Goal: Task Accomplishment & Management: Use online tool/utility

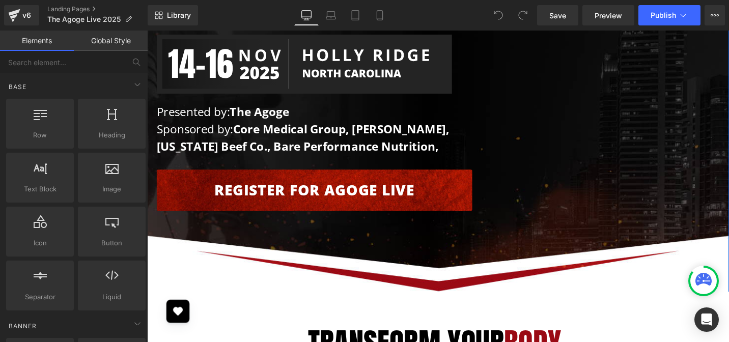
scroll to position [427, 0]
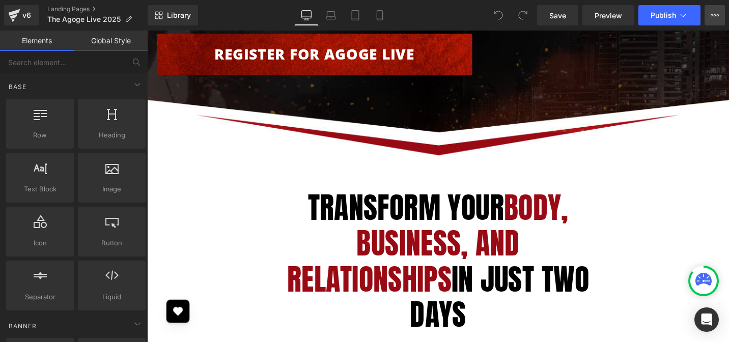
click at [713, 15] on icon at bounding box center [715, 15] width 8 height 8
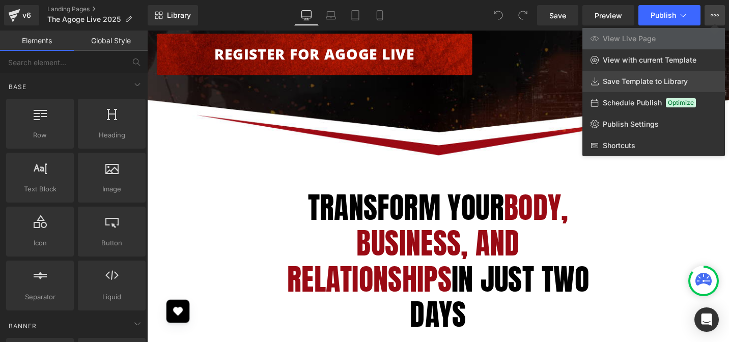
click at [634, 89] on link "Save Template to Library" at bounding box center [654, 81] width 143 height 21
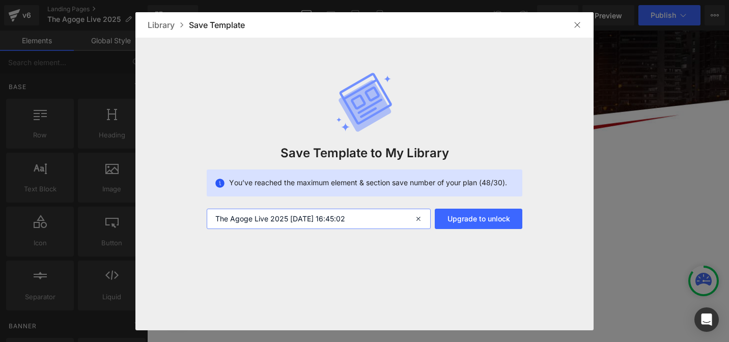
click at [377, 219] on input "The Agoge Live 2025 2025-08-28 16:45:02" at bounding box center [319, 219] width 224 height 20
type input "Agoge Live 2025 bkp 28 update"
click at [582, 26] on div at bounding box center [577, 25] width 16 height 16
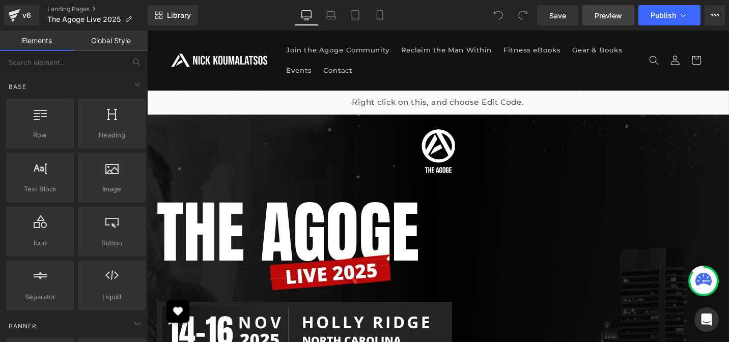
click at [588, 16] on link "Preview" at bounding box center [609, 15] width 52 height 20
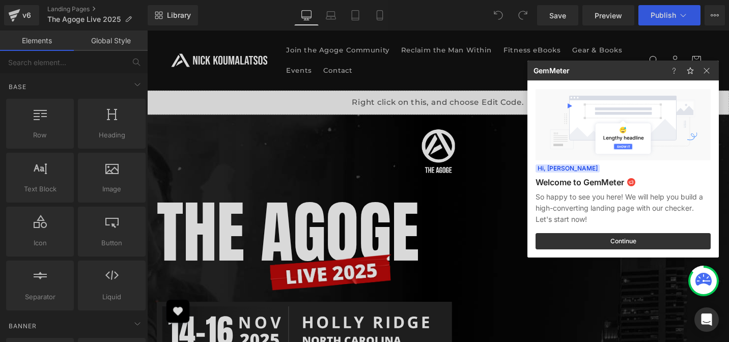
click at [715, 74] on div at bounding box center [692, 71] width 53 height 20
click at [709, 73] on img at bounding box center [707, 71] width 12 height 12
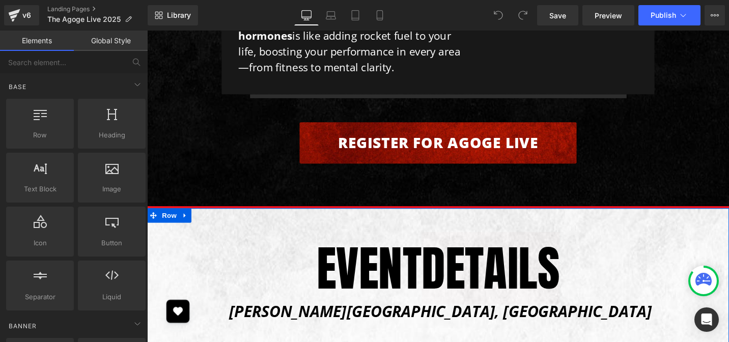
scroll to position [5135, 0]
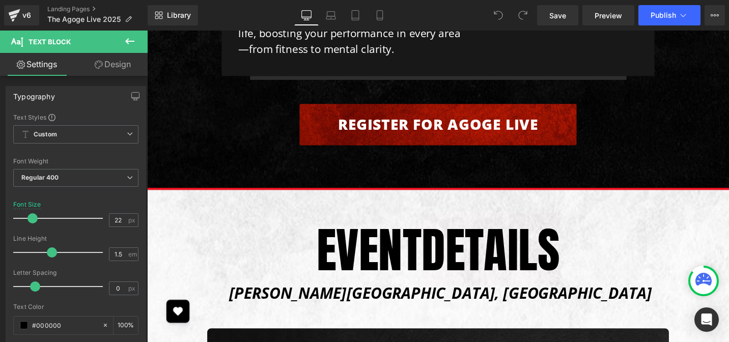
paste div
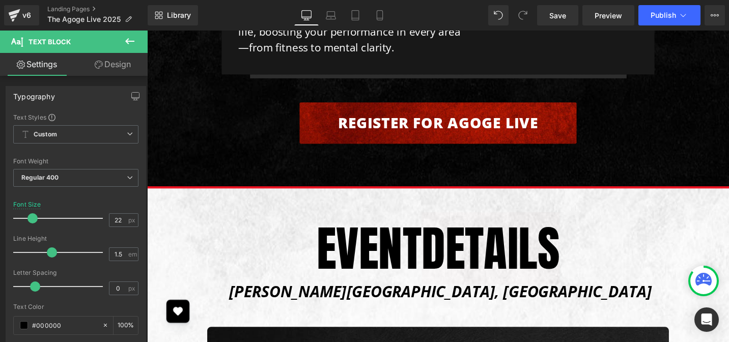
scroll to position [5138, 0]
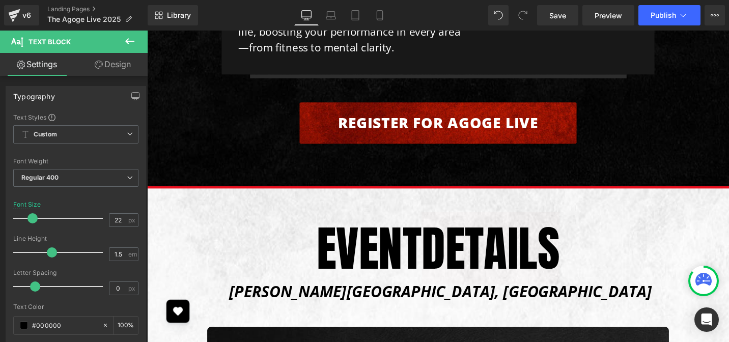
paste div
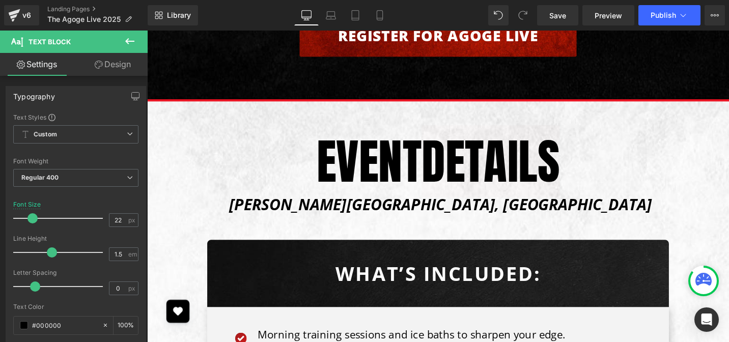
scroll to position [5247, 0]
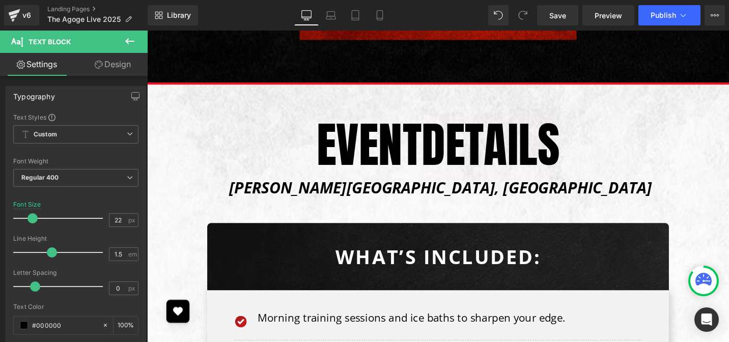
paste div
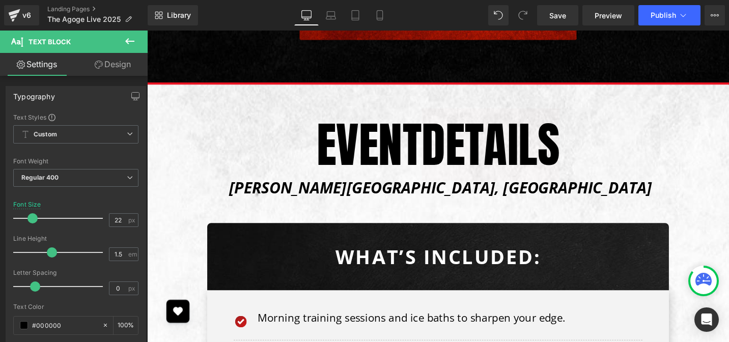
paste div
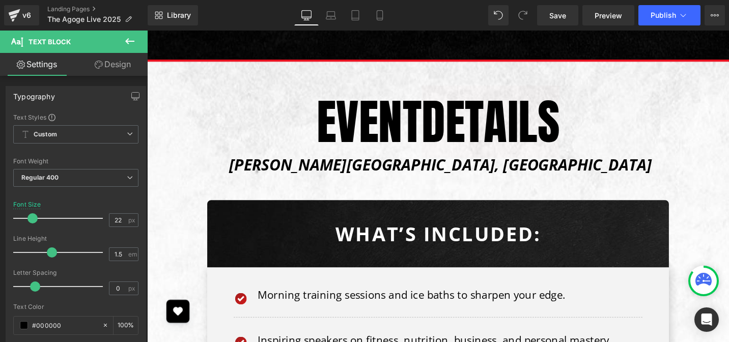
scroll to position [5280, 0]
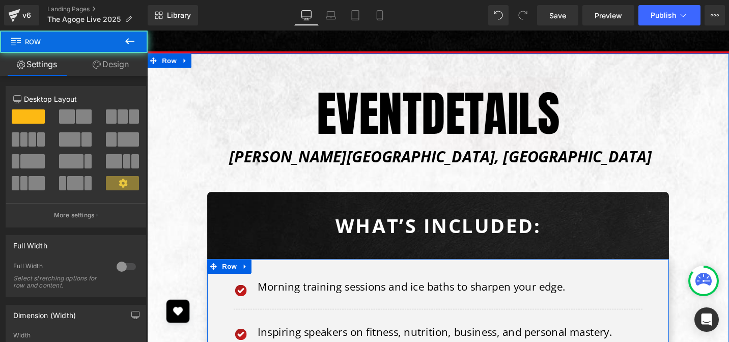
click at [147, 31] on div at bounding box center [147, 31] width 0 height 0
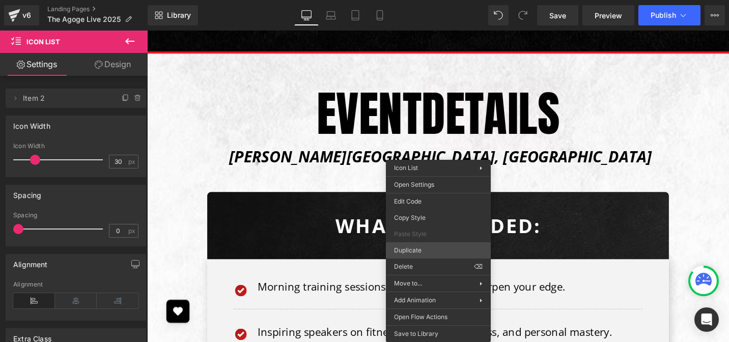
drag, startPoint x: 568, startPoint y: 278, endPoint x: 437, endPoint y: 259, distance: 132.2
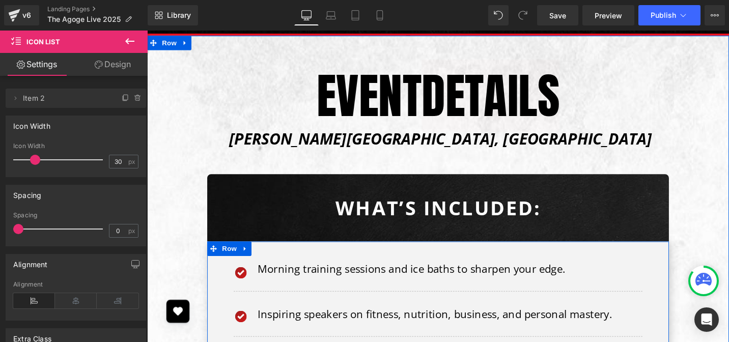
scroll to position [5342, 0]
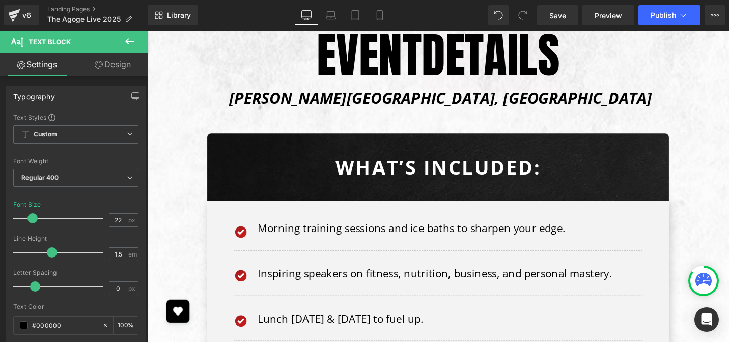
paste div
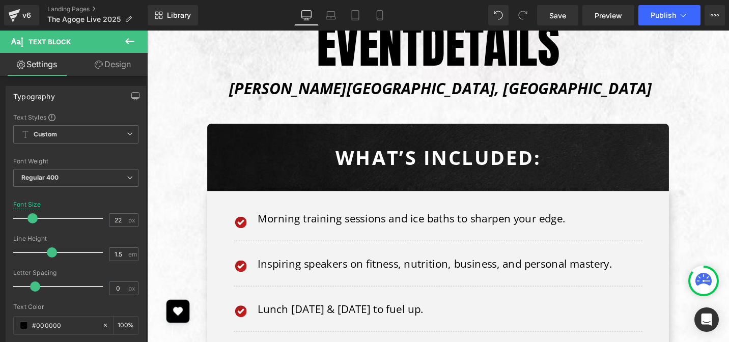
scroll to position [5354, 0]
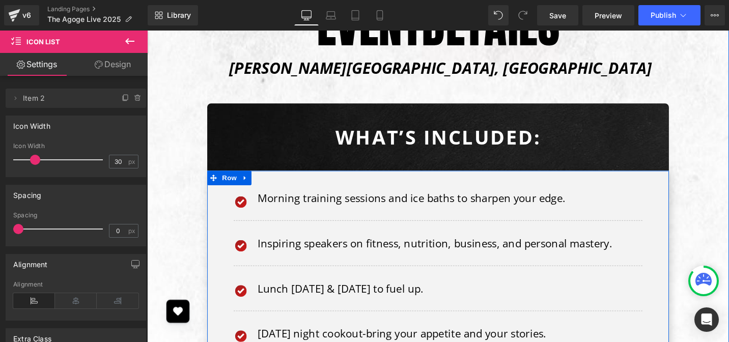
scroll to position [5382, 0]
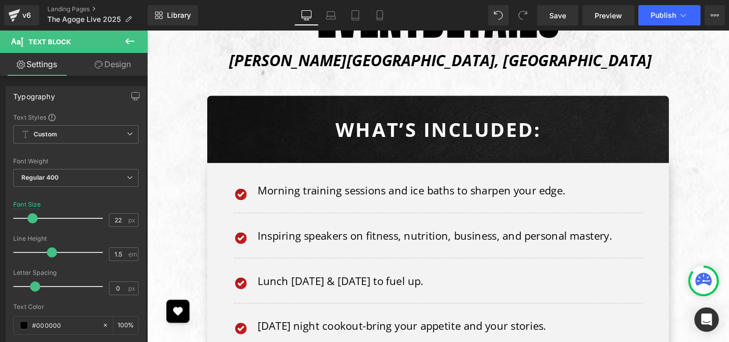
paste div
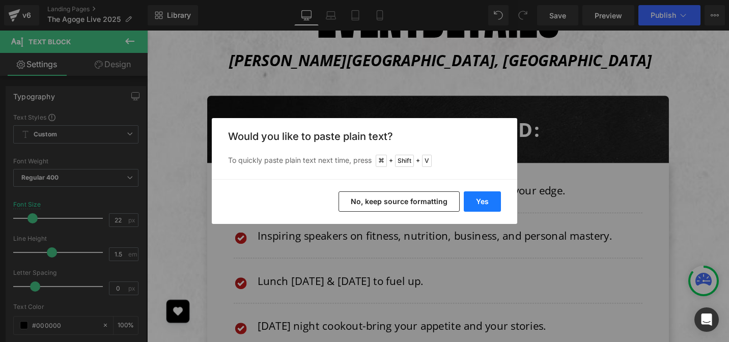
click at [0, 0] on button "Yes" at bounding box center [0, 0] width 0 height 0
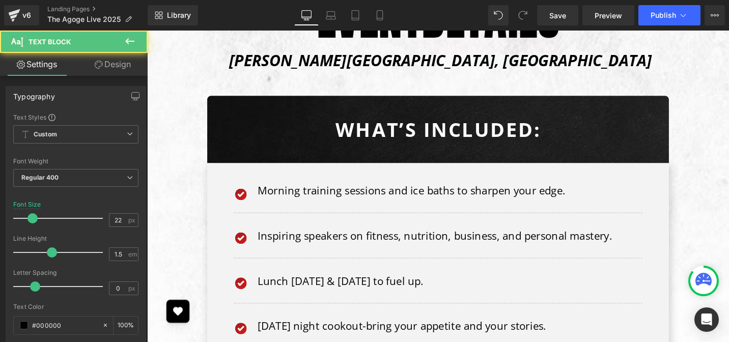
drag, startPoint x: 329, startPoint y: 295, endPoint x: 257, endPoint y: 215, distance: 107.8
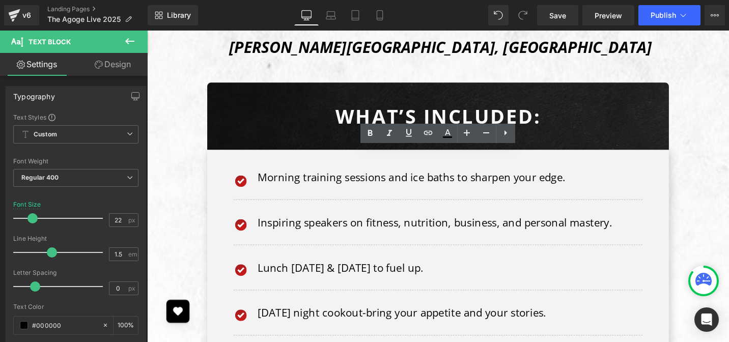
scroll to position [5398, 0]
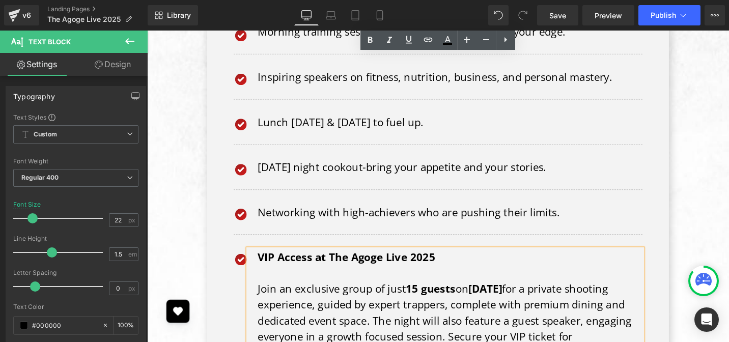
scroll to position [5551, 0]
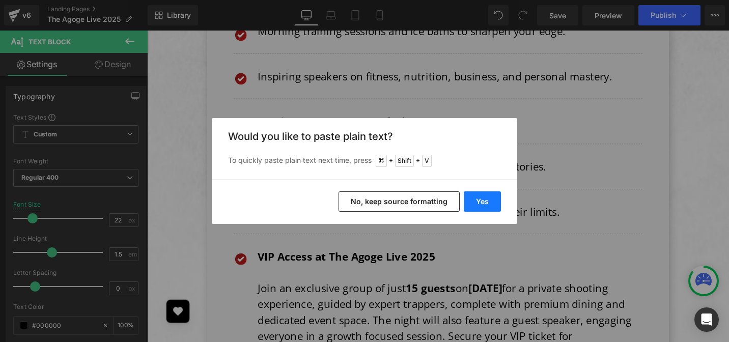
drag, startPoint x: 482, startPoint y: 203, endPoint x: 354, endPoint y: 182, distance: 129.4
click at [0, 0] on button "Yes" at bounding box center [0, 0] width 0 height 0
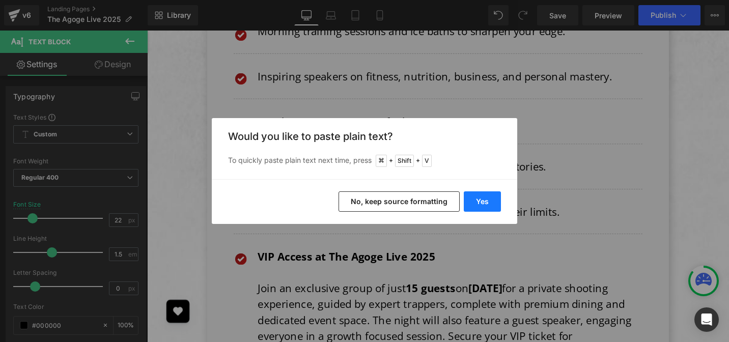
click at [0, 0] on button "Yes" at bounding box center [0, 0] width 0 height 0
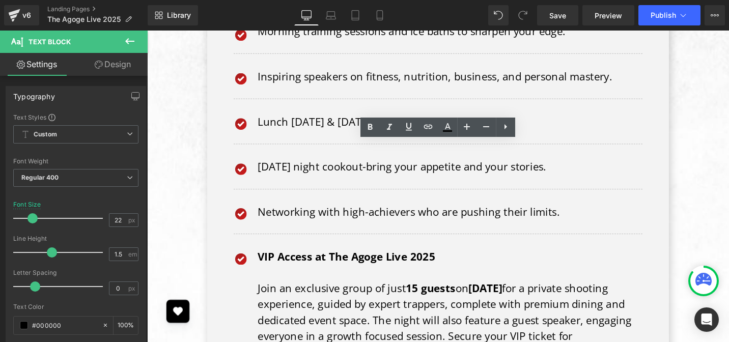
click at [571, 18] on link "Save" at bounding box center [557, 15] width 41 height 20
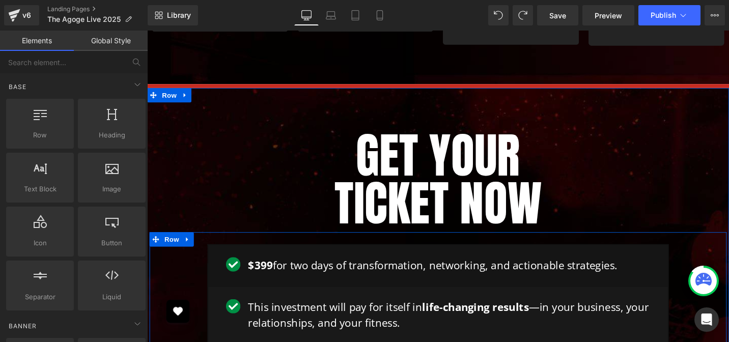
scroll to position [3326, 0]
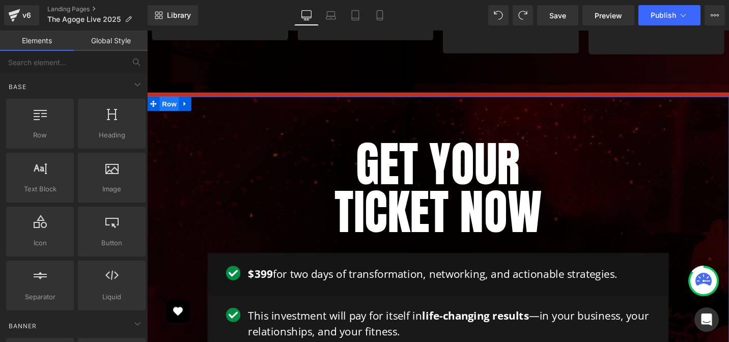
click at [166, 100] on span "Row" at bounding box center [170, 107] width 20 height 15
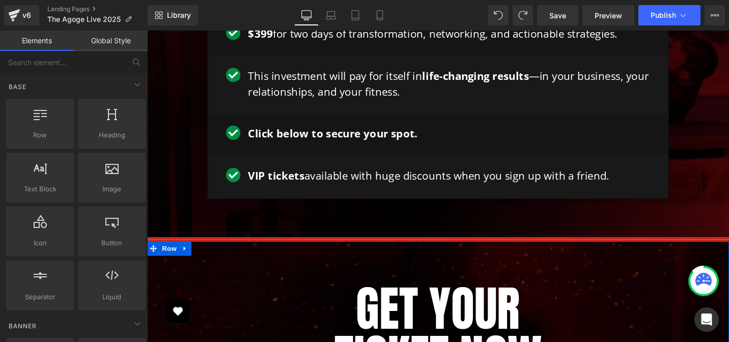
scroll to position [3030, 0]
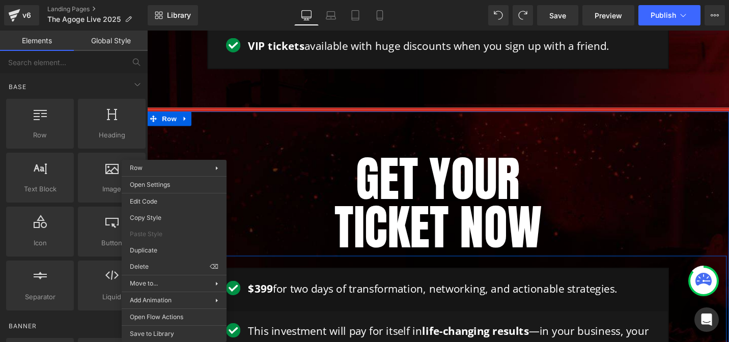
drag, startPoint x: 173, startPoint y: 222, endPoint x: 320, endPoint y: 244, distance: 148.8
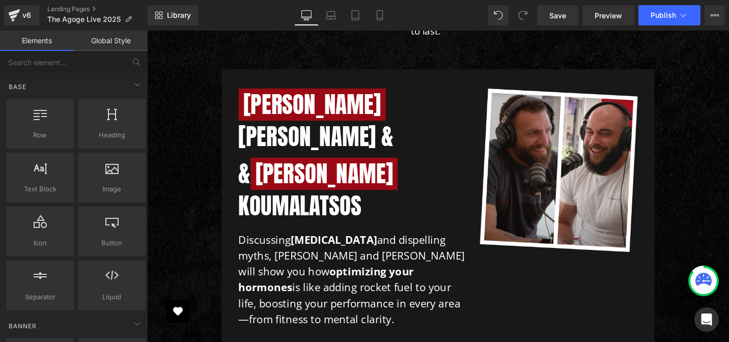
scroll to position [4945, 0]
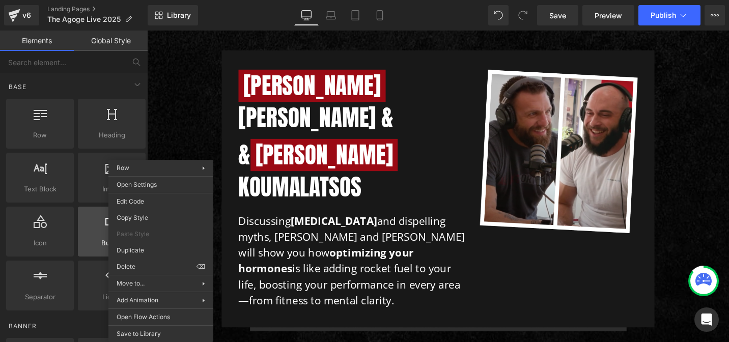
click at [144, 248] on div "Row You are previewing how the will restyle your page. You can not edit Element…" at bounding box center [364, 180] width 729 height 360
click at [141, 254] on div "Button button, call to action, cta" at bounding box center [112, 232] width 68 height 50
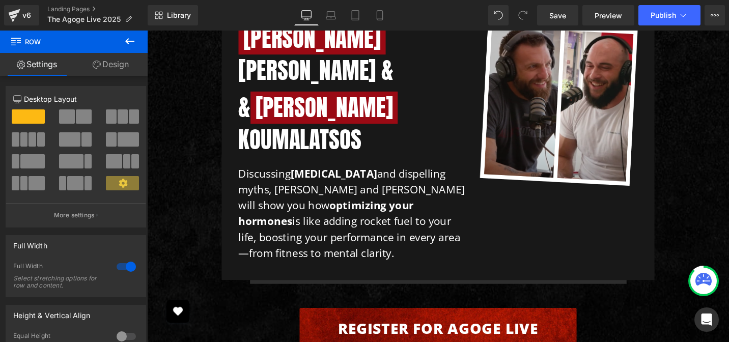
scroll to position [4994, 0]
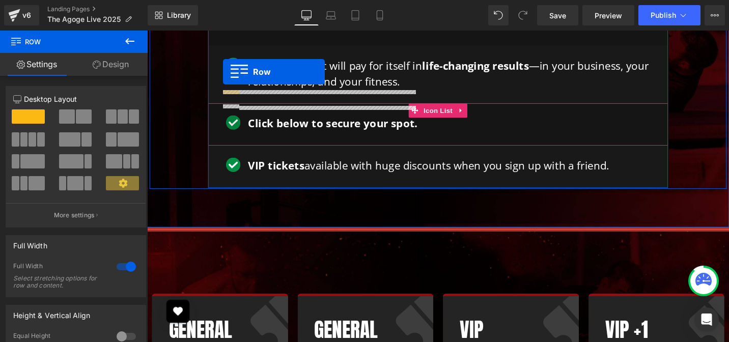
scroll to position [2873, 0]
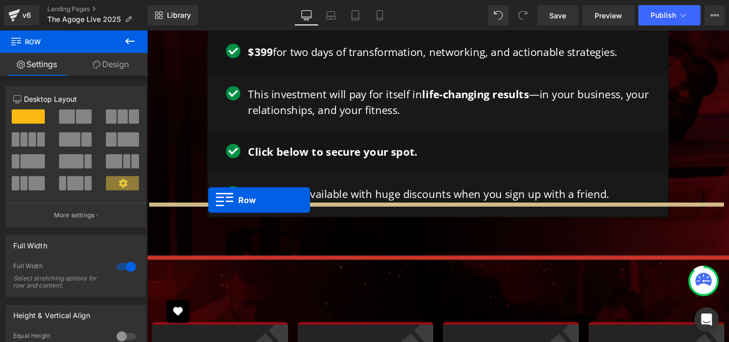
drag, startPoint x: 151, startPoint y: 164, endPoint x: 213, endPoint y: 208, distance: 76.0
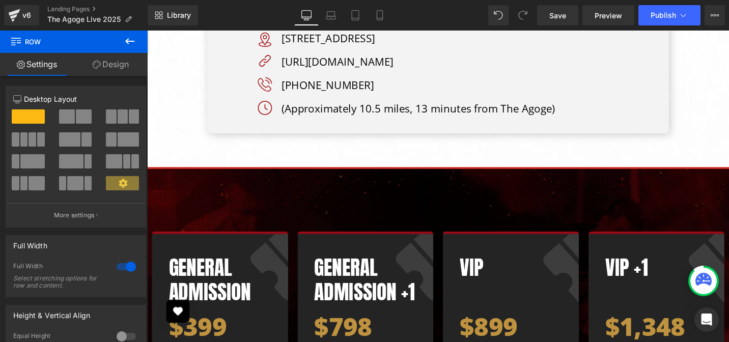
scroll to position [4934, 0]
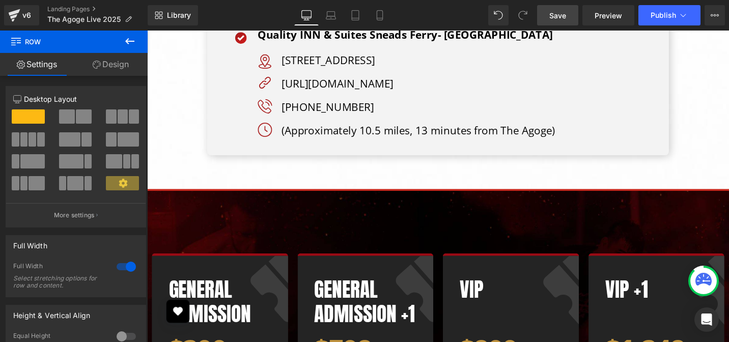
click at [564, 17] on span "Save" at bounding box center [558, 15] width 17 height 11
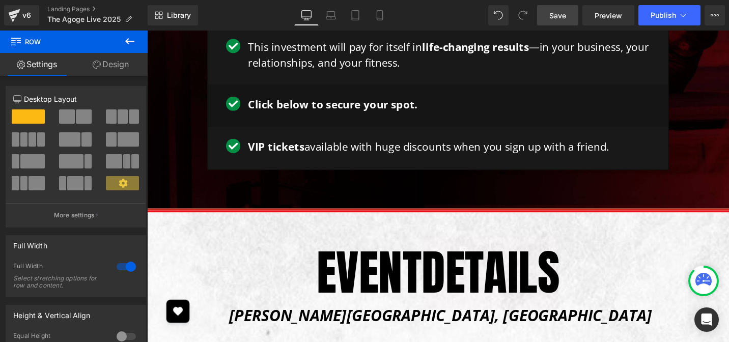
scroll to position [2926, 0]
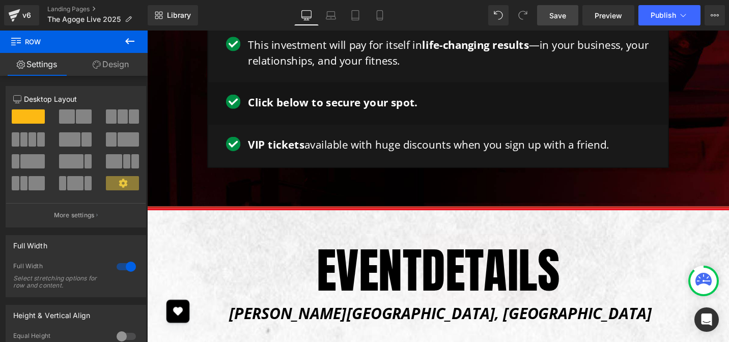
drag, startPoint x: 411, startPoint y: 213, endPoint x: 539, endPoint y: 245, distance: 131.7
click at [411, 252] on h1 "EVENT DETAILS" at bounding box center [455, 285] width 474 height 66
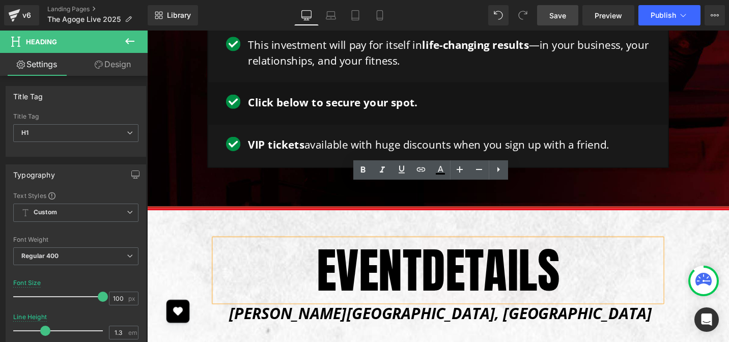
click at [416, 252] on h1 "EVENT DETAILS" at bounding box center [455, 285] width 474 height 66
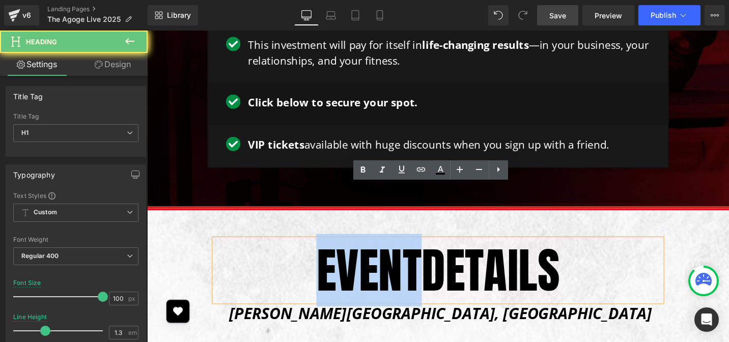
click at [416, 252] on h1 "EVENT DETAILS" at bounding box center [455, 285] width 474 height 66
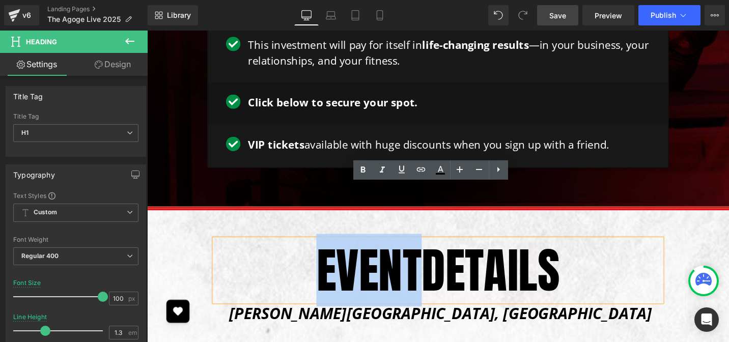
paste div
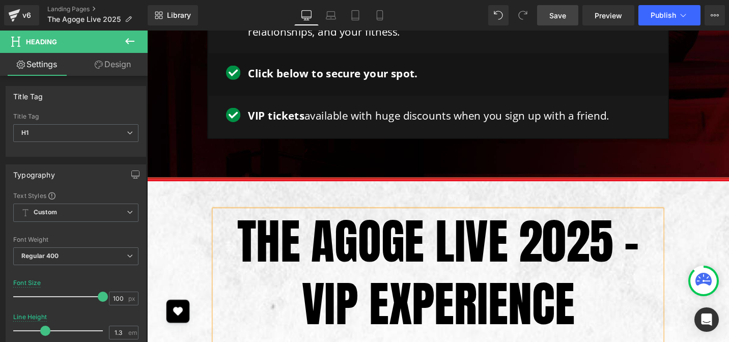
scroll to position [3091, 0]
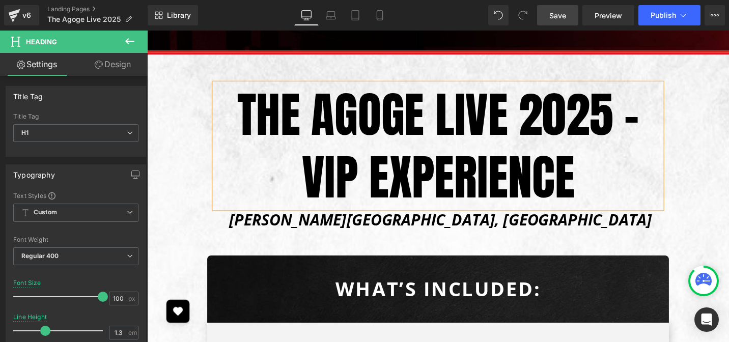
click at [481, 225] on link at bounding box center [485, 231] width 11 height 12
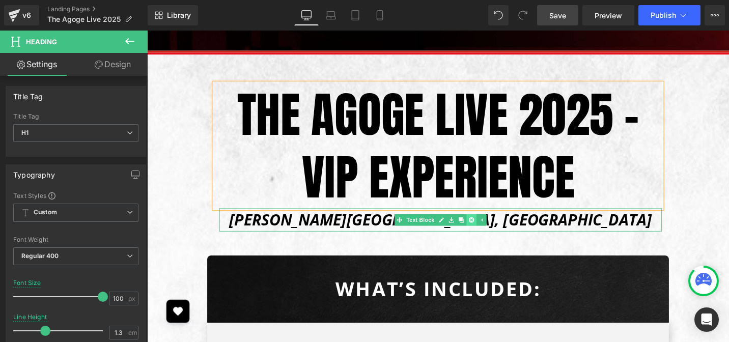
click at [488, 228] on icon at bounding box center [491, 231] width 6 height 6
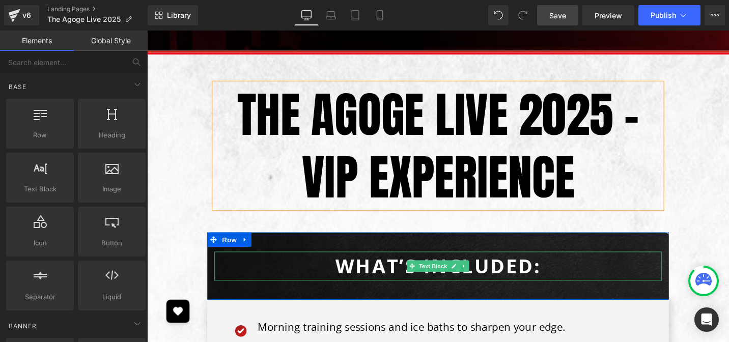
click at [400, 266] on b "What’s Included:" at bounding box center [455, 280] width 217 height 28
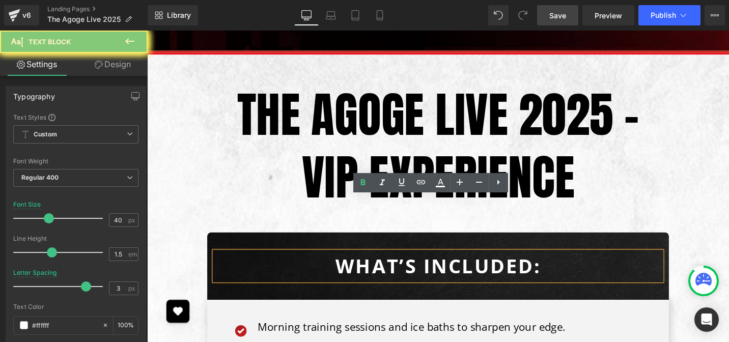
click at [400, 266] on b "What’s Included:" at bounding box center [455, 280] width 217 height 28
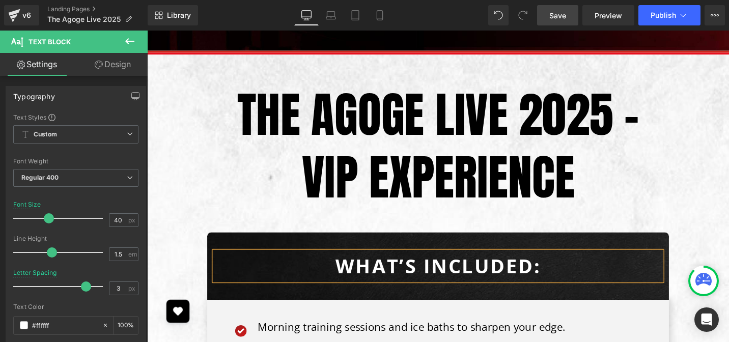
paste div
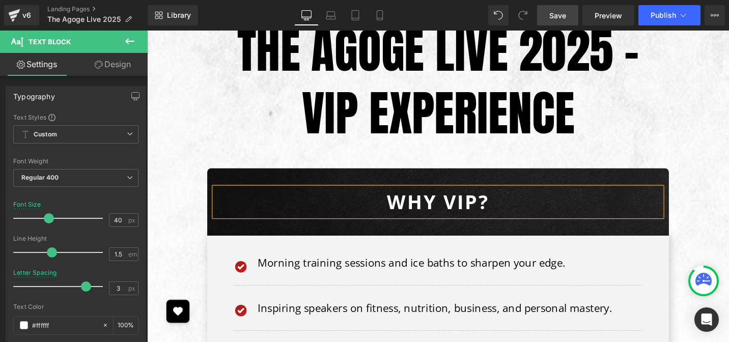
scroll to position [3165, 0]
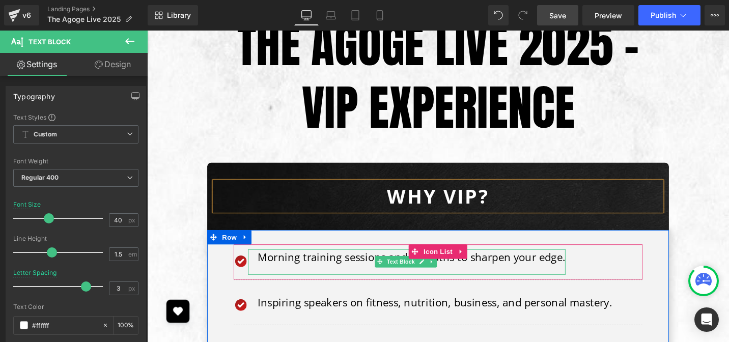
click at [290, 262] on p "Morning training sessions and ice baths to sharpen your edge." at bounding box center [427, 270] width 326 height 17
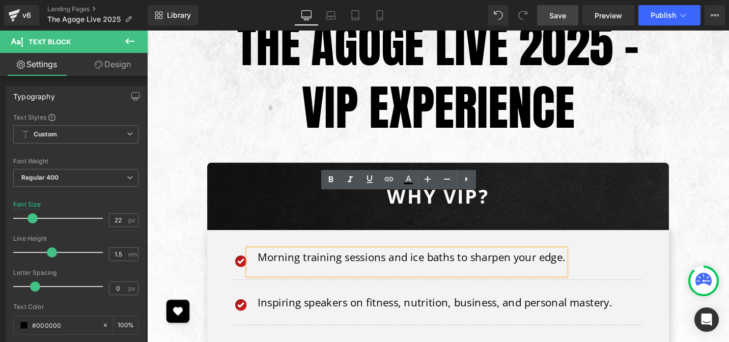
click at [610, 257] on div "Image Morning training sessions and ice baths to sharpen your edge. Text Block …" at bounding box center [455, 276] width 433 height 38
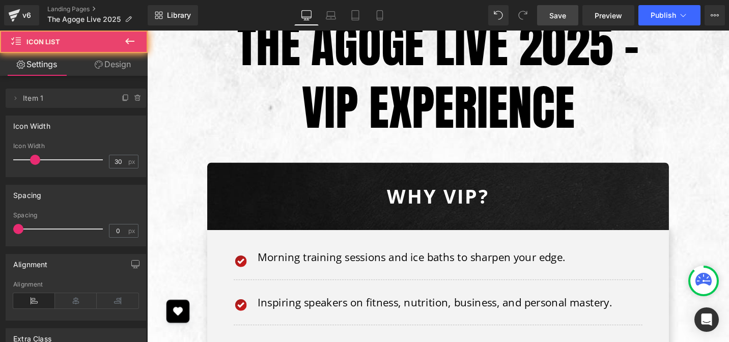
click at [647, 262] on div "Image Morning training sessions and ice baths to sharpen your edge. Text Block" at bounding box center [455, 278] width 433 height 32
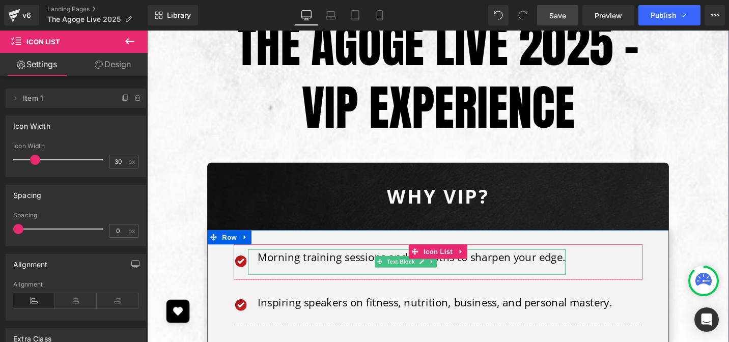
drag, startPoint x: 562, startPoint y: 210, endPoint x: 441, endPoint y: 205, distance: 121.8
click at [562, 262] on p "Morning training sessions and ice baths to sharpen your edge." at bounding box center [427, 270] width 326 height 17
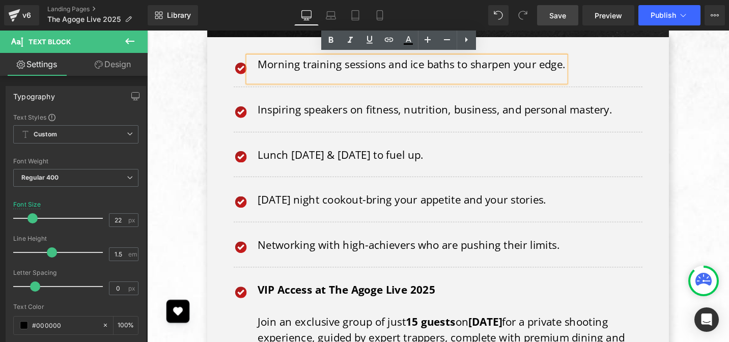
scroll to position [3369, 0]
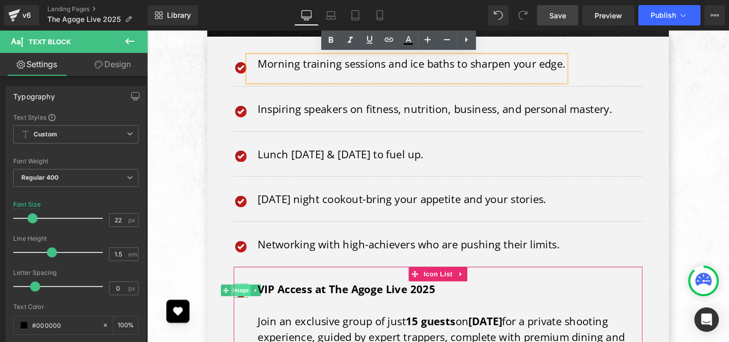
click at [250, 300] on span "Image" at bounding box center [246, 306] width 21 height 12
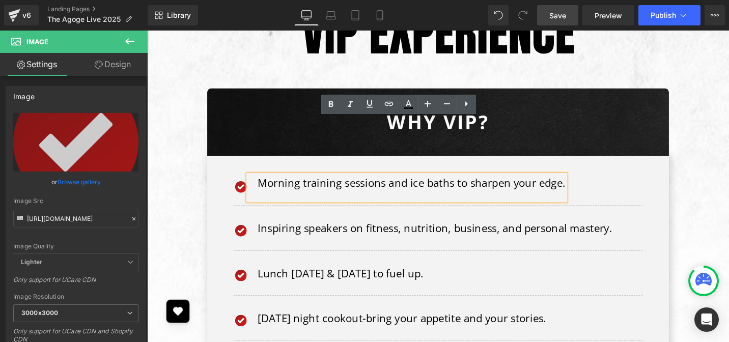
scroll to position [3243, 0]
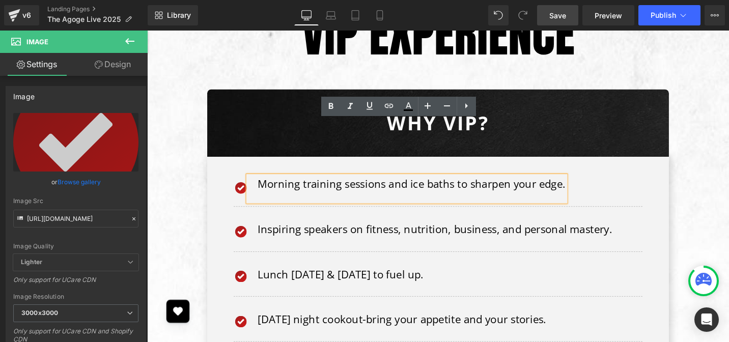
click at [264, 184] on p "Morning training sessions and ice baths to sharpen your edge." at bounding box center [427, 192] width 326 height 17
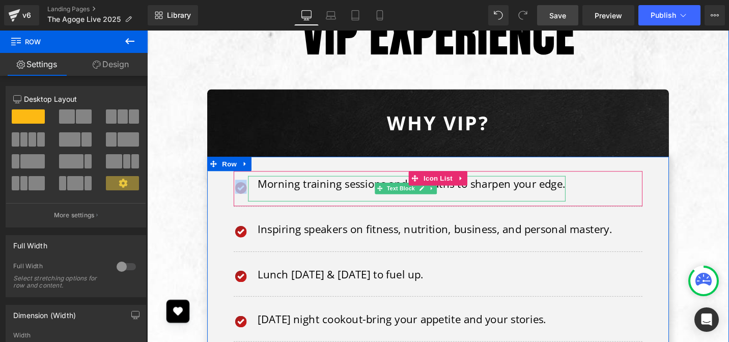
click at [347, 184] on p "Morning training sessions and ice baths to sharpen your edge." at bounding box center [427, 192] width 326 height 17
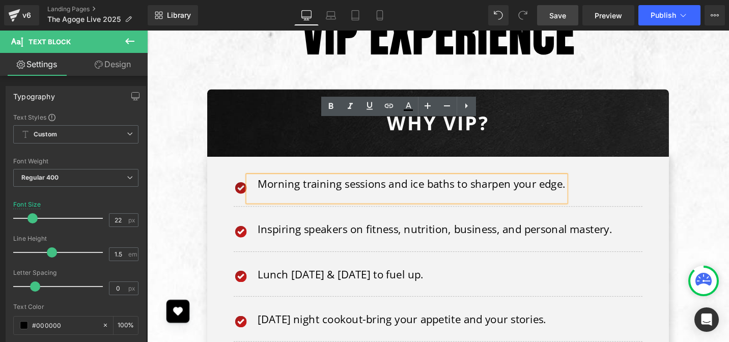
click at [244, 189] on span "Image" at bounding box center [246, 195] width 21 height 12
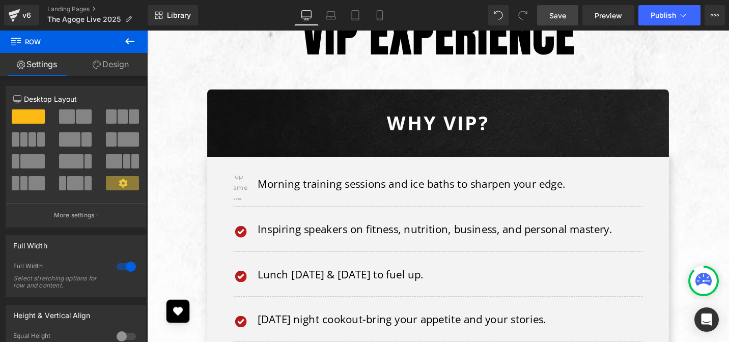
click at [133, 41] on icon at bounding box center [129, 41] width 9 height 6
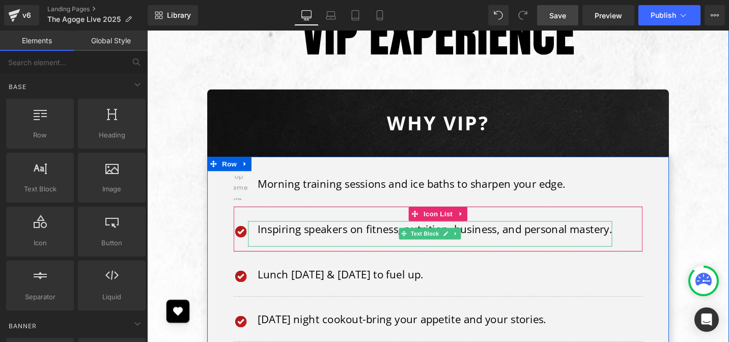
click at [339, 184] on div "Morning training sessions and ice baths to sharpen your edge." at bounding box center [422, 197] width 336 height 27
click at [334, 184] on p "Morning training sessions and ice baths to sharpen your edge." at bounding box center [427, 192] width 326 height 17
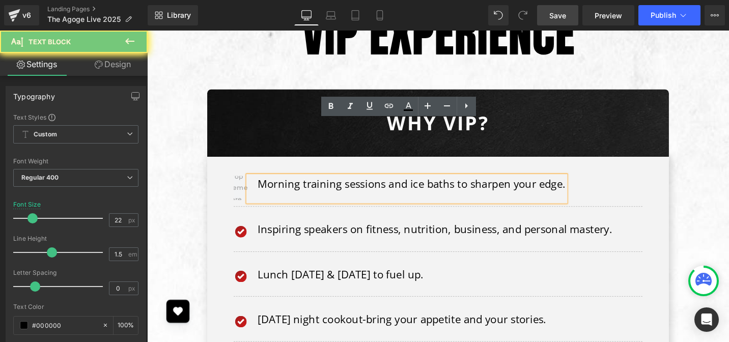
click at [334, 184] on p "Morning training sessions and ice baths to sharpen your edge." at bounding box center [427, 192] width 326 height 17
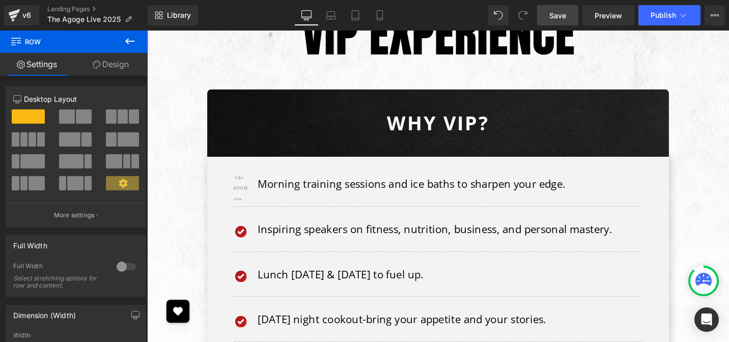
click at [126, 40] on icon at bounding box center [130, 41] width 12 height 12
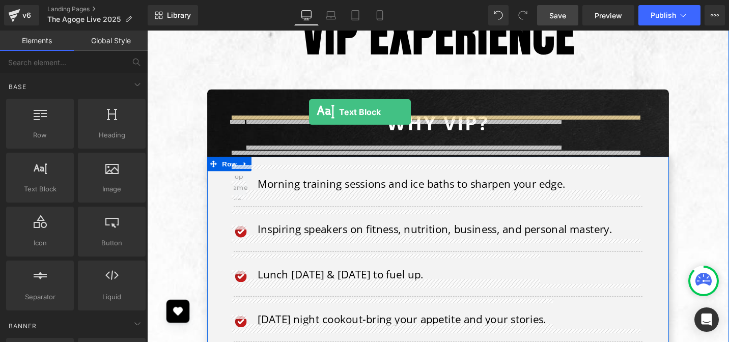
drag, startPoint x: 199, startPoint y: 206, endPoint x: 319, endPoint y: 117, distance: 149.9
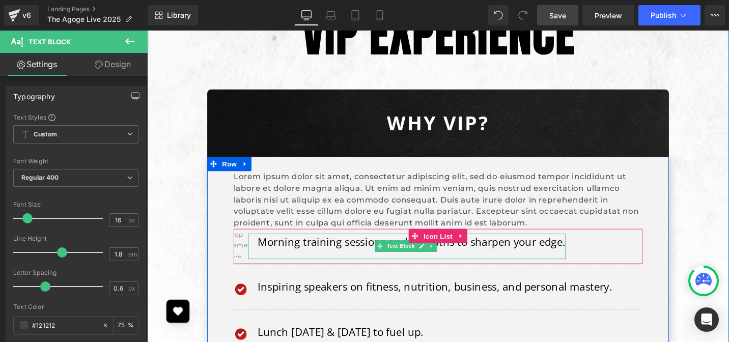
click at [336, 245] on p "Morning training sessions and ice baths to sharpen your edge." at bounding box center [427, 253] width 326 height 17
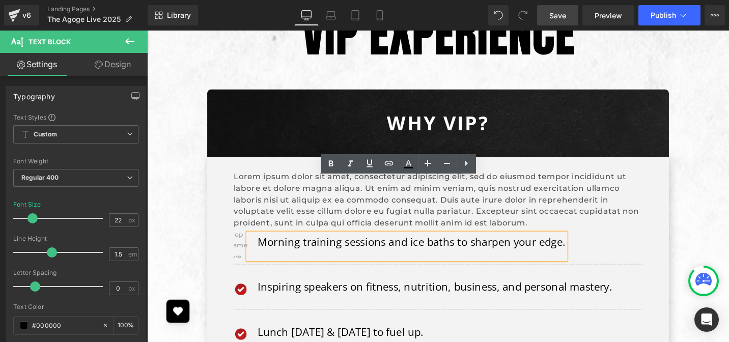
click at [300, 179] on p "Lorem ipsum dolor sit amet, consectetur adipiscing elit, sed do eiusmod tempor …" at bounding box center [455, 209] width 433 height 61
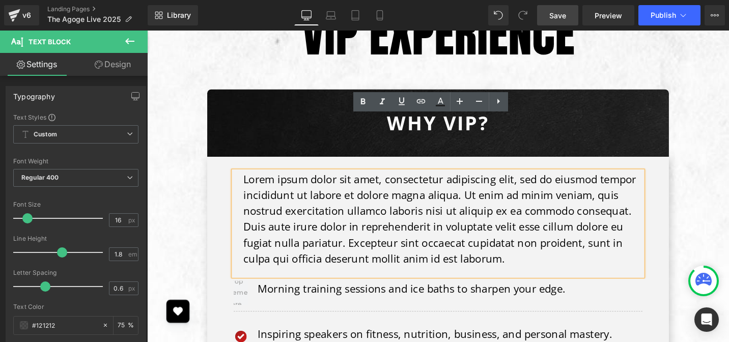
click at [284, 181] on p "Lorem ipsum dolor sit amet, consectetur adipiscing elit, sed do eiusmod tempor …" at bounding box center [460, 229] width 423 height 101
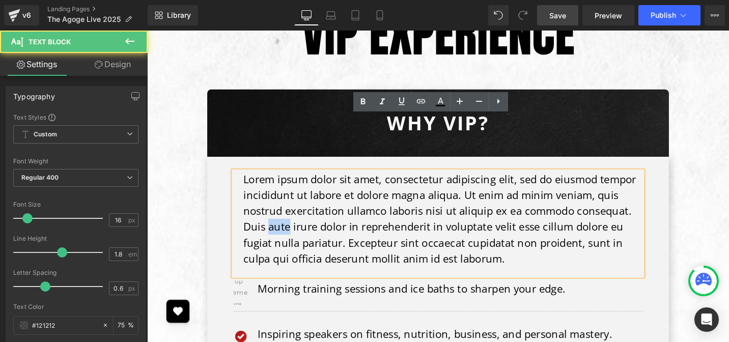
click at [284, 181] on p "Lorem ipsum dolor sit amet, consectetur adipiscing elit, sed do eiusmod tempor …" at bounding box center [460, 229] width 423 height 101
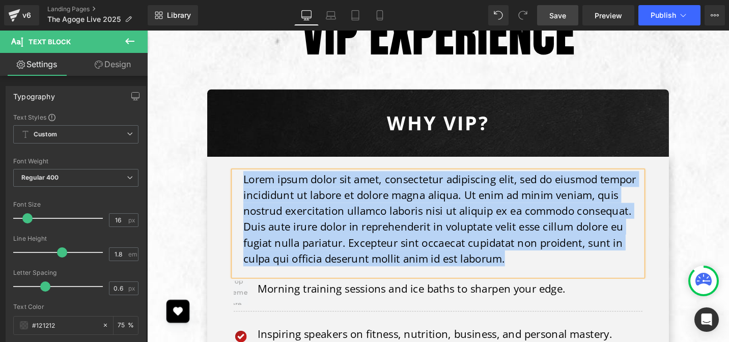
paste div
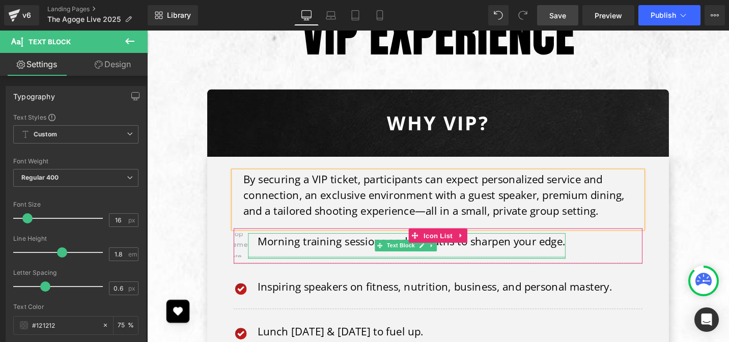
click at [298, 269] on div at bounding box center [422, 270] width 336 height 3
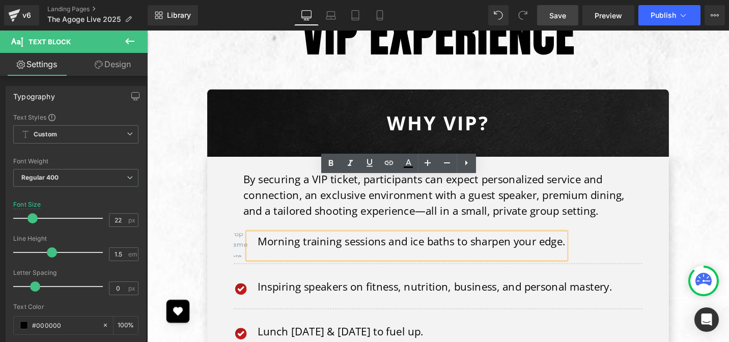
drag, startPoint x: 680, startPoint y: 214, endPoint x: 636, endPoint y: 211, distance: 44.9
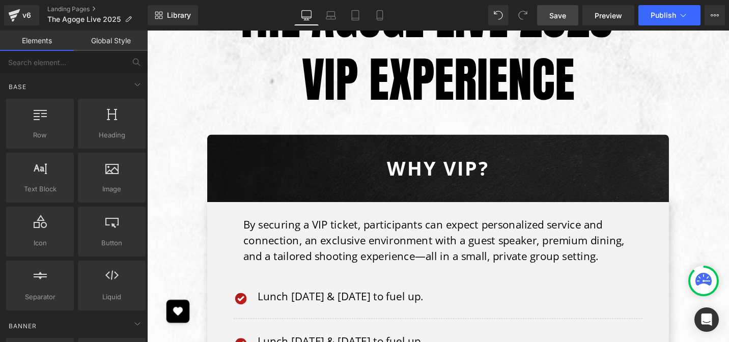
scroll to position [3176, 0]
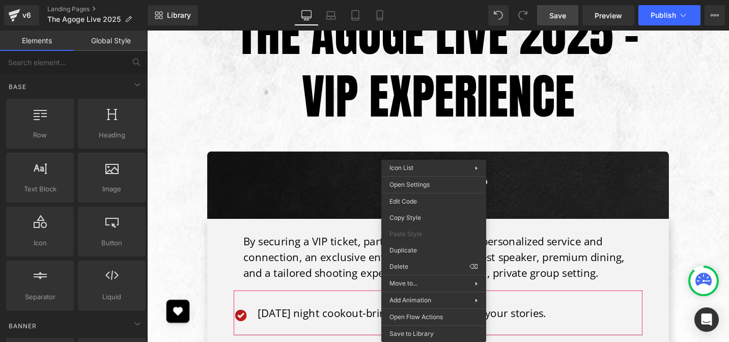
drag, startPoint x: 566, startPoint y: 300, endPoint x: 440, endPoint y: 283, distance: 127.4
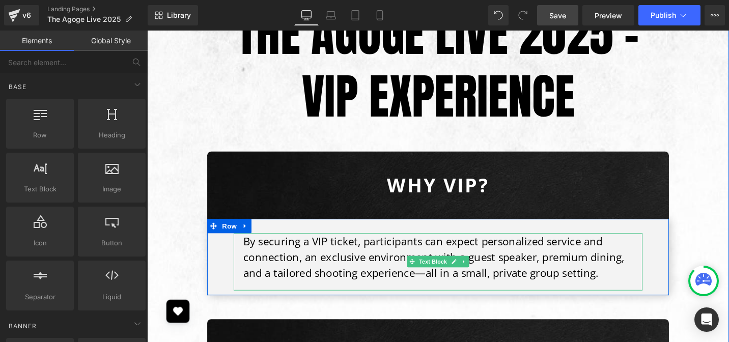
click at [599, 245] on p "By securing a VIP ticket, participants can expect personalized service and conn…" at bounding box center [460, 270] width 423 height 50
click at [611, 245] on p "By securing a VIP ticket, participants can expect personalized service and conn…" at bounding box center [460, 270] width 423 height 50
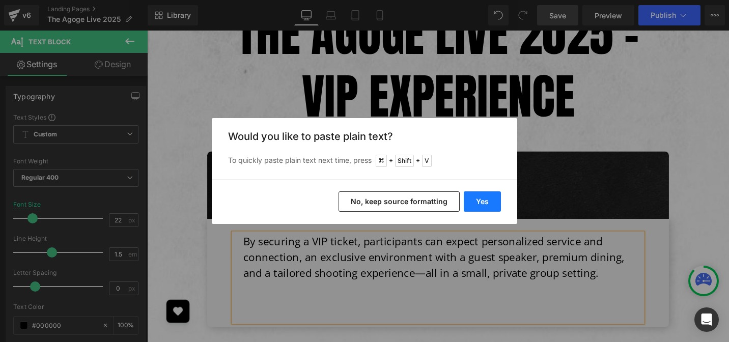
drag, startPoint x: 486, startPoint y: 204, endPoint x: 363, endPoint y: 188, distance: 124.3
click at [486, 204] on button "Yes" at bounding box center [482, 201] width 37 height 20
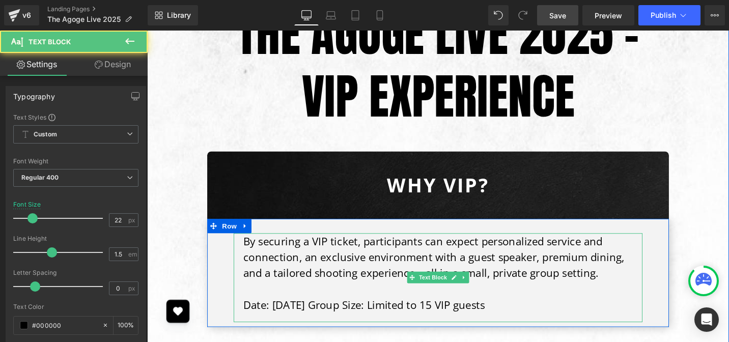
click at [434, 265] on p "By securing a VIP ticket, participants can expect personalized service and conn…" at bounding box center [460, 287] width 423 height 84
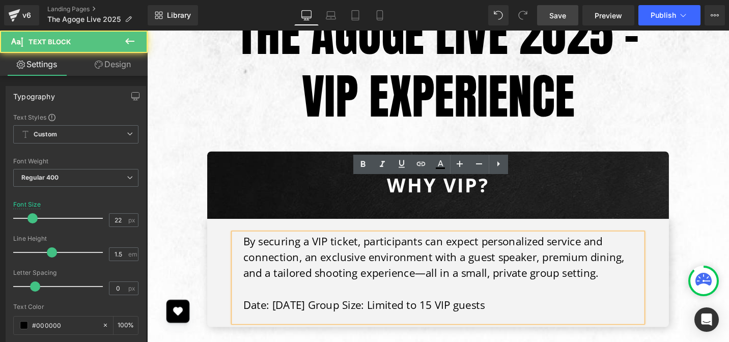
click at [428, 265] on p "By securing a VIP ticket, participants can expect personalized service and conn…" at bounding box center [460, 287] width 423 height 84
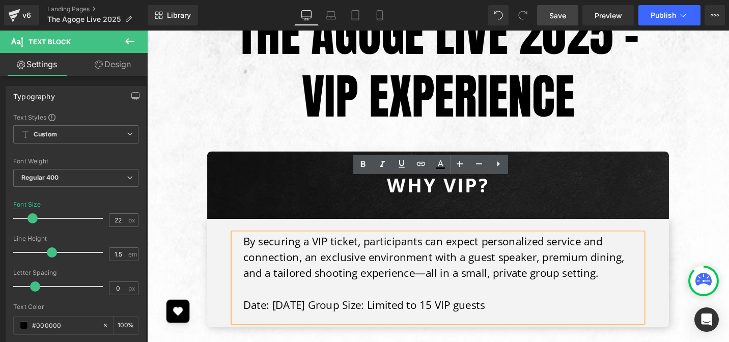
click at [435, 266] on p "By securing a VIP ticket, participants can expect personalized service and conn…" at bounding box center [460, 287] width 423 height 84
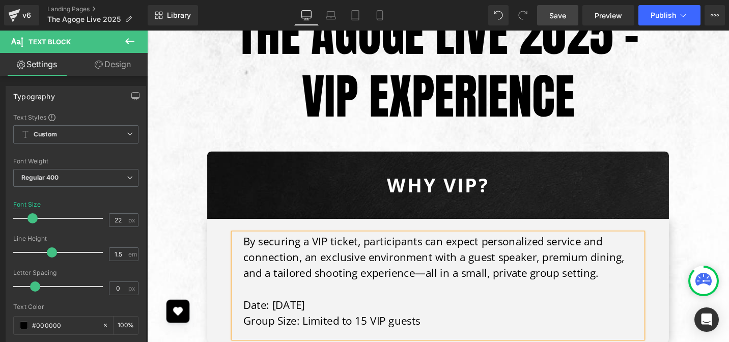
click at [444, 257] on p "By securing a VIP ticket, participants can expect personalized service and conn…" at bounding box center [460, 287] width 423 height 84
click at [450, 269] on p "By securing a VIP ticket, participants can expect personalized service and conn…" at bounding box center [460, 287] width 423 height 84
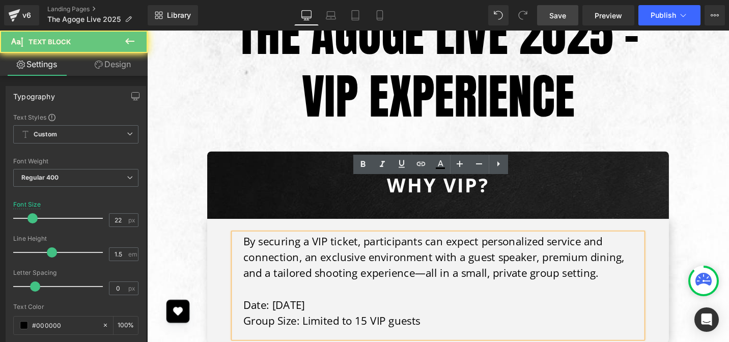
click at [272, 267] on p "By securing a VIP ticket, participants can expect personalized service and conn…" at bounding box center [460, 287] width 423 height 84
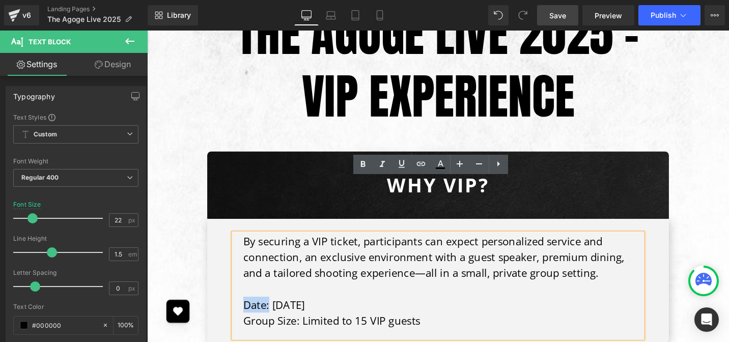
click at [249, 265] on p "By securing a VIP ticket, participants can expect personalized service and conn…" at bounding box center [460, 287] width 423 height 84
click at [281, 329] on p "Group Size: Limited to 15 VIP guests" at bounding box center [460, 337] width 423 height 17
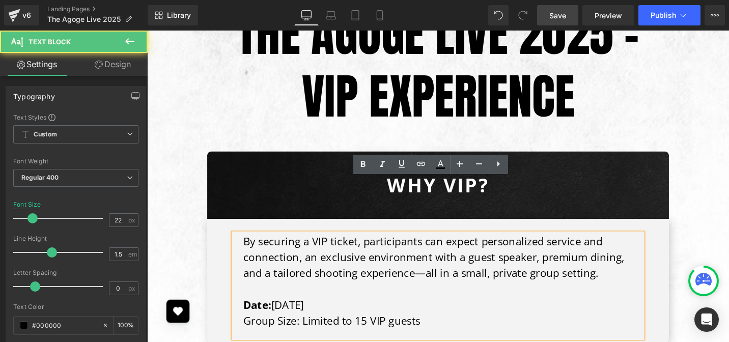
click at [300, 329] on p "Group Size: Limited to 15 VIP guests" at bounding box center [460, 337] width 423 height 17
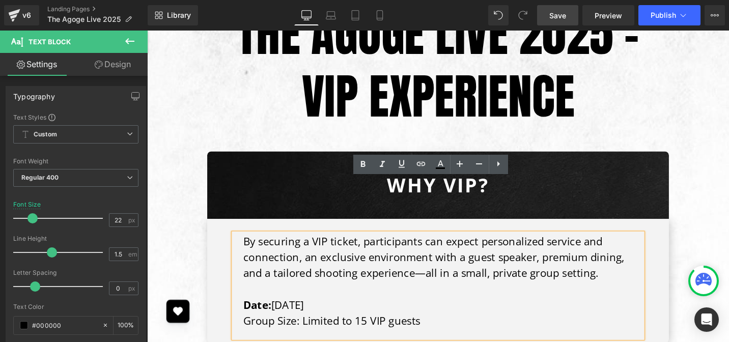
click at [304, 329] on p "Group Size: Limited to 15 VIP guests" at bounding box center [460, 337] width 423 height 17
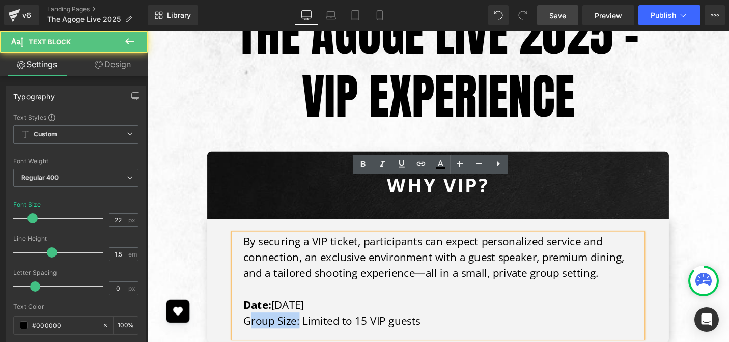
click at [251, 329] on p "Group Size: Limited to 15 VIP guests" at bounding box center [460, 337] width 423 height 17
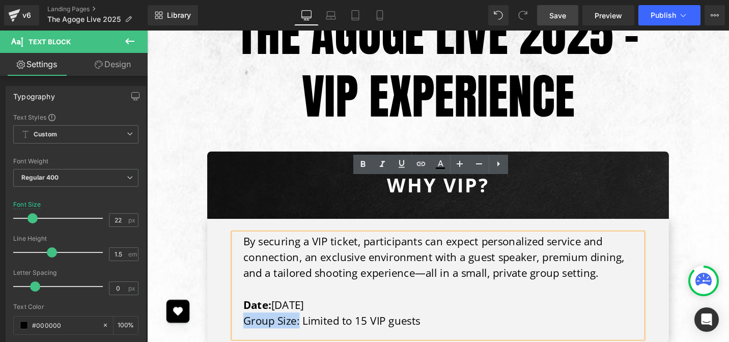
click at [249, 329] on p "Group Size: Limited to 15 VIP guests" at bounding box center [460, 337] width 423 height 17
click at [429, 269] on p "By securing a VIP ticket, participants can expect personalized service and conn…" at bounding box center [460, 287] width 423 height 84
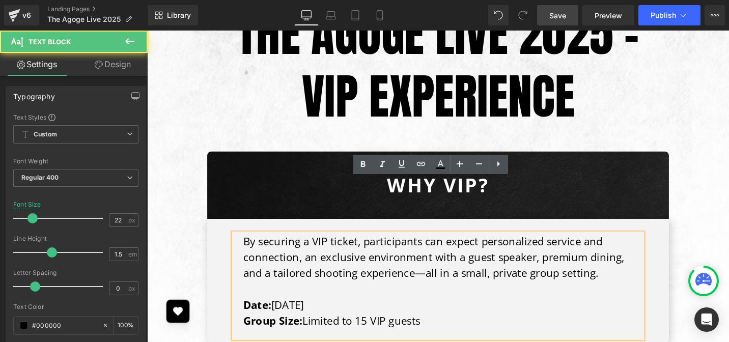
click at [389, 267] on p "By securing a VIP ticket, participants can expect personalized service and conn…" at bounding box center [460, 287] width 423 height 84
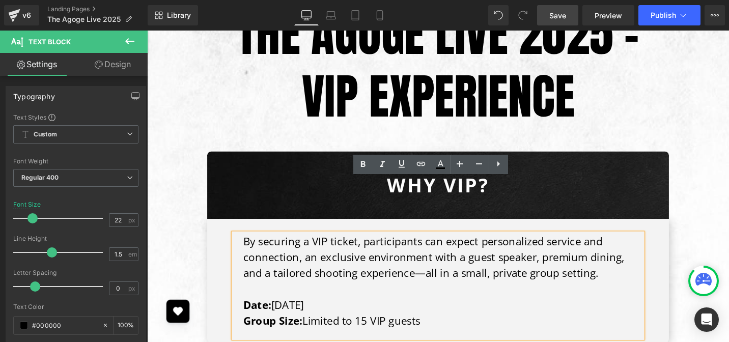
click at [388, 267] on p "By securing a VIP ticket, participants can expect personalized service and conn…" at bounding box center [460, 287] width 423 height 84
click at [476, 267] on p "By securing a VIP ticket, participants can expect personalized service and conn…" at bounding box center [460, 287] width 423 height 84
click at [370, 329] on p "Group Size: Limited to 15 VIP guests" at bounding box center [460, 337] width 423 height 17
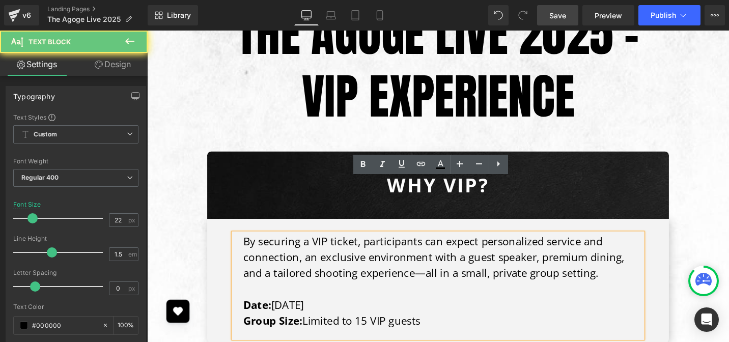
click at [364, 329] on p "Group Size: Limited to 15 VIP guests" at bounding box center [460, 337] width 423 height 17
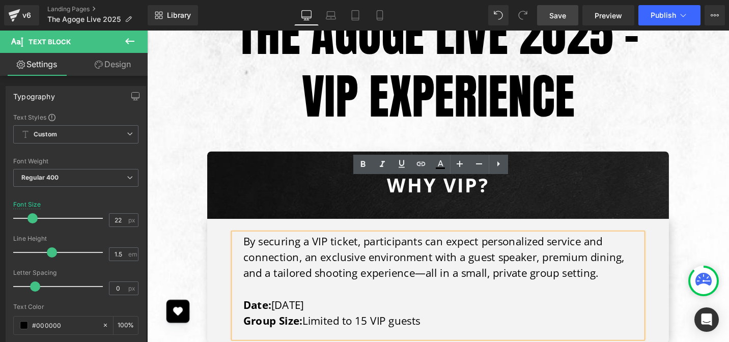
click at [368, 329] on p "Group Size: Limited to 15 VIP guests" at bounding box center [460, 337] width 423 height 17
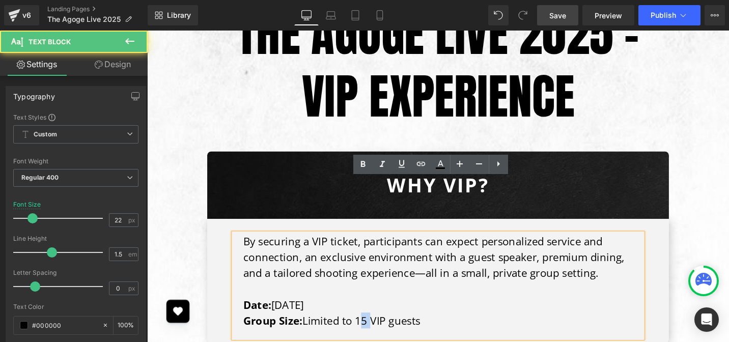
click at [379, 329] on p "Group Size: Limited to 15 VIP guests" at bounding box center [460, 337] width 423 height 17
click at [447, 329] on p "Group Size: Limited to 15 VIP guests" at bounding box center [460, 337] width 423 height 17
click at [328, 266] on p "By securing a VIP ticket, participants can expect personalized service and conn…" at bounding box center [460, 287] width 423 height 84
click at [396, 267] on p "By securing a VIP ticket, participants can expect personalized service and conn…" at bounding box center [460, 287] width 423 height 84
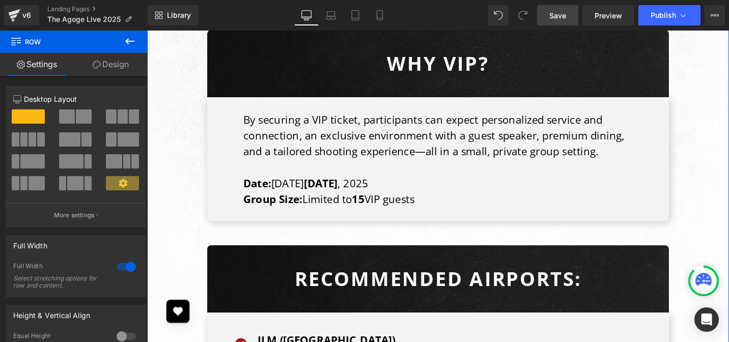
scroll to position [3316, 0]
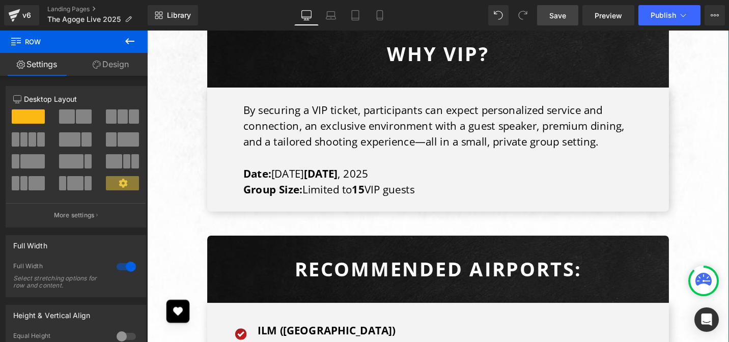
click at [398, 269] on b "Recommended Airports:" at bounding box center [456, 283] width 304 height 28
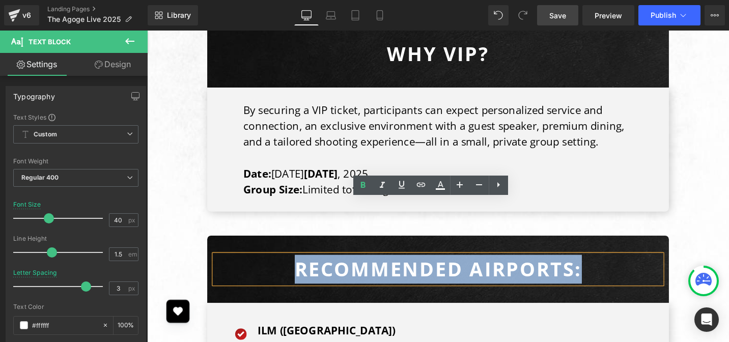
click at [407, 269] on b "Recommended Airports:" at bounding box center [456, 283] width 304 height 28
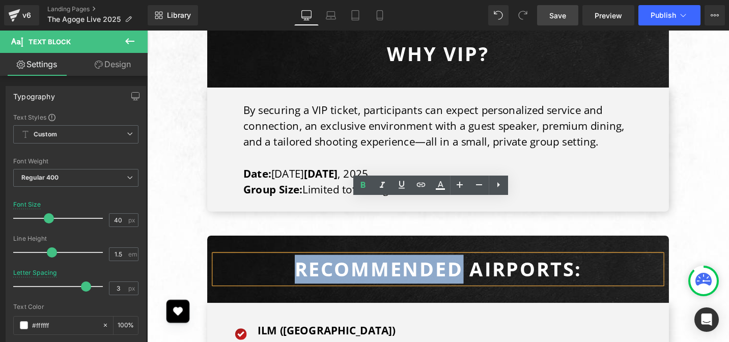
click at [407, 269] on b "Recommended Airports:" at bounding box center [456, 283] width 304 height 28
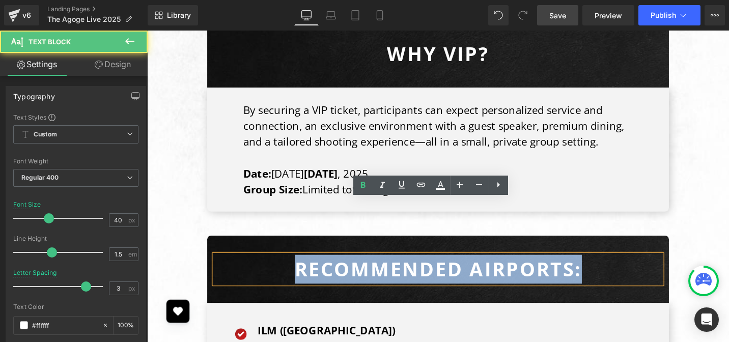
click at [407, 269] on b "Recommended Airports:" at bounding box center [456, 283] width 304 height 28
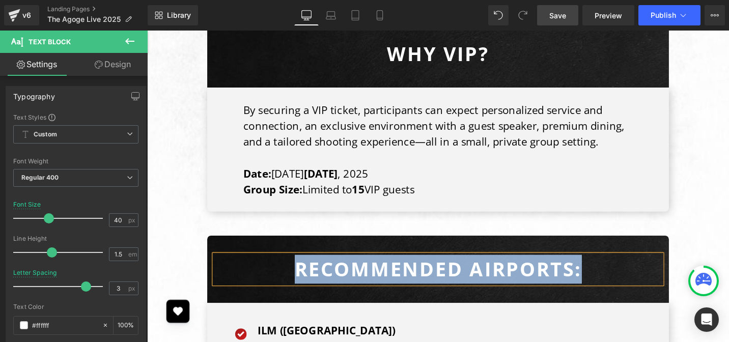
paste div
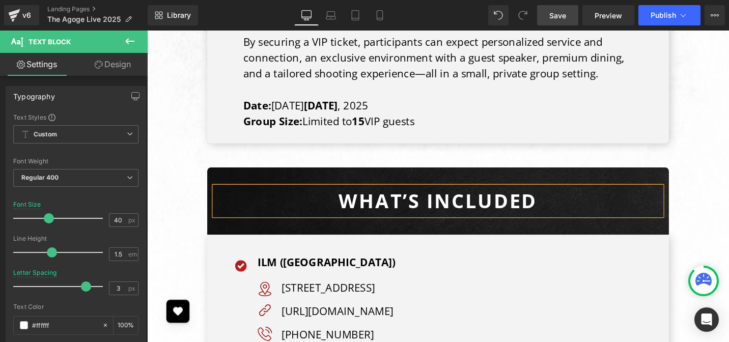
scroll to position [3398, 0]
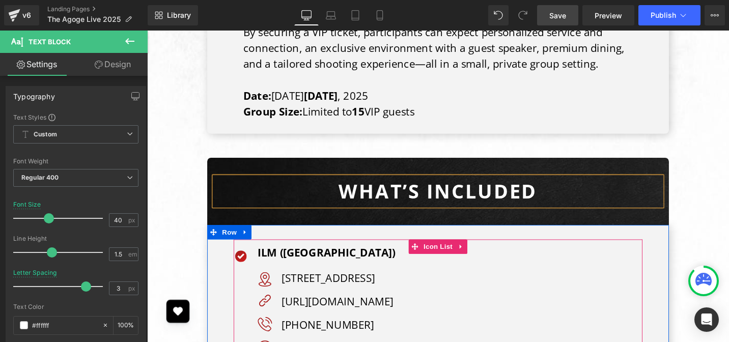
click at [387, 257] on p "ILM ([GEOGRAPHIC_DATA])" at bounding box center [467, 265] width 407 height 17
click at [386, 257] on p "ILM ([GEOGRAPHIC_DATA])" at bounding box center [467, 265] width 407 height 17
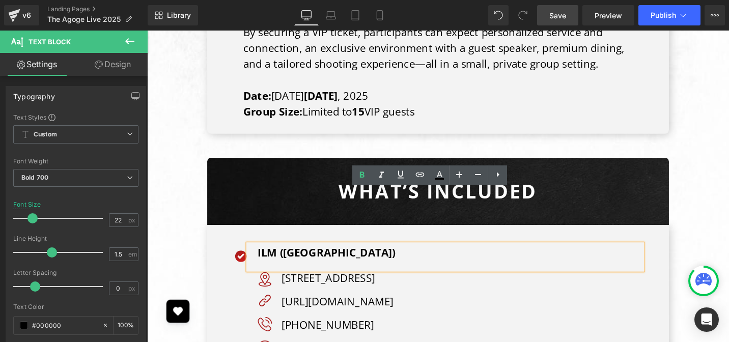
click at [318, 257] on p "ILM ([GEOGRAPHIC_DATA])" at bounding box center [467, 265] width 407 height 17
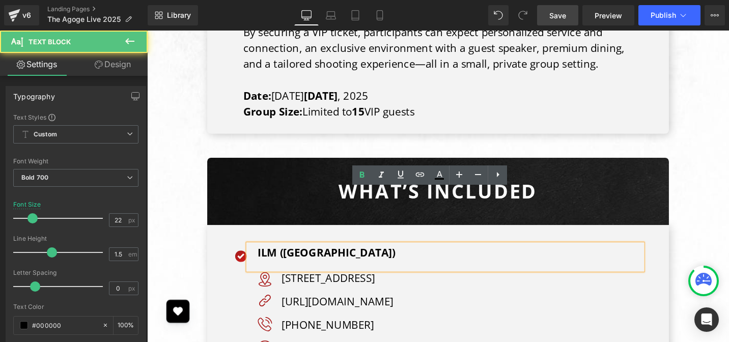
click at [317, 257] on p "ILM ([GEOGRAPHIC_DATA])" at bounding box center [467, 265] width 407 height 17
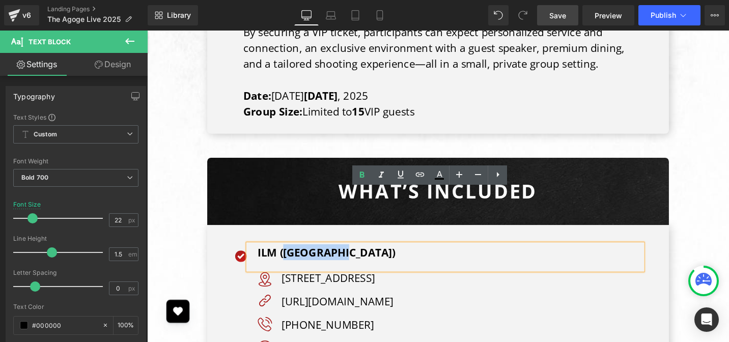
click at [317, 257] on p "ILM ([GEOGRAPHIC_DATA])" at bounding box center [467, 265] width 407 height 17
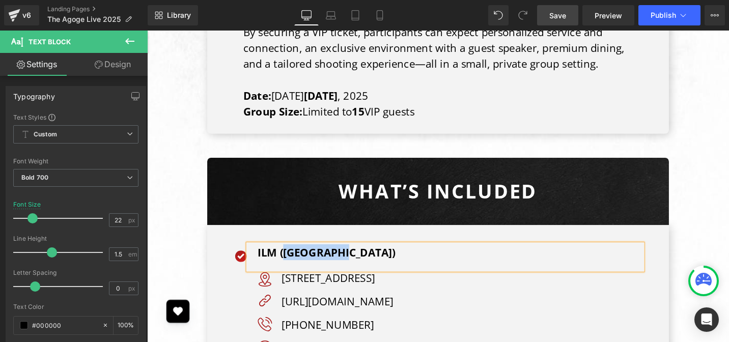
paste div
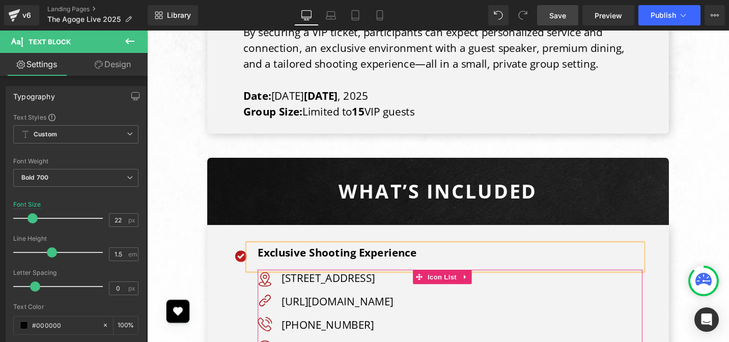
click at [455, 311] on span "Text Block" at bounding box center [470, 317] width 34 height 12
click at [345, 284] on p "[STREET_ADDRESS]" at bounding box center [481, 292] width 382 height 17
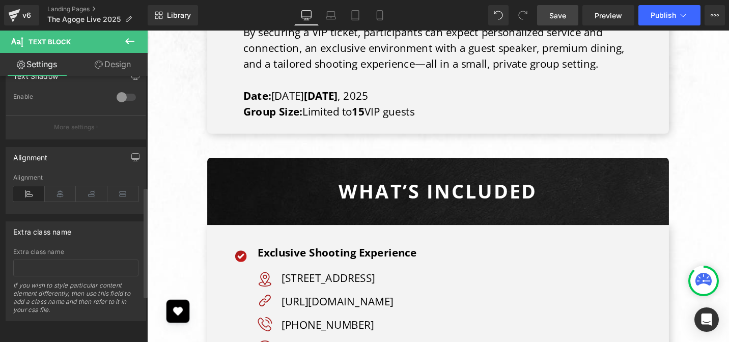
scroll to position [378, 0]
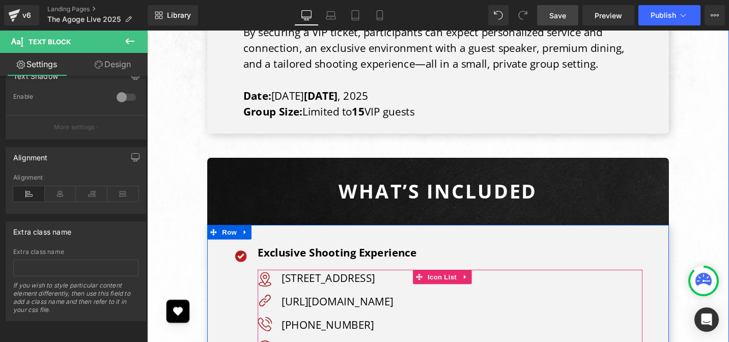
click at [535, 284] on ul "Image [STREET_ADDRESS] Text Block Image [URL][DOMAIN_NAME] Text Block Image [PH…" at bounding box center [467, 342] width 407 height 117
click at [526, 309] on p "[URL][DOMAIN_NAME]" at bounding box center [481, 317] width 382 height 17
click at [492, 309] on p "[URL][DOMAIN_NAME]" at bounding box center [481, 317] width 382 height 17
click at [356, 309] on p "[URL][DOMAIN_NAME]" at bounding box center [481, 317] width 382 height 17
click at [353, 309] on p "[URL][DOMAIN_NAME]" at bounding box center [481, 317] width 382 height 17
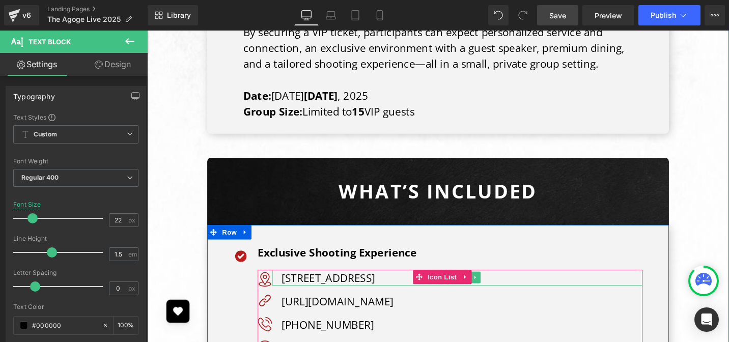
click at [376, 284] on p "[STREET_ADDRESS]" at bounding box center [481, 292] width 382 height 17
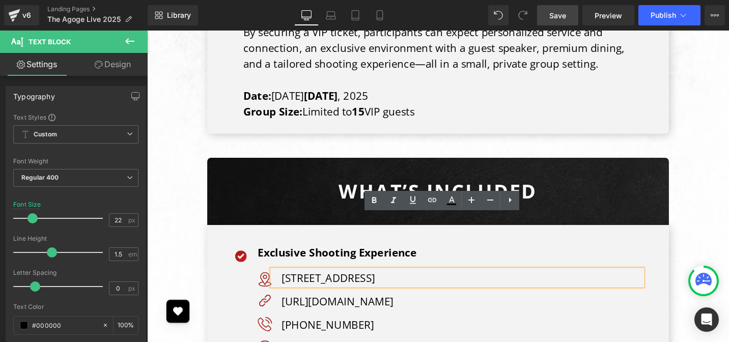
click at [356, 284] on p "[STREET_ADDRESS]" at bounding box center [481, 292] width 382 height 17
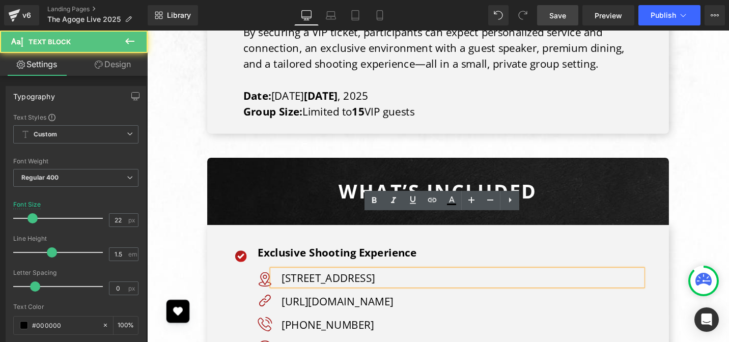
click at [356, 284] on p "[STREET_ADDRESS]" at bounding box center [481, 292] width 382 height 17
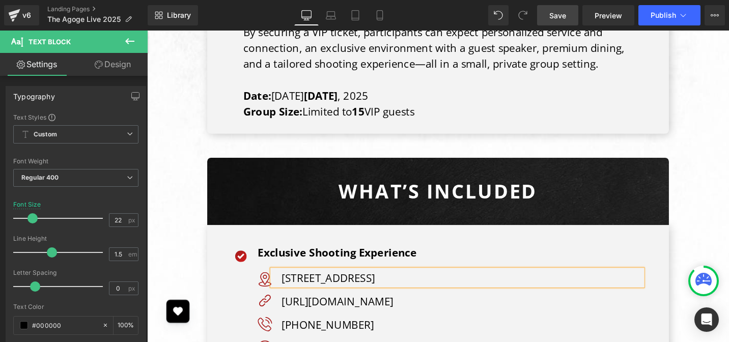
paste div
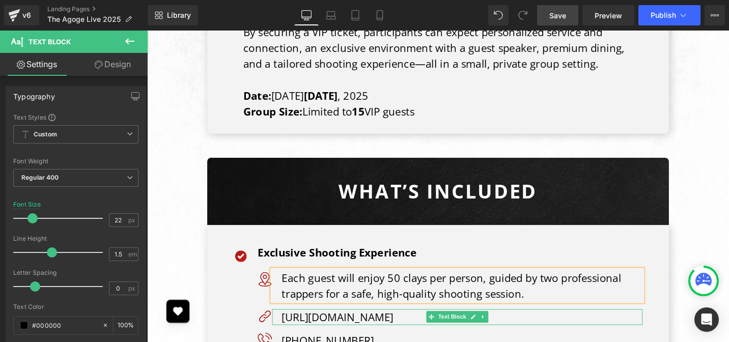
click at [400, 326] on p "[URL][DOMAIN_NAME]" at bounding box center [481, 334] width 382 height 17
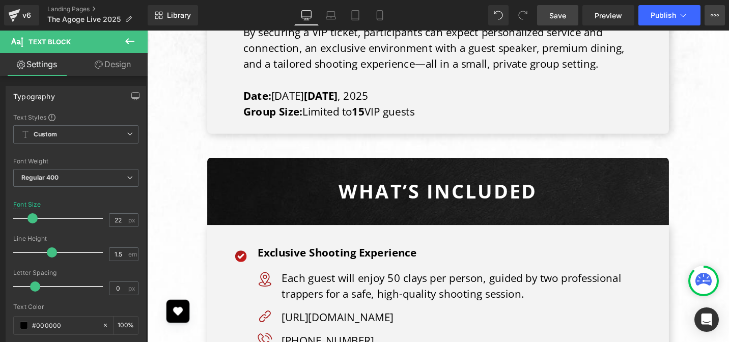
click at [718, 9] on button "View Live Page View with current Template Save Template to Library Schedule Pub…" at bounding box center [715, 15] width 20 height 20
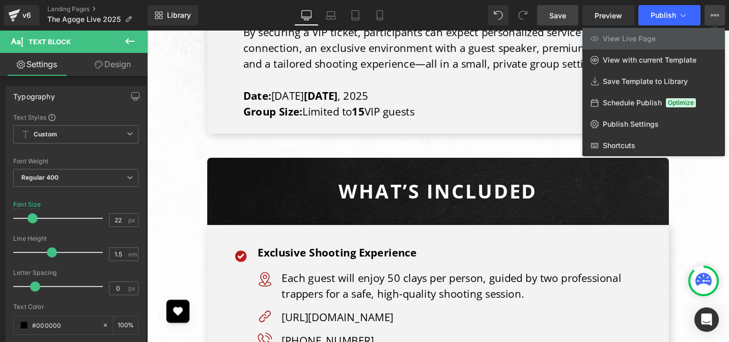
click at [718, 11] on button "View Live Page View with current Template Save Template to Library Schedule Pub…" at bounding box center [715, 15] width 20 height 20
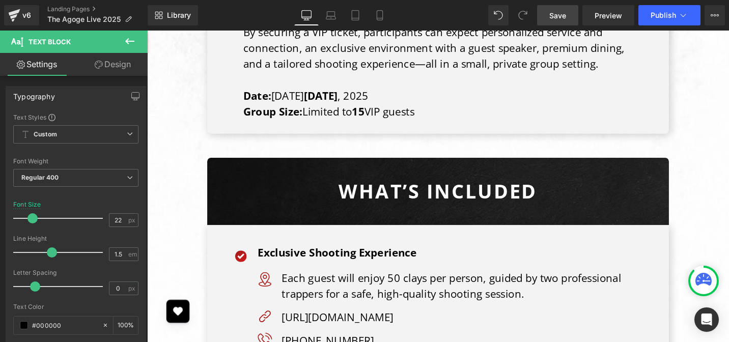
click at [127, 40] on icon at bounding box center [129, 41] width 9 height 6
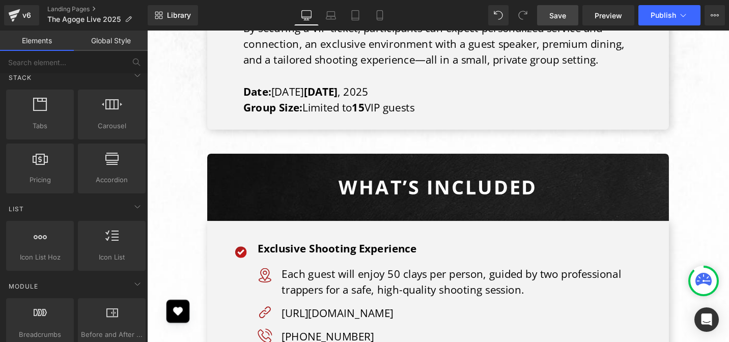
scroll to position [3454, 0]
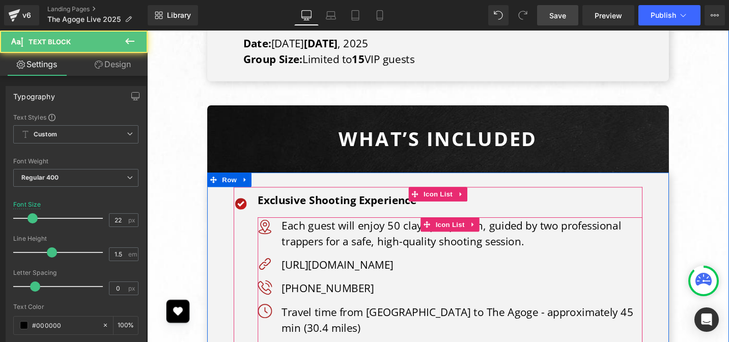
click at [416, 270] on p "[URL][DOMAIN_NAME]" at bounding box center [481, 278] width 382 height 17
click at [431, 270] on p "[URL][DOMAIN_NAME]" at bounding box center [481, 278] width 382 height 17
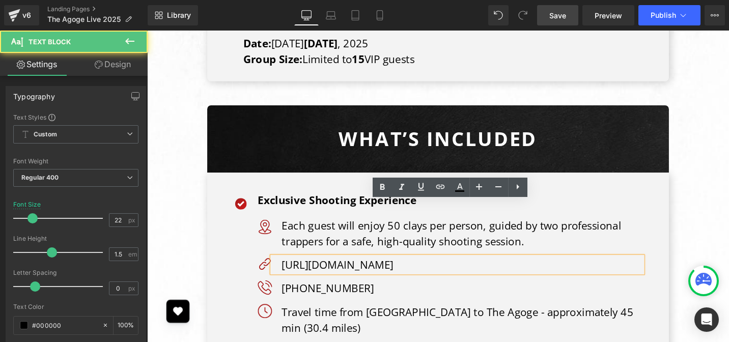
click at [292, 270] on div "[URL][DOMAIN_NAME]" at bounding box center [476, 278] width 392 height 17
click at [358, 270] on div "[URL][DOMAIN_NAME]" at bounding box center [476, 278] width 392 height 17
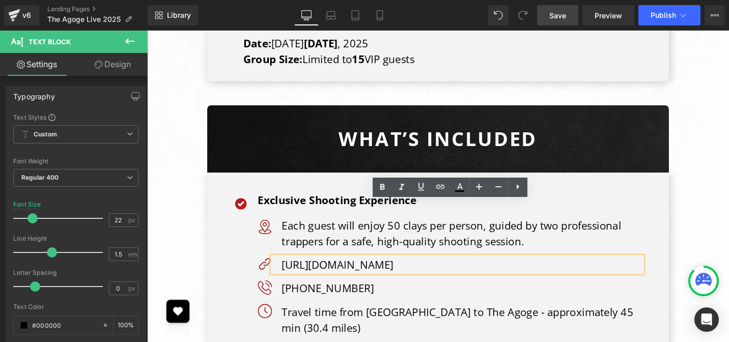
click at [271, 228] on div "Each guest will enjoy 50 clays per person, guided by two professional trappers …" at bounding box center [467, 245] width 407 height 34
click at [358, 228] on p "Each guest will enjoy 50 clays per person, guided by two professional trappers …" at bounding box center [481, 245] width 382 height 34
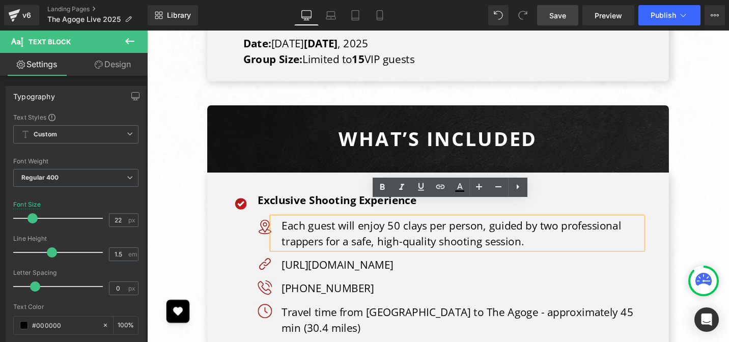
click at [331, 228] on p "Each guest will enjoy 50 clays per person, guided by two professional trappers …" at bounding box center [481, 245] width 382 height 34
click at [392, 178] on link at bounding box center [382, 187] width 19 height 19
click at [321, 201] on div "Exclusive Shooting Experience" at bounding box center [463, 214] width 418 height 27
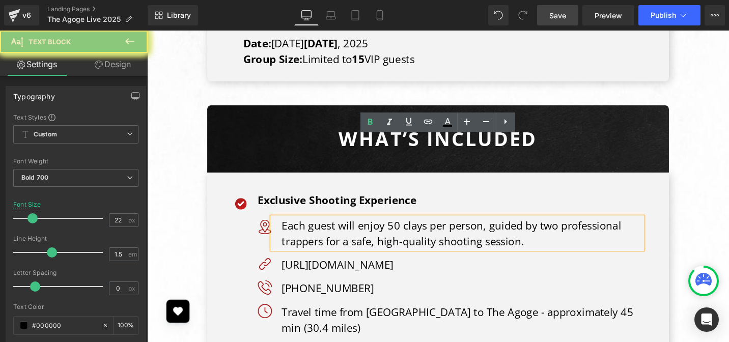
click at [306, 201] on p "Exclusive Shooting Experience" at bounding box center [467, 209] width 407 height 17
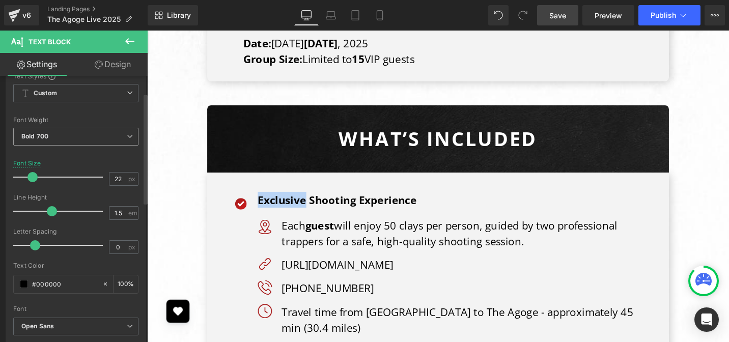
scroll to position [91, 0]
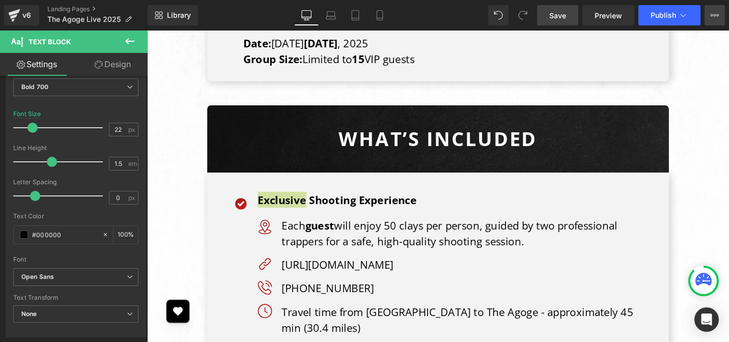
click at [713, 14] on icon at bounding box center [715, 15] width 8 height 8
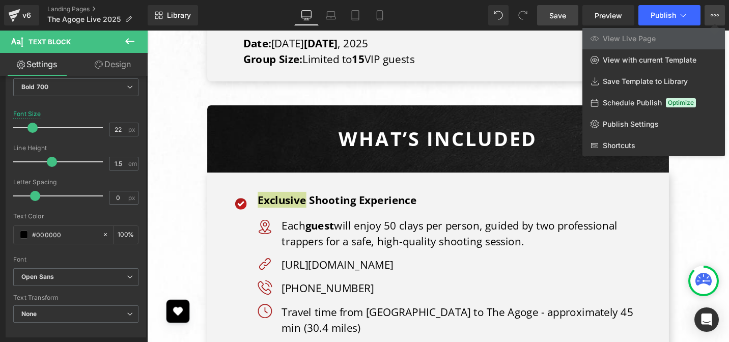
click at [713, 14] on icon at bounding box center [715, 15] width 8 height 8
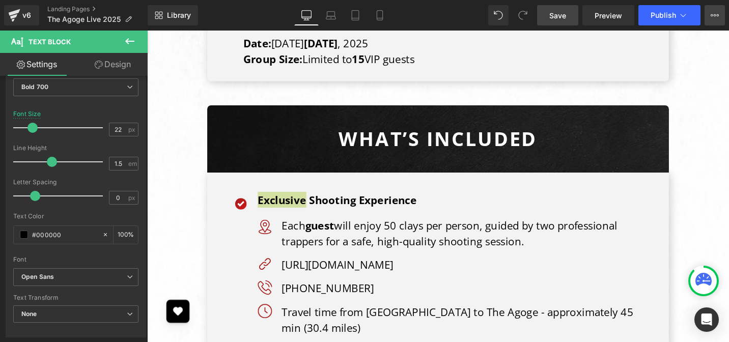
click at [713, 14] on icon at bounding box center [715, 15] width 8 height 8
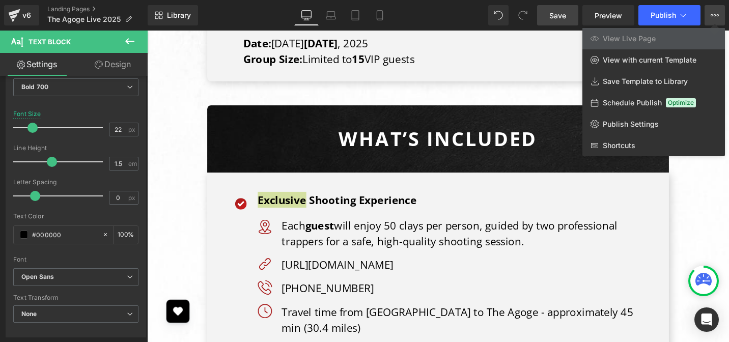
click at [713, 14] on icon at bounding box center [715, 15] width 8 height 8
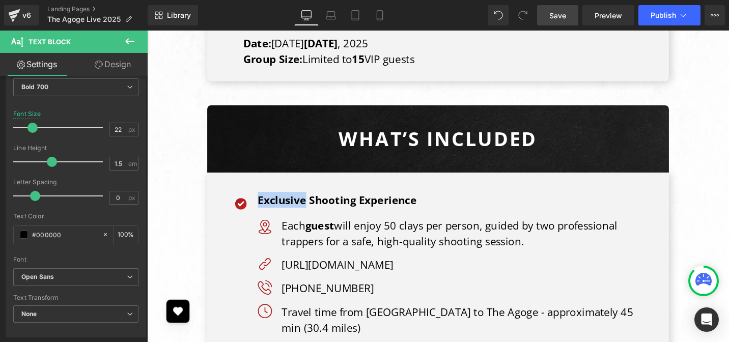
click at [427, 270] on div "[URL][DOMAIN_NAME] Text Block" at bounding box center [476, 278] width 392 height 17
click at [394, 270] on p "[URL][DOMAIN_NAME]" at bounding box center [481, 278] width 382 height 17
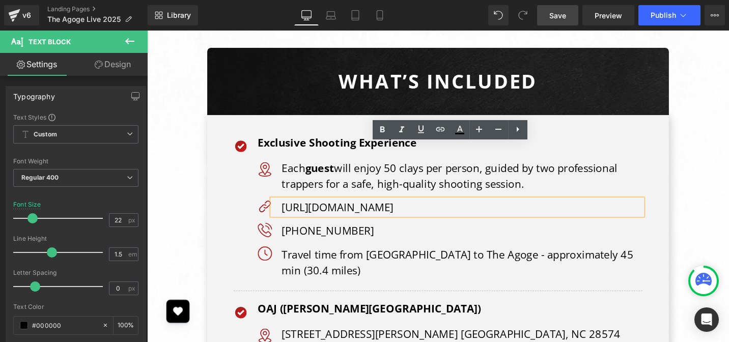
scroll to position [3516, 0]
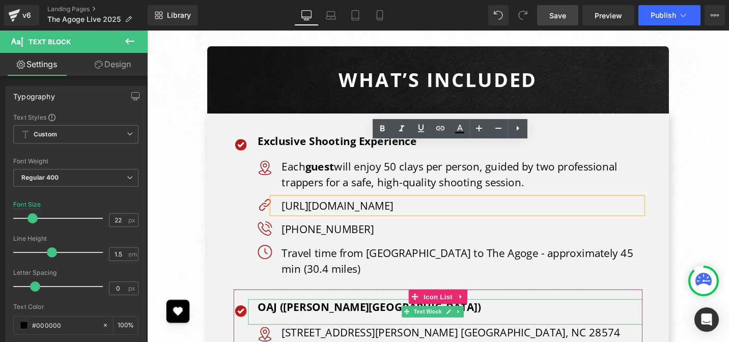
click at [342, 315] on p "OAJ ([PERSON_NAME][GEOGRAPHIC_DATA])" at bounding box center [467, 323] width 407 height 17
click at [341, 315] on p "OAJ ([PERSON_NAME][GEOGRAPHIC_DATA])" at bounding box center [467, 323] width 407 height 17
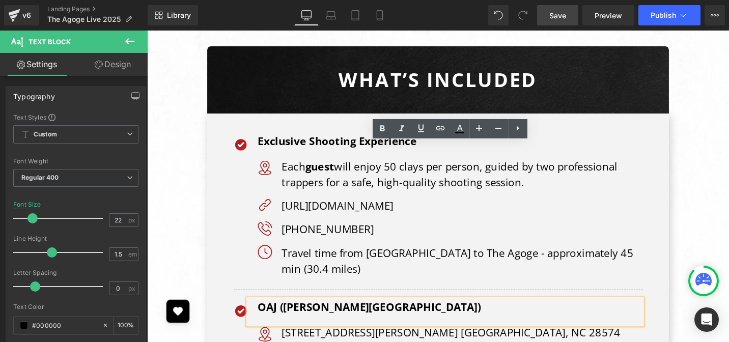
click at [346, 315] on p "OAJ ([PERSON_NAME][GEOGRAPHIC_DATA])" at bounding box center [467, 323] width 407 height 17
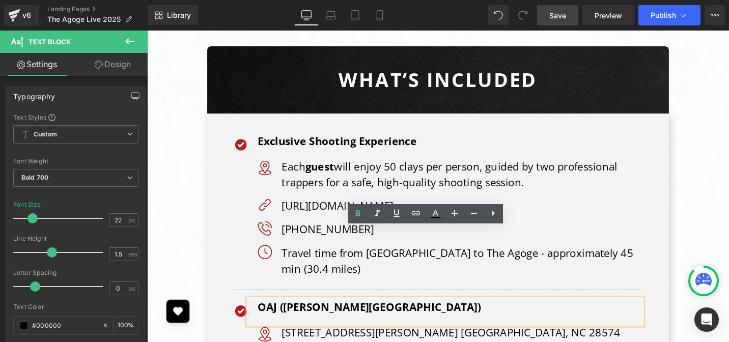
click at [346, 315] on p "OAJ ([PERSON_NAME][GEOGRAPHIC_DATA])" at bounding box center [467, 323] width 407 height 17
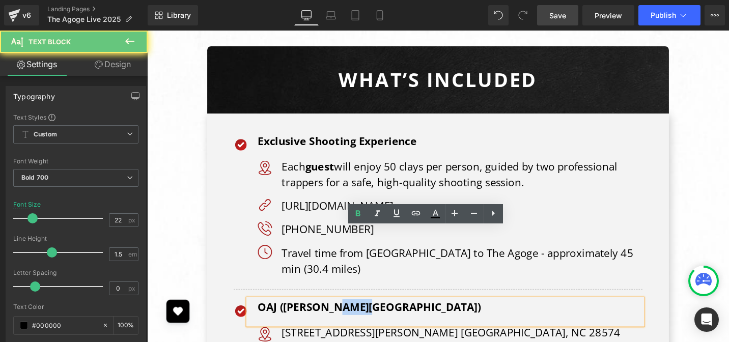
click at [346, 315] on p "OAJ ([PERSON_NAME][GEOGRAPHIC_DATA])" at bounding box center [467, 323] width 407 height 17
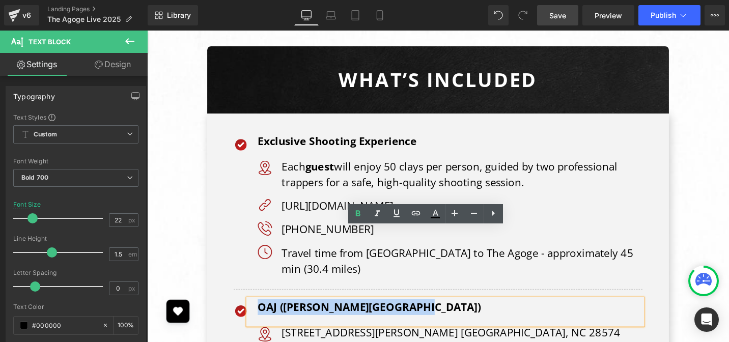
click at [346, 315] on p "OAJ ([PERSON_NAME][GEOGRAPHIC_DATA])" at bounding box center [467, 323] width 407 height 17
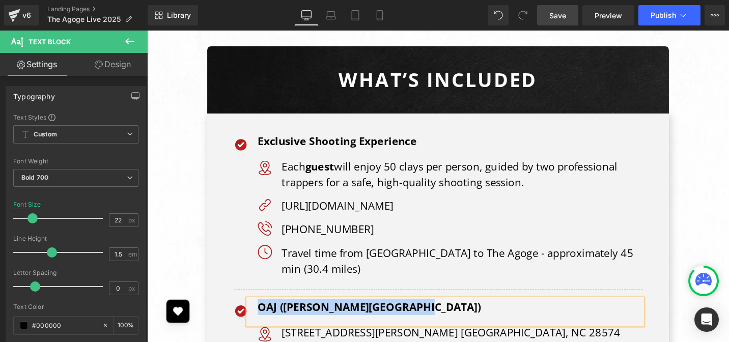
paste div
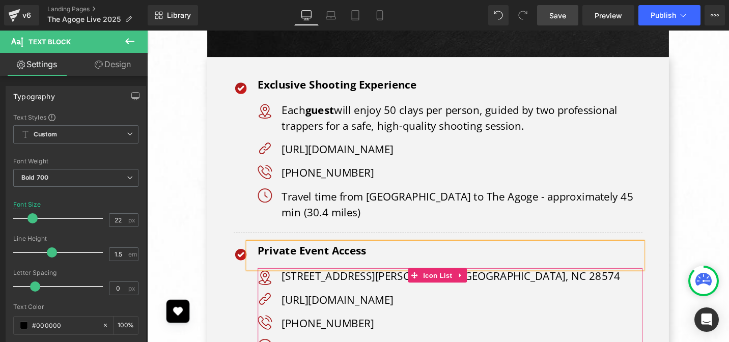
scroll to position [3576, 0]
click at [394, 282] on ul "Image [STREET_ADDRESS][PERSON_NAME] [GEOGRAPHIC_DATA], NC 28574 Text Block Imag…" at bounding box center [467, 340] width 407 height 117
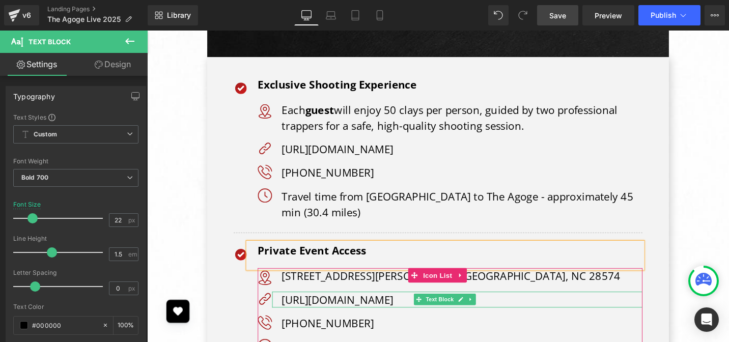
click at [399, 307] on div "[URL][DOMAIN_NAME] Text Block" at bounding box center [476, 315] width 392 height 17
click at [0, 0] on link at bounding box center [0, 0] width 0 height 0
click at [0, 0] on icon at bounding box center [0, 0] width 0 height 0
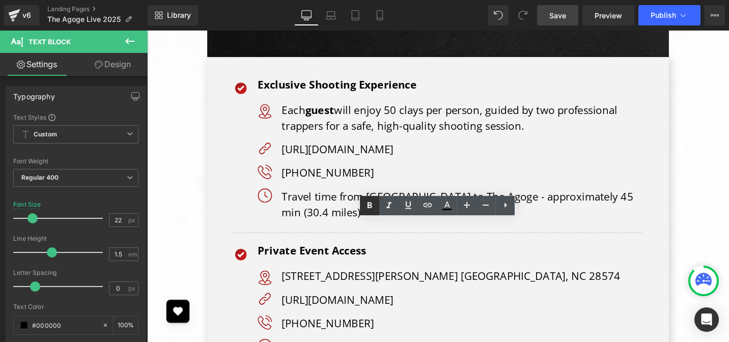
click at [373, 204] on icon at bounding box center [370, 206] width 12 height 12
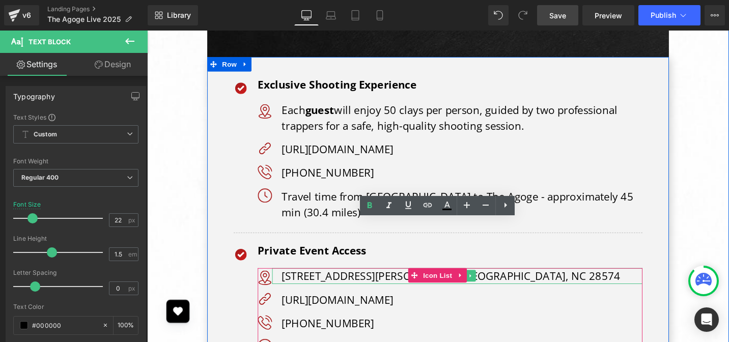
drag, startPoint x: 351, startPoint y: 219, endPoint x: 363, endPoint y: 214, distance: 12.1
click at [351, 282] on p "[STREET_ADDRESS][PERSON_NAME] [GEOGRAPHIC_DATA], NC 28574" at bounding box center [481, 290] width 382 height 17
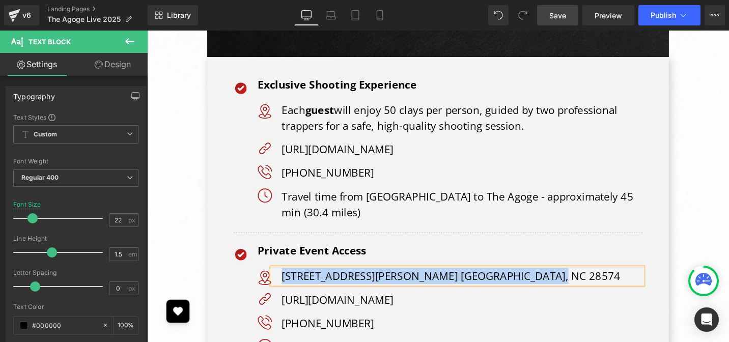
paste div
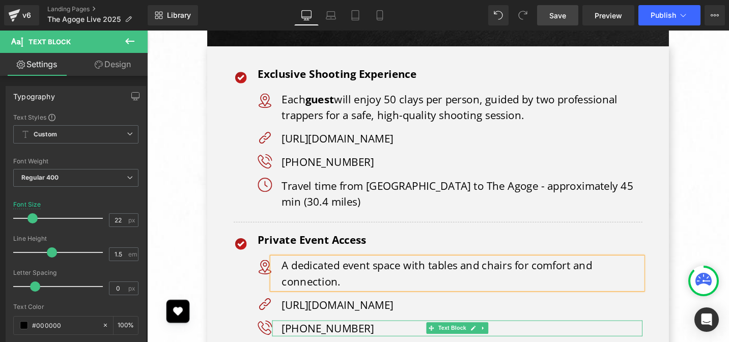
scroll to position [3587, 0]
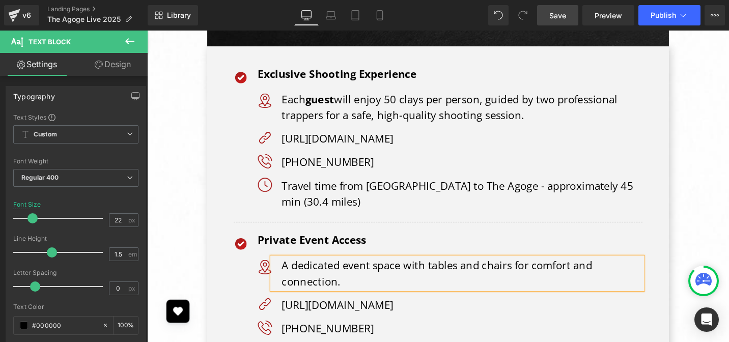
click at [375, 313] on p "[URL][DOMAIN_NAME]" at bounding box center [481, 321] width 382 height 17
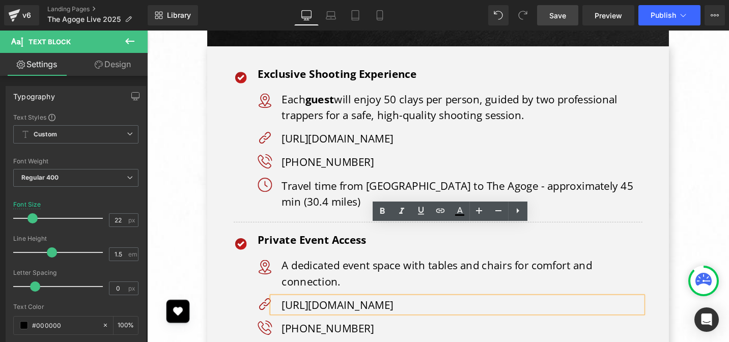
click at [375, 313] on p "[URL][DOMAIN_NAME]" at bounding box center [481, 321] width 382 height 17
click at [387, 313] on p "[URL][DOMAIN_NAME]" at bounding box center [481, 321] width 382 height 17
click at [386, 313] on p "[URL][DOMAIN_NAME]" at bounding box center [481, 321] width 382 height 17
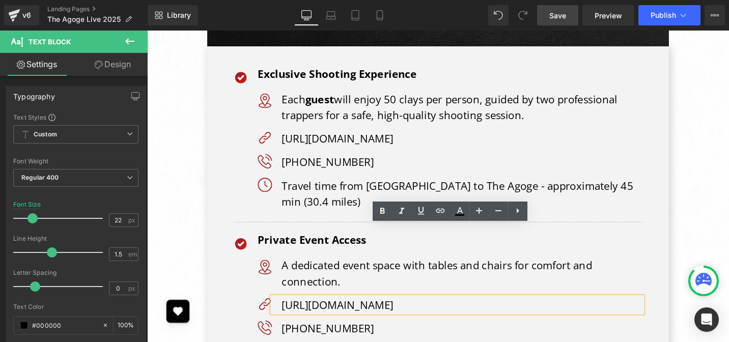
click at [386, 313] on p "[URL][DOMAIN_NAME]" at bounding box center [481, 321] width 382 height 17
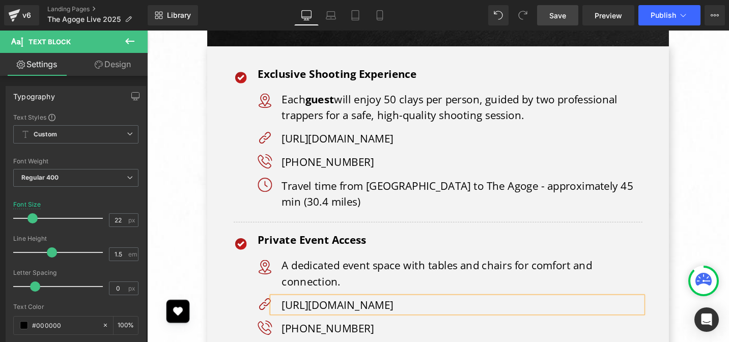
paste div
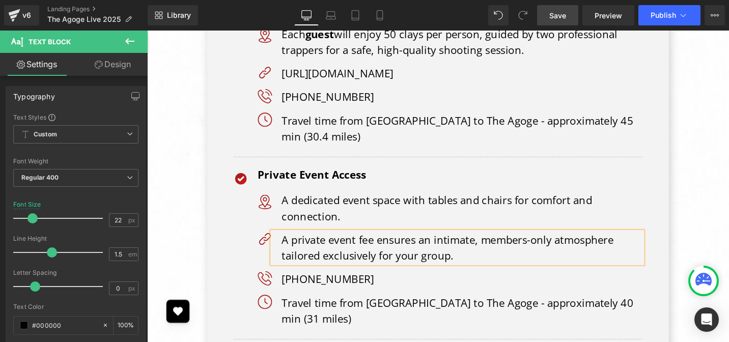
scroll to position [3729, 0]
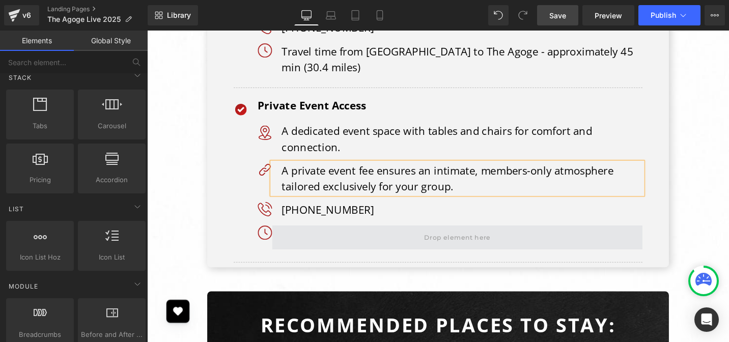
click at [437, 241] on span at bounding box center [475, 249] width 77 height 17
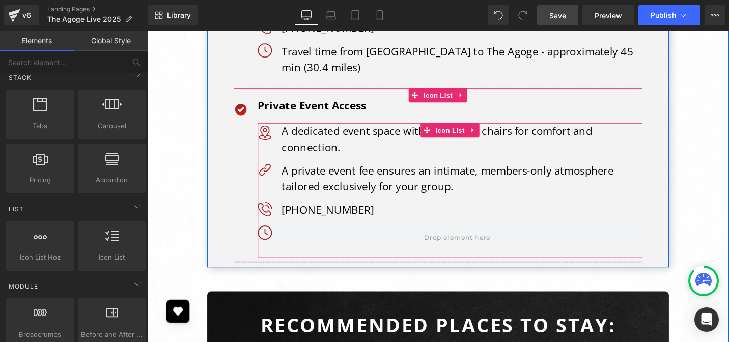
click at [270, 239] on span "Image" at bounding box center [271, 245] width 21 height 12
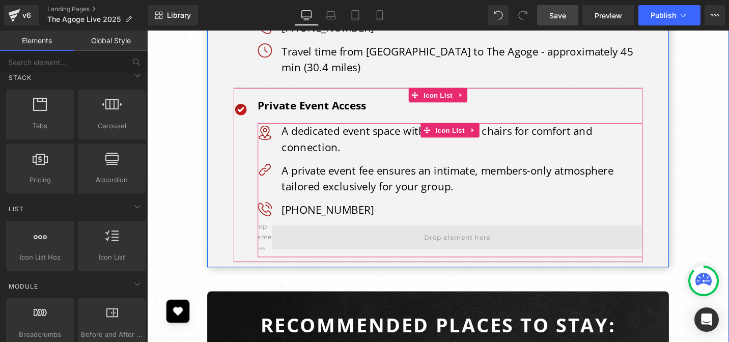
click at [321, 237] on span at bounding box center [476, 249] width 392 height 25
click at [322, 237] on span at bounding box center [476, 249] width 392 height 25
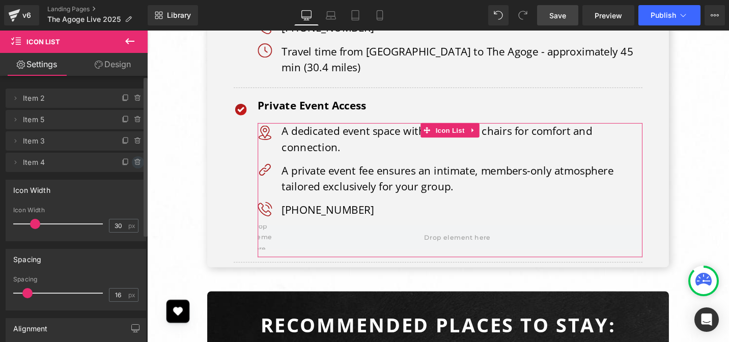
click at [134, 163] on icon at bounding box center [138, 162] width 8 height 8
click at [134, 163] on button "Delete" at bounding box center [127, 162] width 32 height 13
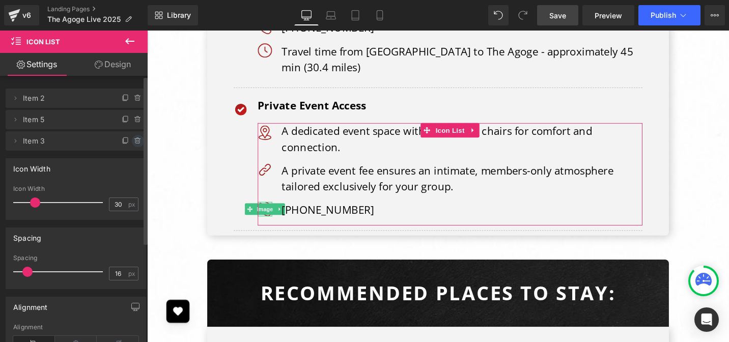
click at [136, 141] on icon at bounding box center [138, 141] width 8 height 8
click at [136, 142] on button "Delete" at bounding box center [127, 141] width 32 height 13
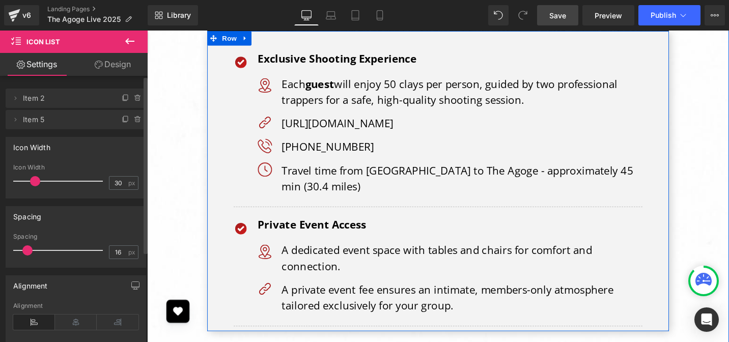
scroll to position [3555, 0]
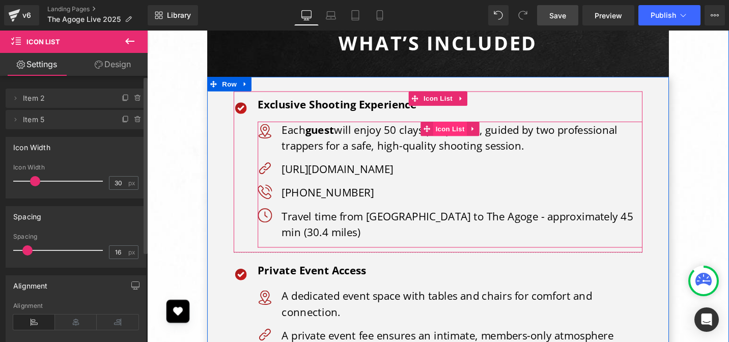
click at [458, 127] on span "Icon List" at bounding box center [468, 134] width 36 height 15
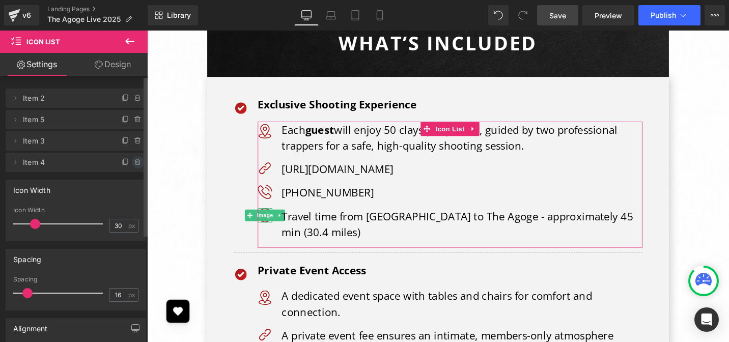
click at [137, 161] on icon at bounding box center [137, 162] width 0 height 2
click at [132, 161] on button "Delete" at bounding box center [127, 162] width 32 height 13
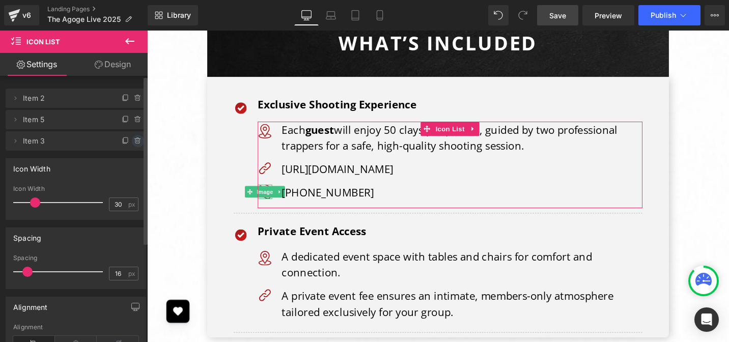
click at [134, 142] on icon at bounding box center [138, 141] width 8 height 8
click at [136, 141] on button "Delete" at bounding box center [127, 141] width 32 height 13
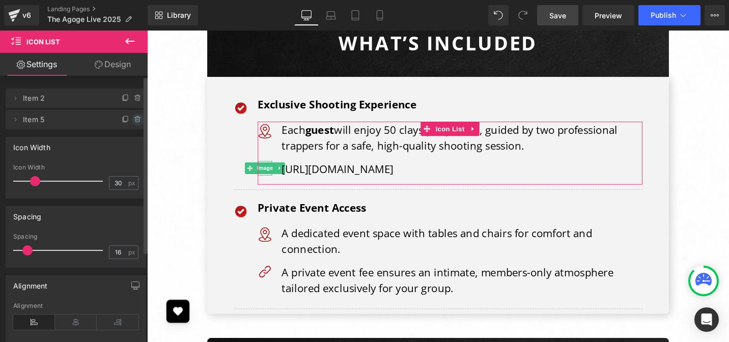
click at [135, 121] on icon at bounding box center [138, 120] width 8 height 8
click at [134, 121] on button "Delete" at bounding box center [127, 120] width 32 height 13
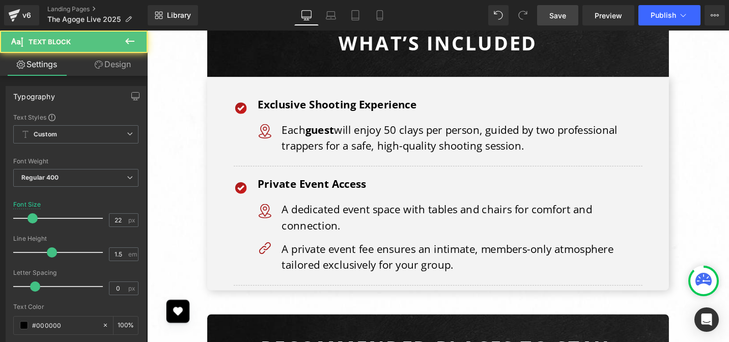
click at [341, 127] on p "Each guest will enjoy 50 clays per person, guided by two professional trappers …" at bounding box center [481, 144] width 382 height 34
click at [343, 127] on strong "guest" at bounding box center [330, 134] width 31 height 15
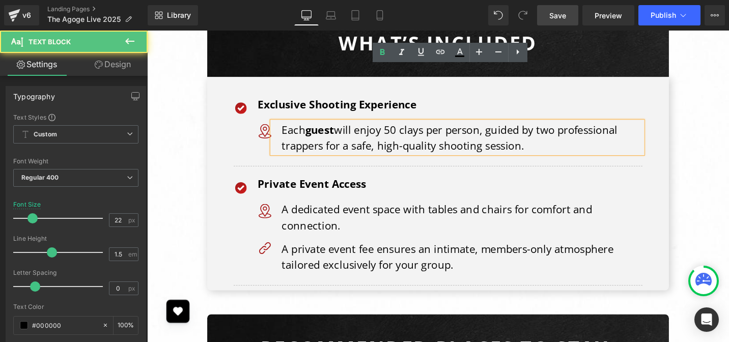
click at [320, 127] on strong "guest" at bounding box center [330, 134] width 31 height 15
click at [315, 127] on strong "guest" at bounding box center [330, 134] width 31 height 15
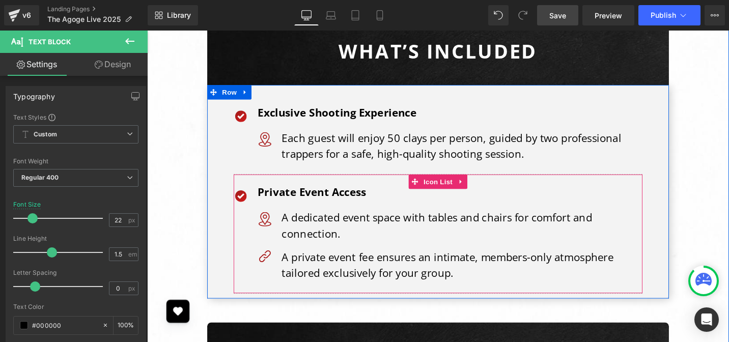
scroll to position [3545, 0]
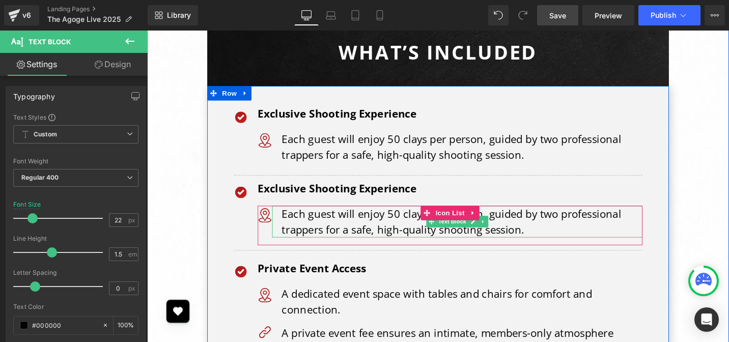
click at [368, 189] on p "Exclusive Shooting Experience" at bounding box center [467, 197] width 407 height 17
click at [345, 189] on p "Exclusive Shooting Experience" at bounding box center [467, 197] width 407 height 17
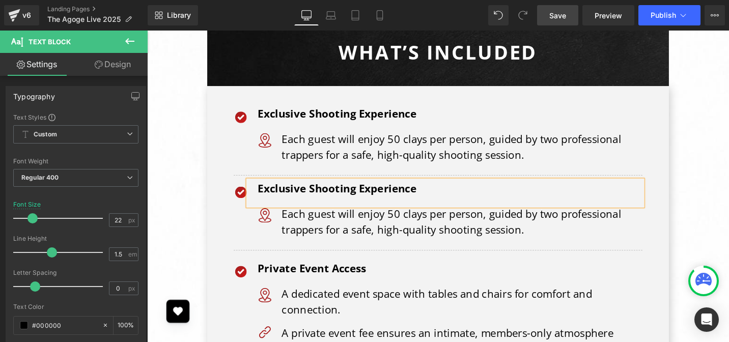
click at [345, 189] on p "Exclusive Shooting Experience" at bounding box center [467, 197] width 407 height 17
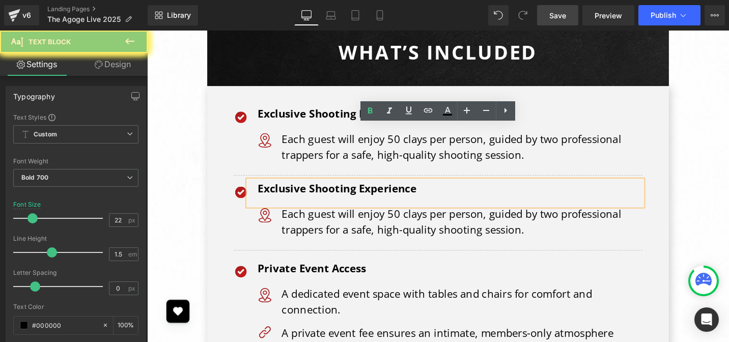
click at [345, 189] on p "Exclusive Shooting Experience" at bounding box center [467, 197] width 407 height 17
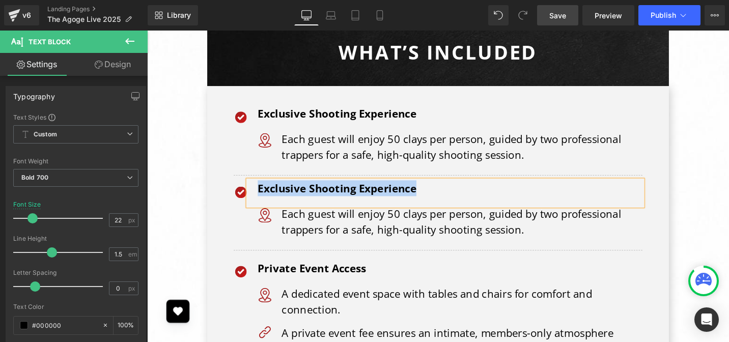
paste div
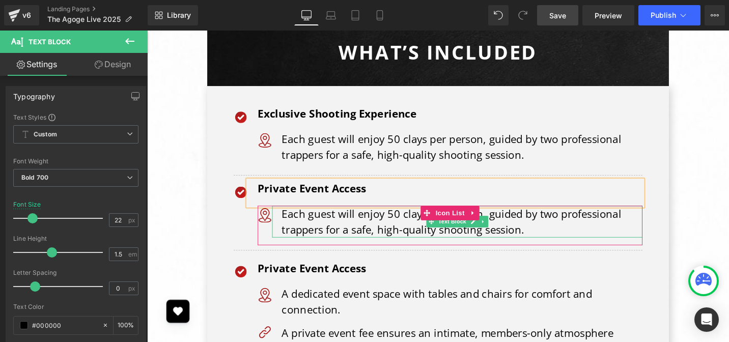
click at [359, 216] on p "Each guest will enjoy 50 clays per person, guided by two professional trappers …" at bounding box center [481, 233] width 382 height 34
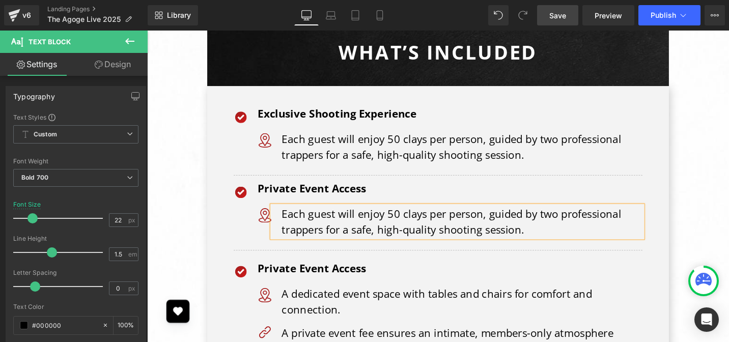
click at [361, 216] on p "Each guest will enjoy 50 clays per person, guided by two professional trappers …" at bounding box center [481, 233] width 382 height 34
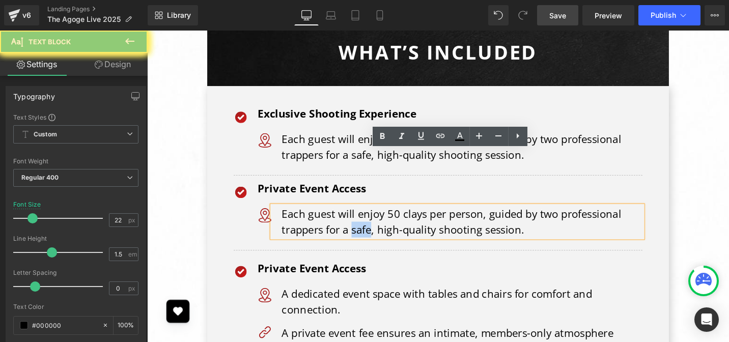
click at [361, 216] on p "Each guest will enjoy 50 clays per person, guided by two professional trappers …" at bounding box center [481, 233] width 382 height 34
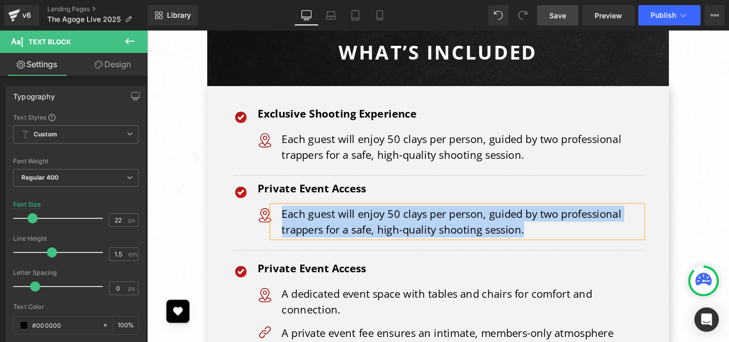
paste div
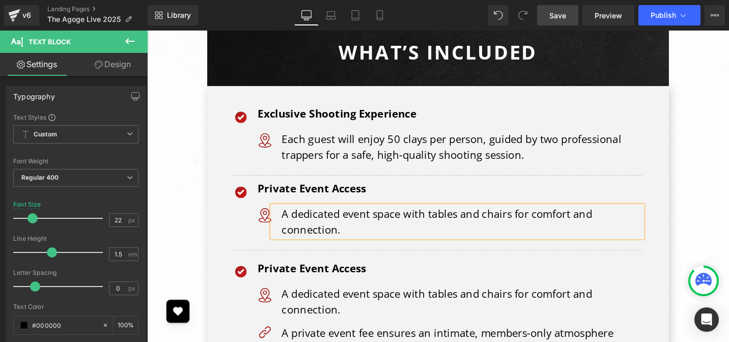
click at [721, 178] on div "The Agoge Live 2025 – VIP Experience Heading Row Why VIP? Text Block Row By sec…" at bounding box center [455, 342] width 616 height 1421
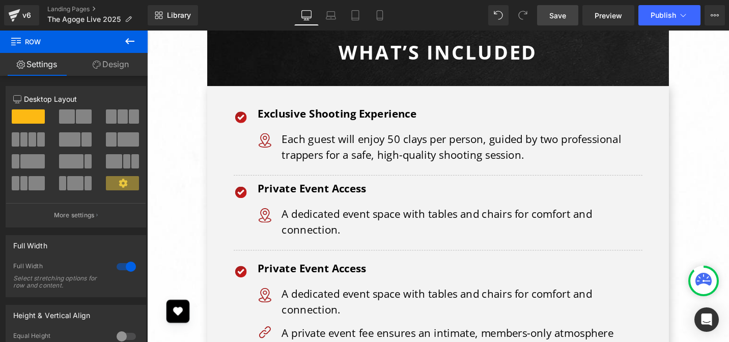
click at [721, 178] on div "The Agoge Live 2025 – VIP Experience Heading Row Why VIP? Text Block Row By sec…" at bounding box center [455, 342] width 616 height 1421
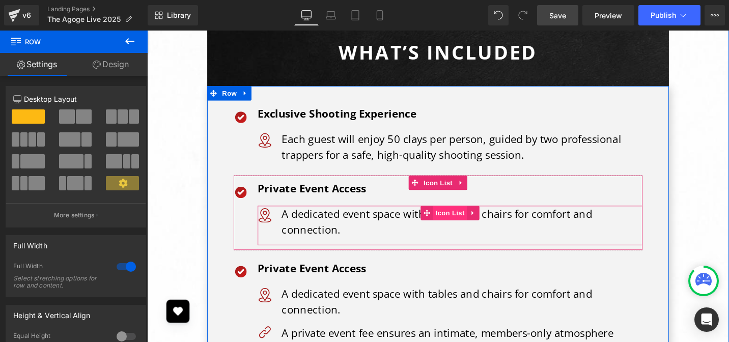
click at [462, 216] on span "Icon List" at bounding box center [468, 223] width 36 height 15
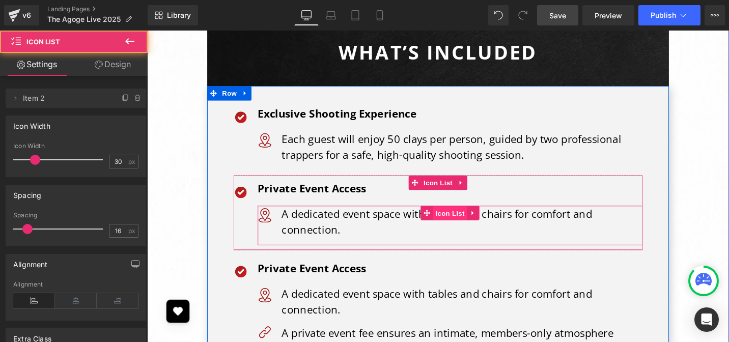
click at [461, 217] on span "Icon List" at bounding box center [468, 224] width 36 height 15
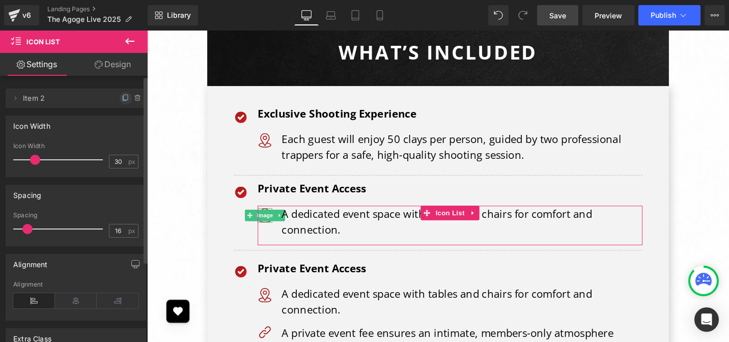
click at [122, 99] on icon at bounding box center [126, 98] width 8 height 8
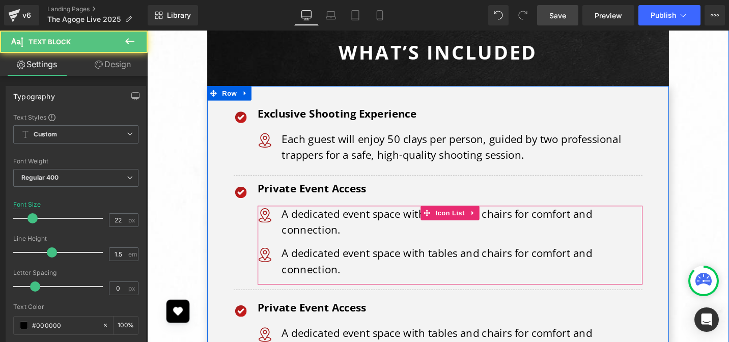
click at [305, 258] on p "A dedicated event space with tables and chairs for comfort and connection." at bounding box center [481, 275] width 382 height 34
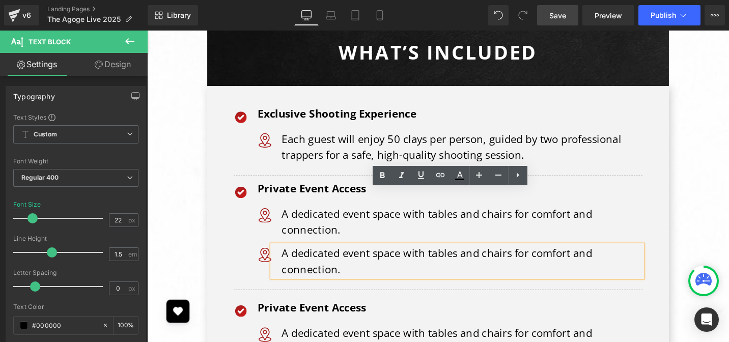
click at [349, 258] on p "A dedicated event space with tables and chairs for comfort and connection." at bounding box center [481, 275] width 382 height 34
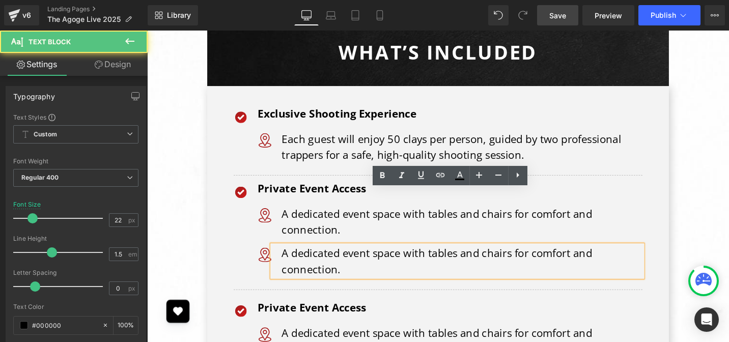
click at [349, 258] on p "A dedicated event space with tables and chairs for comfort and connection." at bounding box center [481, 275] width 382 height 34
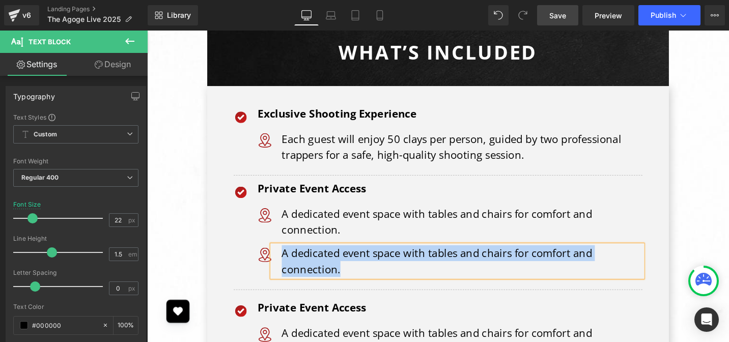
paste div
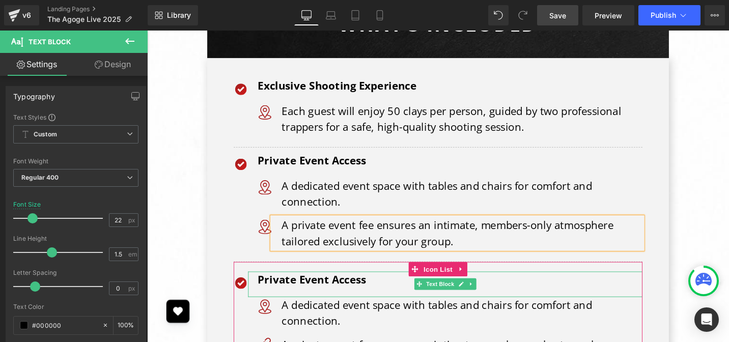
scroll to position [3576, 0]
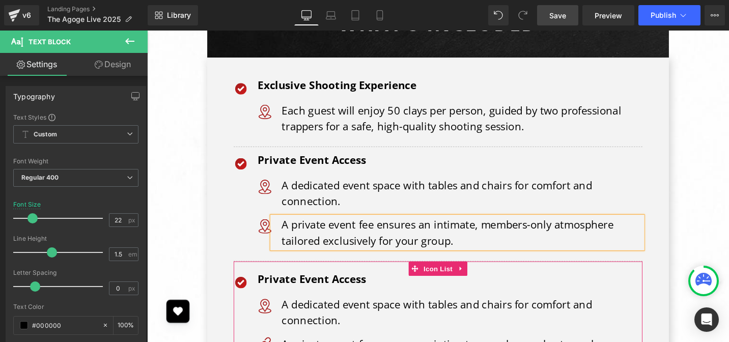
click at [356, 285] on p "Private Event Access" at bounding box center [467, 293] width 407 height 17
click at [357, 285] on p "Private Event Access" at bounding box center [467, 293] width 407 height 17
click at [362, 285] on p "Private Event Access" at bounding box center [467, 293] width 407 height 17
click at [364, 285] on p "Private Event Access" at bounding box center [467, 293] width 407 height 17
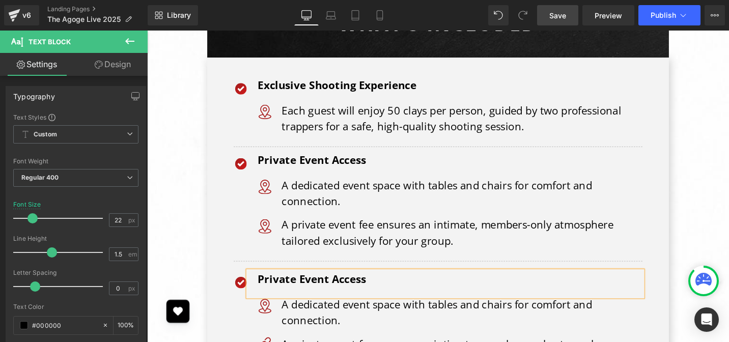
click at [364, 285] on p "Private Event Access" at bounding box center [467, 293] width 407 height 17
click at [371, 285] on p "Private Event Access" at bounding box center [467, 293] width 407 height 17
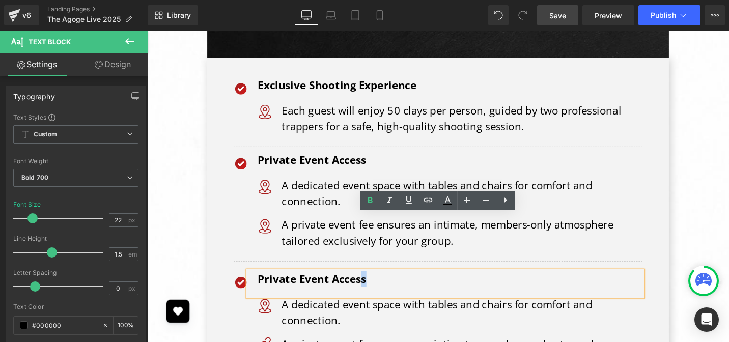
click at [369, 285] on p "Private Event Access" at bounding box center [467, 293] width 407 height 17
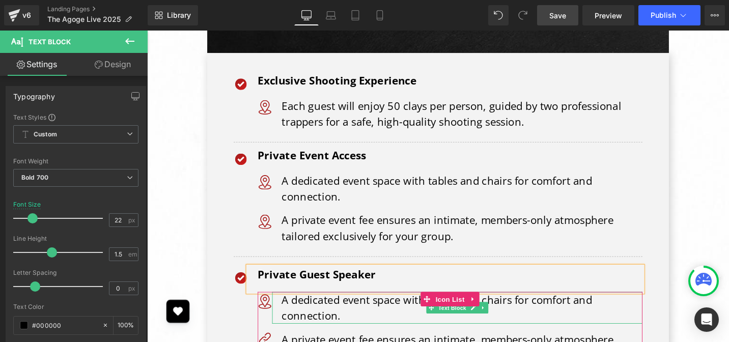
scroll to position [3580, 0]
click at [352, 308] on p "A dedicated event space with tables and chairs for comfort and connection." at bounding box center [481, 325] width 382 height 34
click at [346, 308] on p "A dedicated event space with tables and chairs for comfort and connection." at bounding box center [481, 325] width 382 height 34
click at [326, 308] on p "A dedicated event space with tables and chairs for comfort and connection." at bounding box center [481, 325] width 382 height 34
click at [351, 308] on p "A dedicated event space with tables and chairs for comfort and connection." at bounding box center [481, 325] width 382 height 34
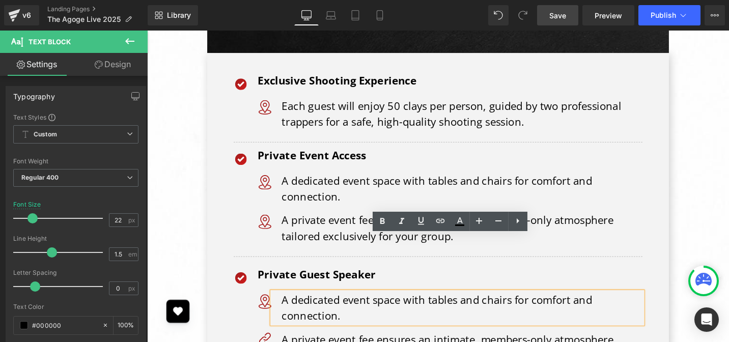
click at [339, 308] on p "A dedicated event space with tables and chairs for comfort and connection." at bounding box center [481, 325] width 382 height 34
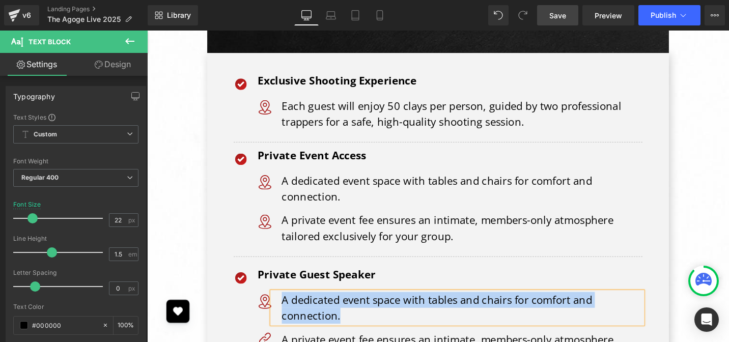
paste div
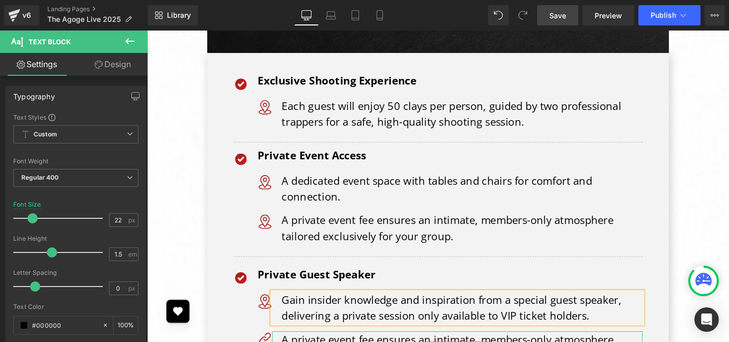
click at [434, 281] on div "Private Guest Speaker" at bounding box center [463, 294] width 418 height 27
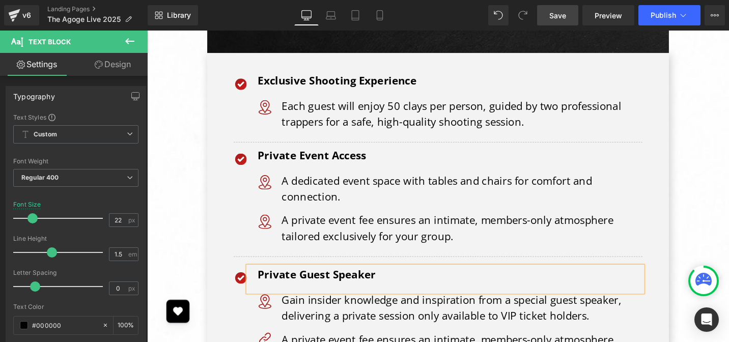
click at [259, 281] on div "Private Guest Speaker" at bounding box center [463, 294] width 418 height 27
click at [264, 310] on div "Image" at bounding box center [271, 317] width 15 height 15
click at [254, 281] on div "Private Guest Speaker Text Block Image Gain insider knowledge and inspiration f…" at bounding box center [455, 336] width 433 height 111
click at [253, 281] on div "Private Guest Speaker Text Block Image Gain insider knowledge and inspiration f…" at bounding box center [455, 336] width 433 height 111
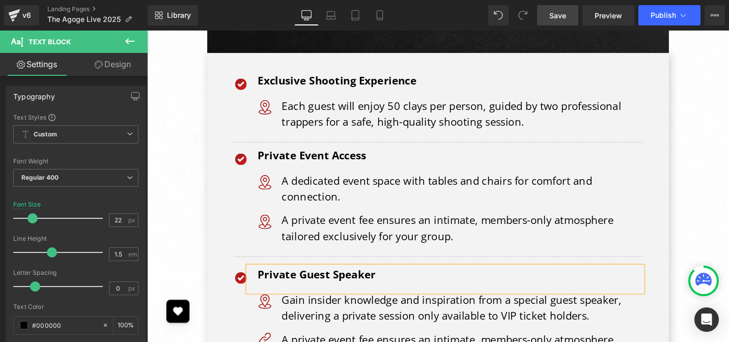
click at [253, 281] on div "Private Guest Speaker Text Block Image Gain insider knowledge and inspiration f…" at bounding box center [455, 336] width 433 height 111
click at [271, 308] on div "Gain insider knowledge and inspiration from a special guest speaker, delivering…" at bounding box center [467, 325] width 407 height 34
click at [280, 308] on div "Gain insider knowledge and inspiration from a special guest speaker, delivering…" at bounding box center [476, 325] width 392 height 34
click at [641, 308] on p "Gain insider knowledge and inspiration from a special guest speaker, delivering…" at bounding box center [481, 325] width 382 height 34
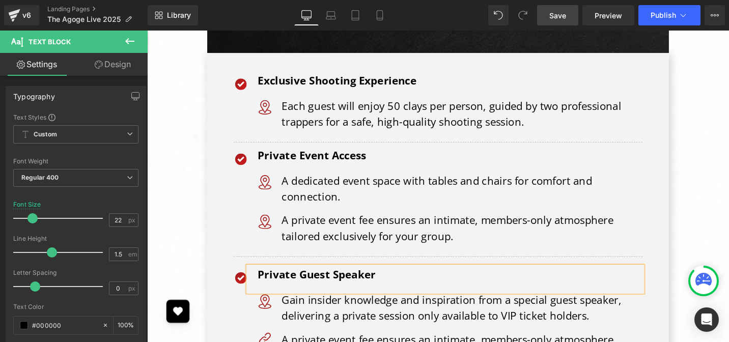
click at [641, 308] on p "Gain insider knowledge and inspiration from a special guest speaker, delivering…" at bounding box center [481, 325] width 382 height 34
click at [466, 308] on p "Gain insider knowledge and inspiration from a special guest speaker, delivering…" at bounding box center [481, 325] width 382 height 34
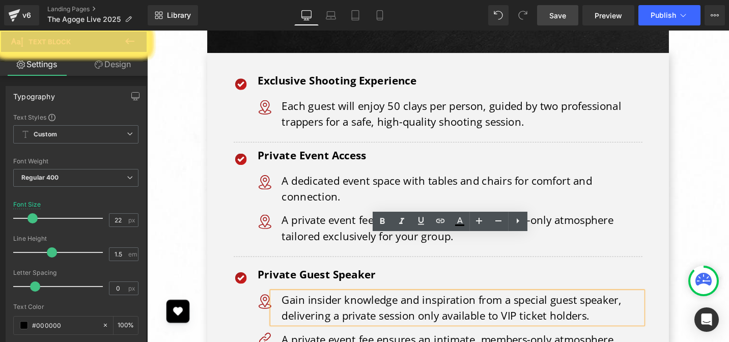
click at [466, 308] on p "Gain insider knowledge and inspiration from a special guest speaker, delivering…" at bounding box center [481, 325] width 382 height 34
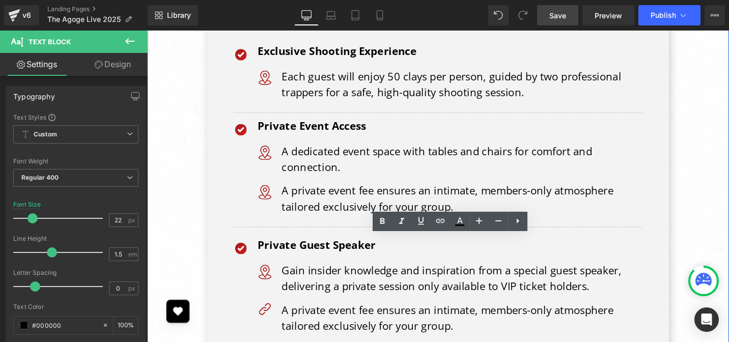
scroll to position [3633, 0]
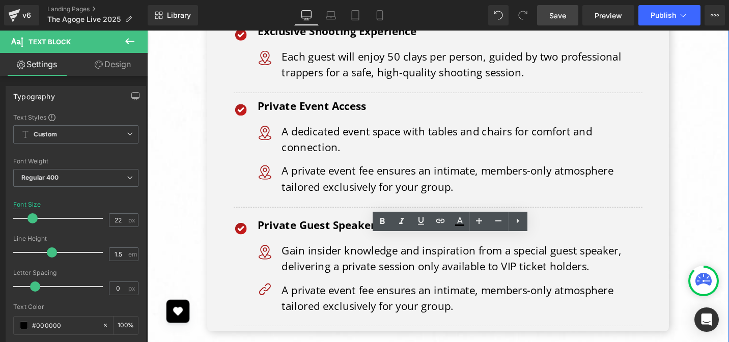
click at [514, 275] on ul "Image Gain insider knowledge and inspiration from a special guest speaker, deli…" at bounding box center [467, 297] width 407 height 84
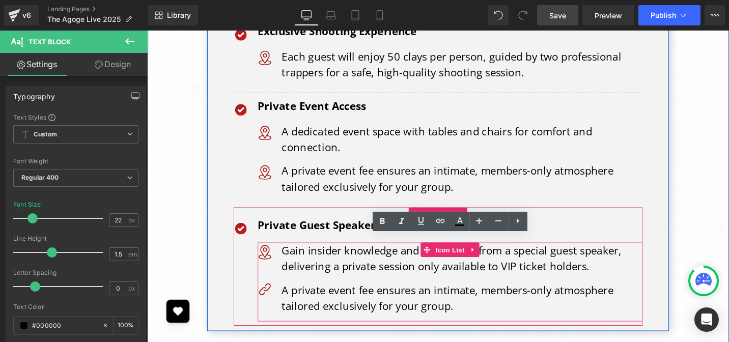
click at [512, 297] on div "A private event fee ensures an intimate, members-only atmosphere tailored exclu…" at bounding box center [476, 314] width 392 height 34
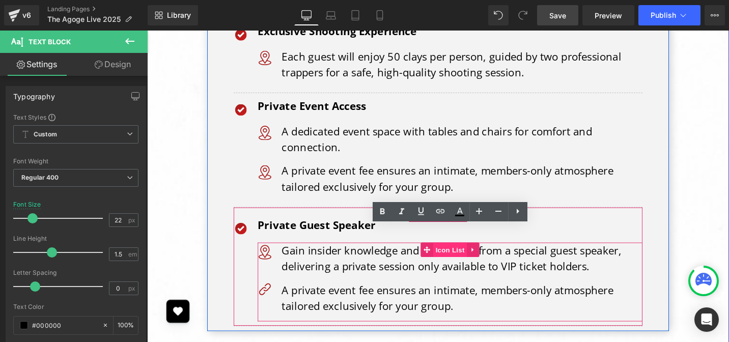
click at [461, 255] on span "Icon List" at bounding box center [468, 262] width 36 height 15
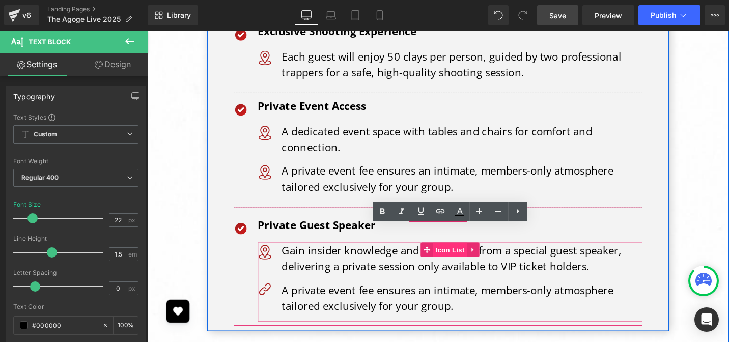
click at [461, 255] on span "Icon List" at bounding box center [468, 262] width 36 height 15
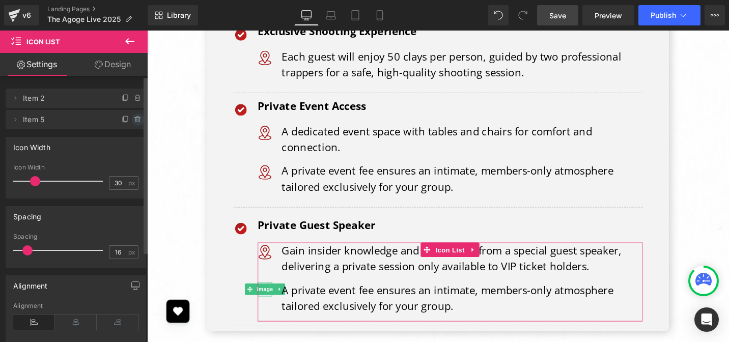
click at [134, 120] on icon at bounding box center [138, 120] width 8 height 8
drag, startPoint x: 131, startPoint y: 123, endPoint x: 375, endPoint y: 107, distance: 245.0
click at [131, 123] on button "Delete" at bounding box center [127, 120] width 32 height 13
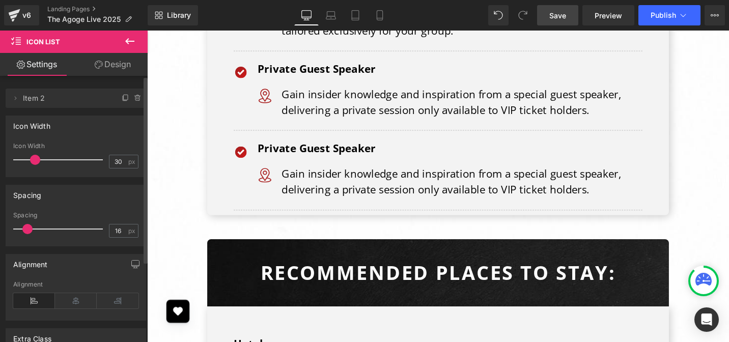
scroll to position [3804, 0]
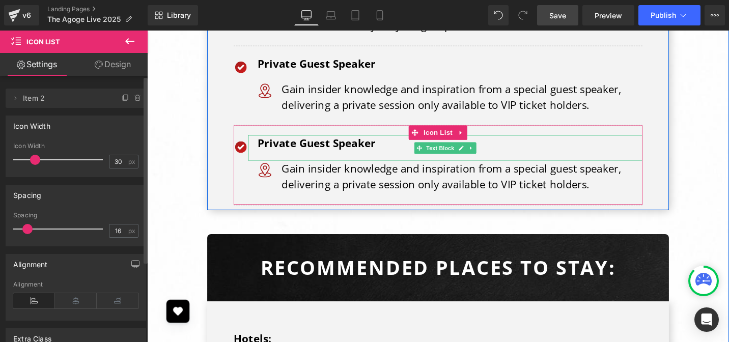
click at [349, 141] on p "Private Guest Speaker" at bounding box center [467, 149] width 407 height 17
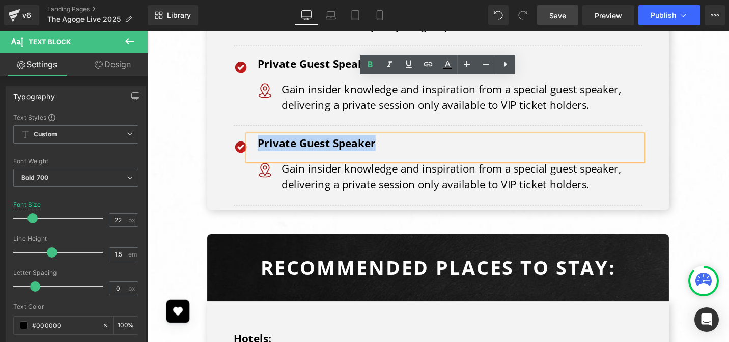
click at [330, 141] on p "Private Guest Speaker" at bounding box center [467, 149] width 407 height 17
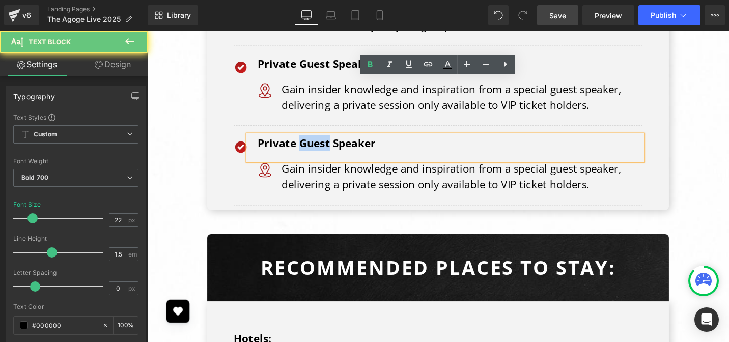
click at [330, 141] on p "Private Guest Speaker" at bounding box center [467, 149] width 407 height 17
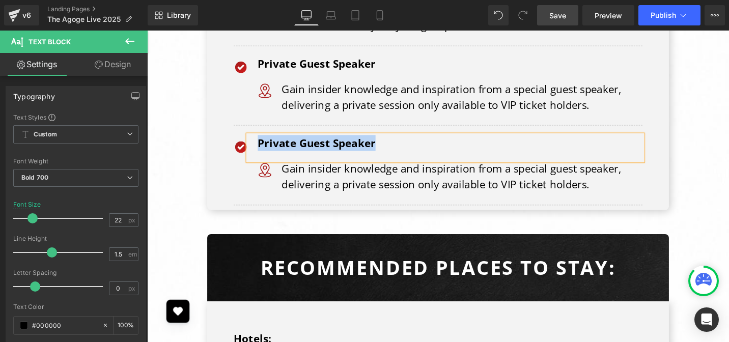
paste div
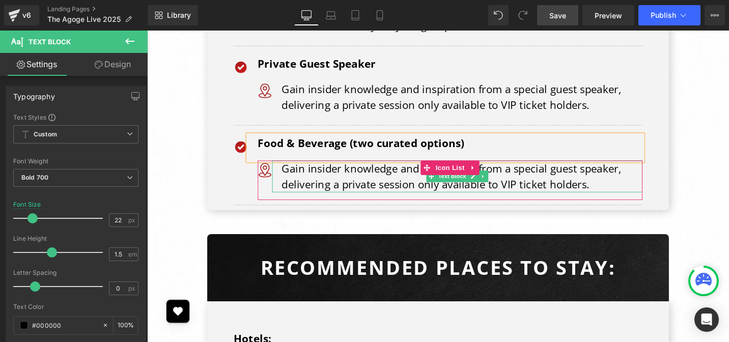
click at [350, 168] on p "Gain insider knowledge and inspiration from a special guest speaker, delivering…" at bounding box center [481, 185] width 382 height 34
click at [365, 168] on p "Gain insider knowledge and inspiration from a special guest speaker, delivering…" at bounding box center [481, 185] width 382 height 34
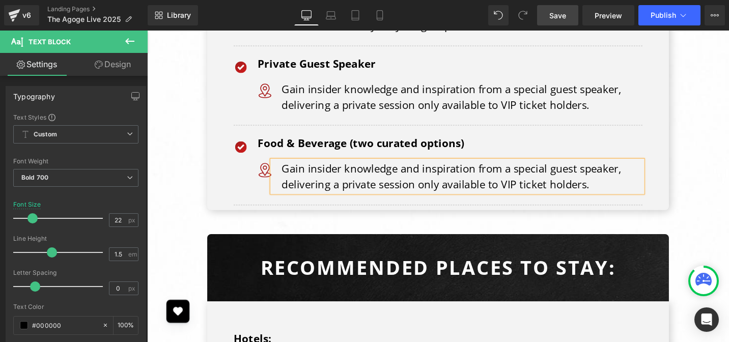
click at [365, 168] on p "Gain insider knowledge and inspiration from a special guest speaker, delivering…" at bounding box center [481, 185] width 382 height 34
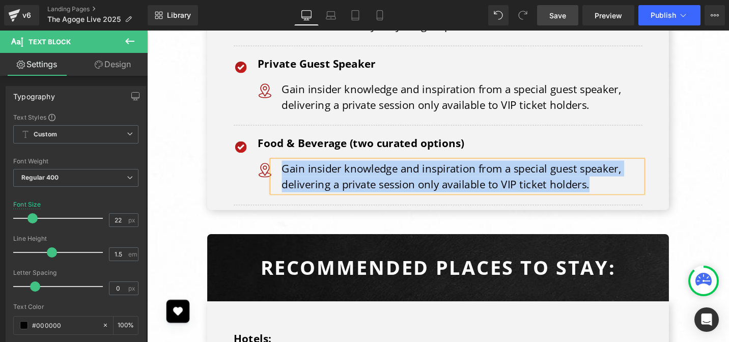
paste div
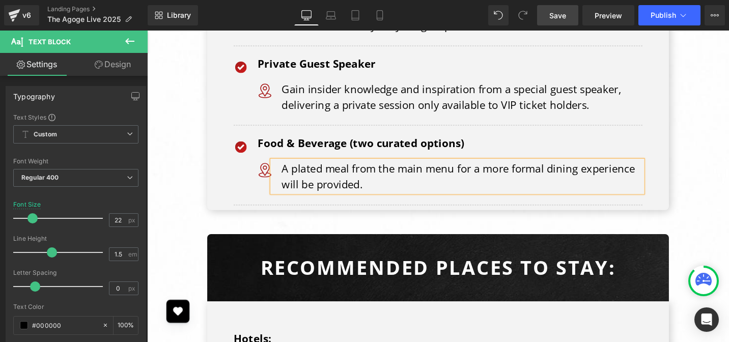
click at [723, 123] on div "The Agoge Live 2025 – VIP Experience Heading Row Why VIP? Text Block Row By sec…" at bounding box center [455, 127] width 616 height 1506
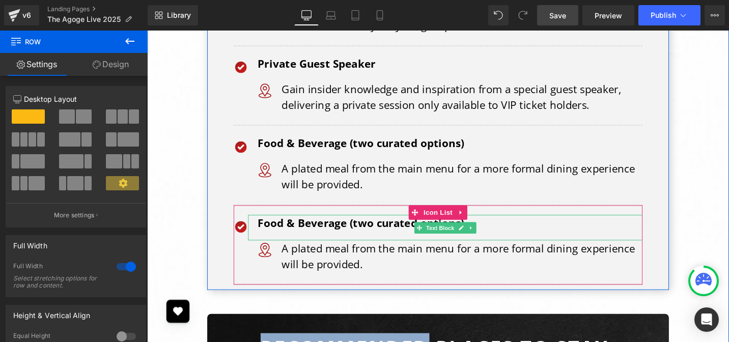
click at [345, 226] on p "Food & Beverage (two curated options)" at bounding box center [467, 234] width 407 height 17
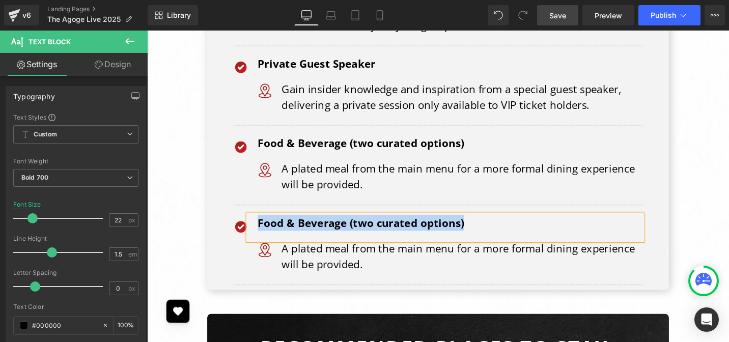
paste div
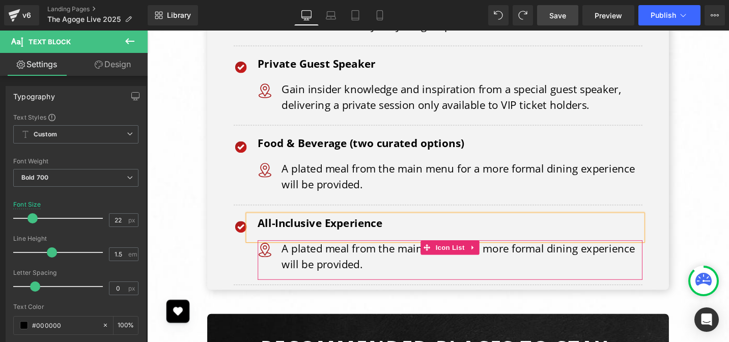
click at [352, 253] on p "A plated meal from the main menu for a more formal dining experience will be pr…" at bounding box center [481, 270] width 382 height 34
click at [367, 253] on p "A plated meal from the main menu for a more formal dining experience will be pr…" at bounding box center [481, 270] width 382 height 34
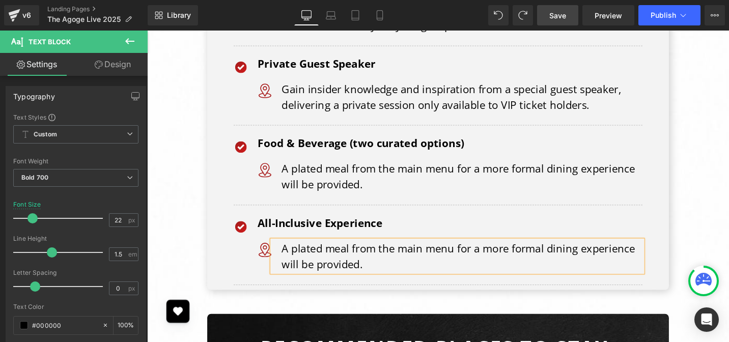
click at [370, 253] on p "A plated meal from the main menu for a more formal dining experience will be pr…" at bounding box center [481, 270] width 382 height 34
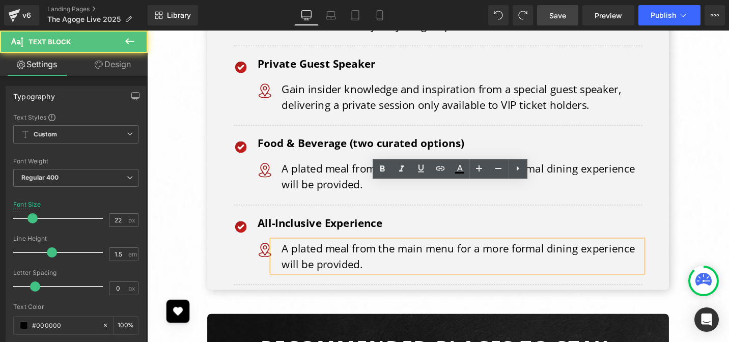
click at [370, 253] on p "A plated meal from the main menu for a more formal dining experience will be pr…" at bounding box center [481, 270] width 382 height 34
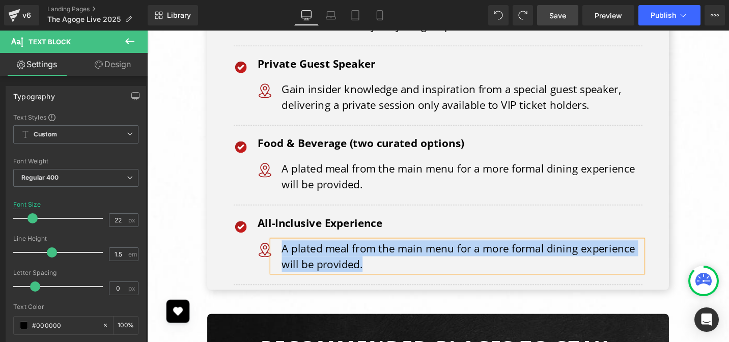
paste div
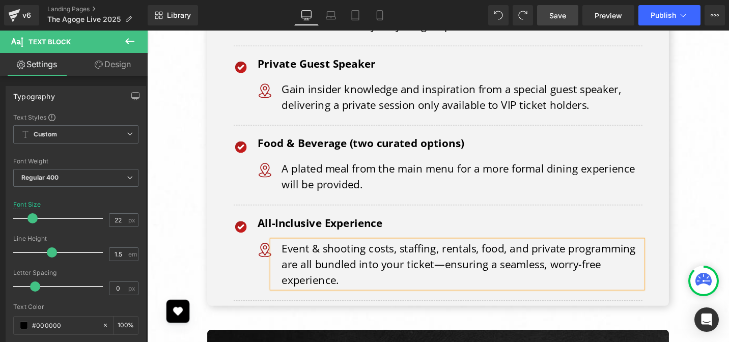
click at [722, 270] on div "The Agoge Live 2025 – VIP Experience Heading Row Why VIP? Text Block Row By sec…" at bounding box center [455, 177] width 616 height 1607
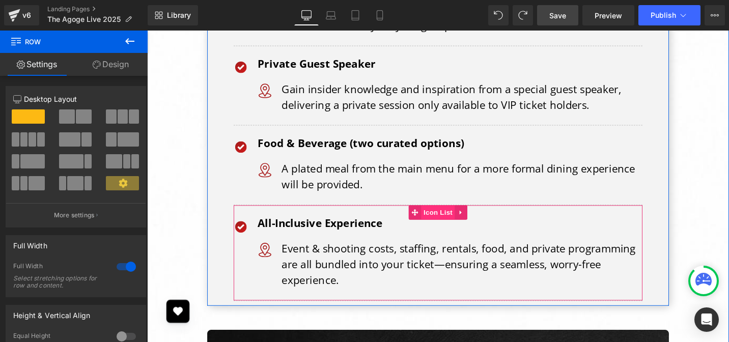
click at [450, 215] on span "Icon List" at bounding box center [455, 222] width 36 height 15
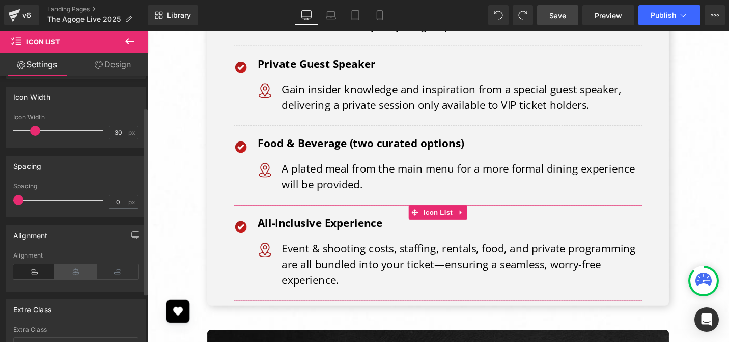
scroll to position [114, 0]
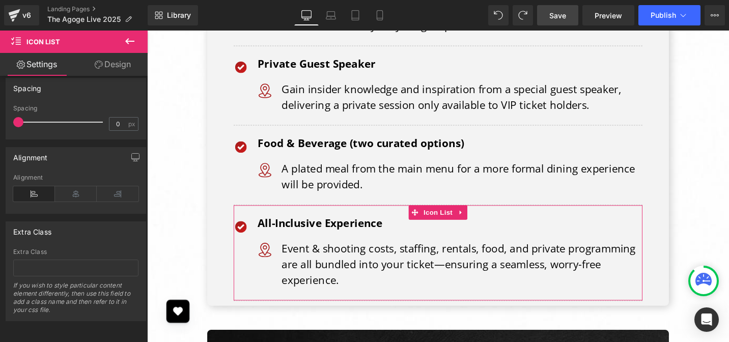
click at [109, 64] on link "Design" at bounding box center [113, 64] width 74 height 23
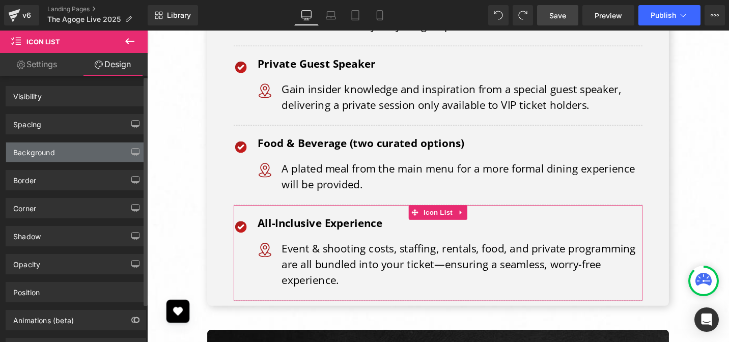
click at [61, 161] on div "Background" at bounding box center [76, 152] width 140 height 19
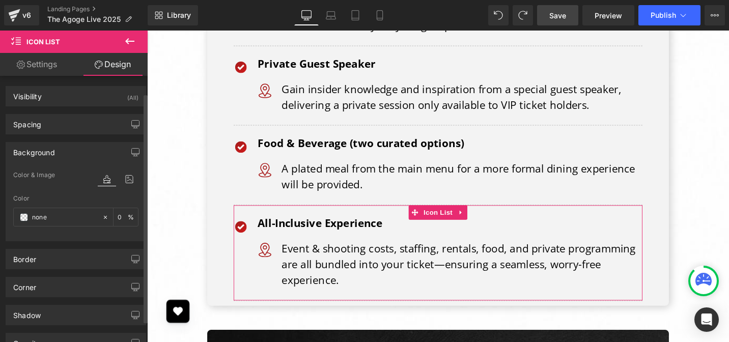
scroll to position [20, 0]
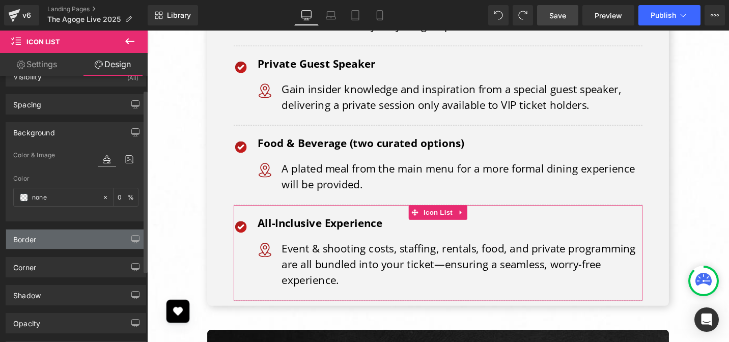
click at [37, 242] on div "Border" at bounding box center [76, 239] width 140 height 19
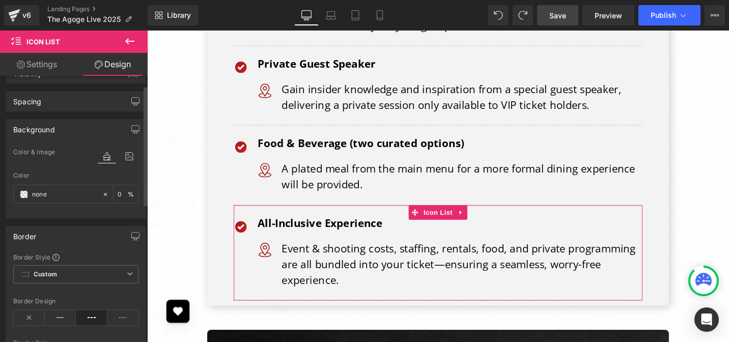
scroll to position [32, 0]
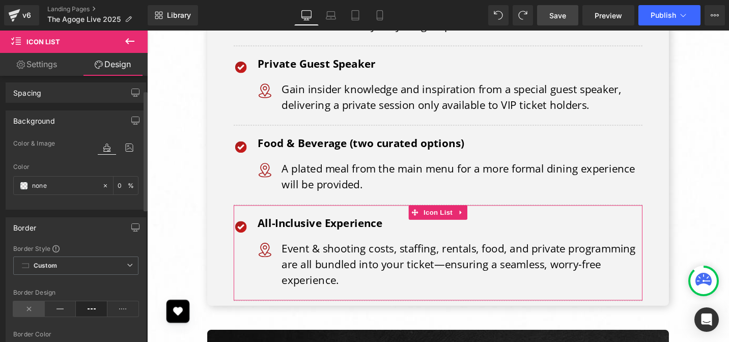
click at [27, 312] on icon at bounding box center [29, 308] width 32 height 15
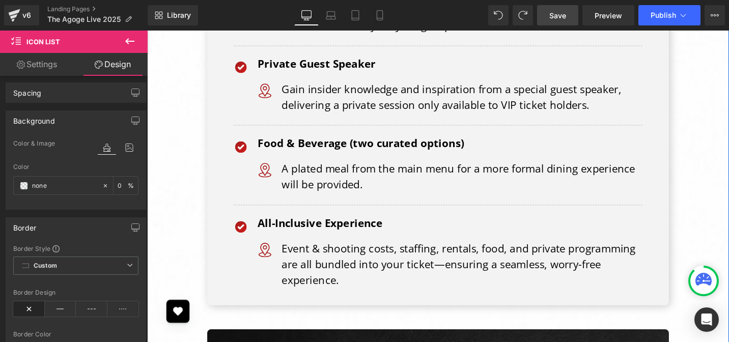
click at [729, 218] on div "The Agoge Live 2025 – VIP Experience Heading Row Why VIP? Text Block Row By sec…" at bounding box center [455, 177] width 616 height 1606
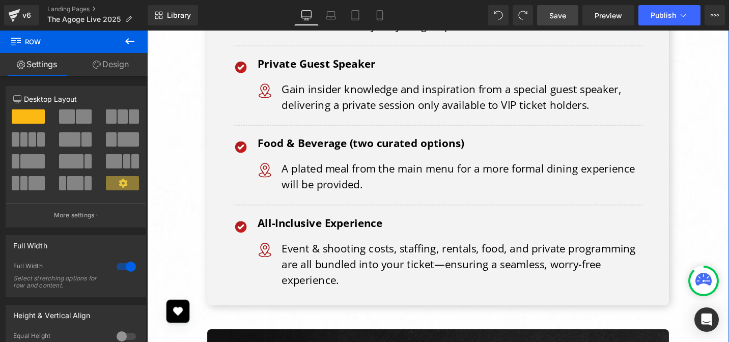
scroll to position [3882, 0]
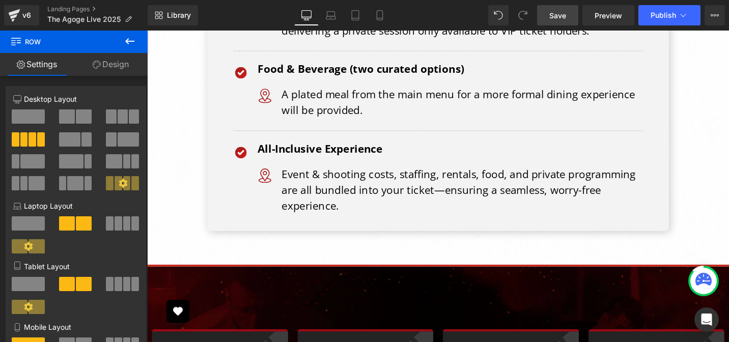
click at [556, 20] on span "Save" at bounding box center [558, 15] width 17 height 11
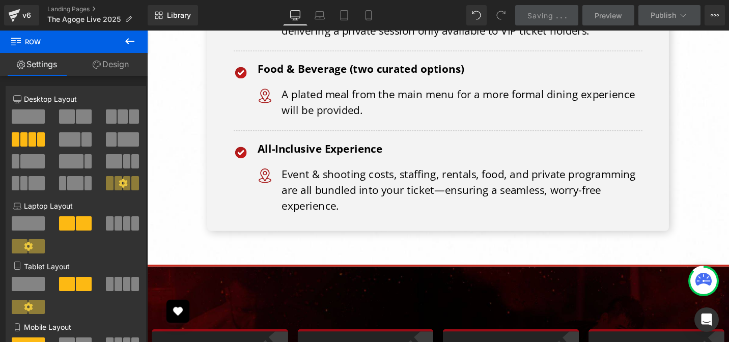
click at [426, 173] on div "Image All-Inclusive Experience Text Block Image Event & shooting costs, staffin…" at bounding box center [455, 192] width 433 height 91
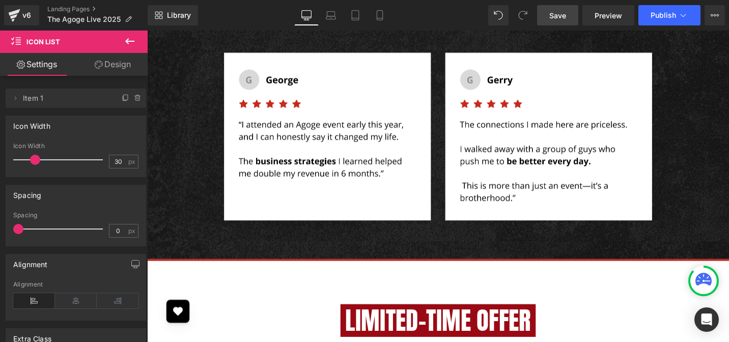
scroll to position [1870, 0]
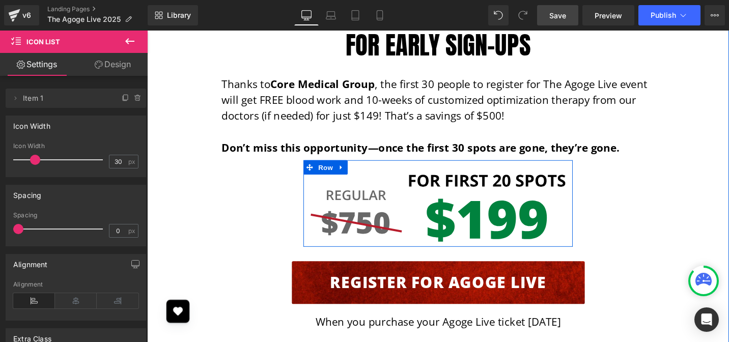
click at [500, 183] on img at bounding box center [455, 219] width 270 height 72
click at [510, 183] on img at bounding box center [455, 219] width 270 height 72
click at [508, 183] on img at bounding box center [455, 219] width 270 height 72
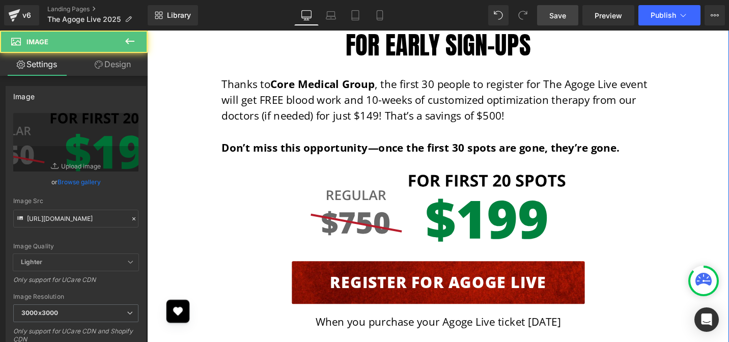
click at [456, 183] on img at bounding box center [455, 219] width 270 height 72
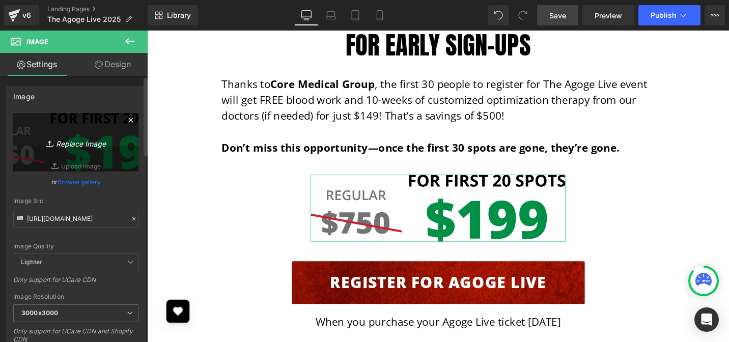
click at [94, 143] on icon "Replace Image" at bounding box center [75, 142] width 81 height 13
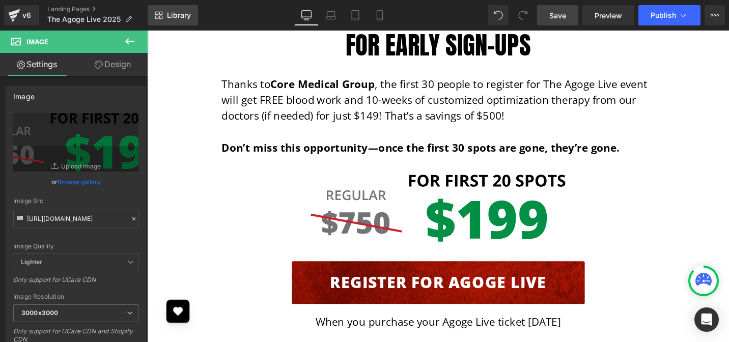
type input "C:\fakepath\price-update.svg"
click at [565, 23] on link "Save" at bounding box center [557, 15] width 41 height 20
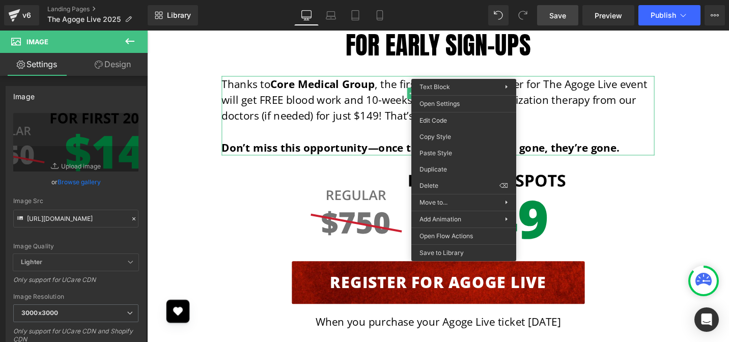
click at [565, 18] on span "Save" at bounding box center [558, 15] width 17 height 11
click at [231, 275] on div "Register for Agoge Live" at bounding box center [455, 297] width 596 height 45
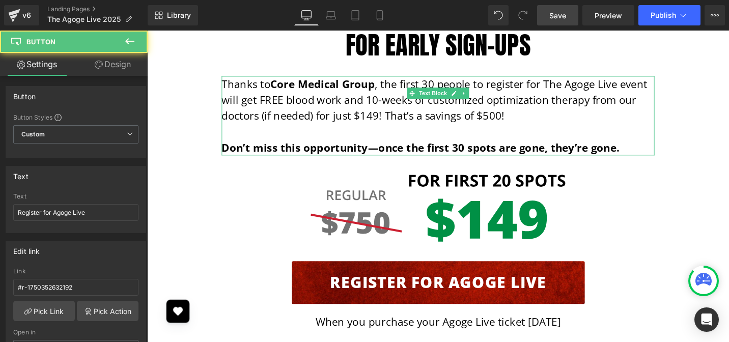
click at [629, 176] on div "Limited-Time Offer for Early Sign-Ups Heading Row Thanks to Core Medical Group …" at bounding box center [455, 163] width 596 height 368
click at [632, 275] on div "Register for Agoge Live Button" at bounding box center [455, 297] width 596 height 45
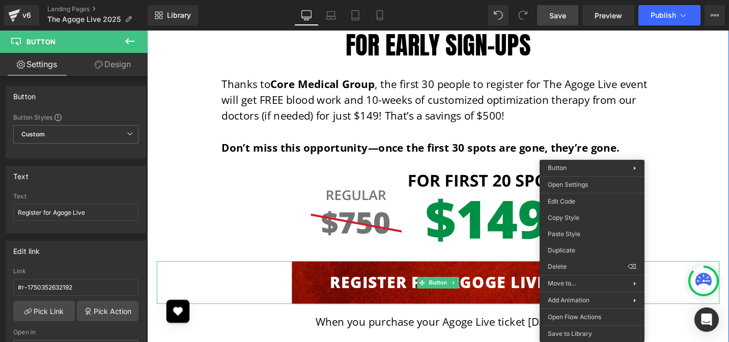
click at [302, 331] on p "When you purchase your Agoge Live ticket [DATE]" at bounding box center [455, 339] width 596 height 17
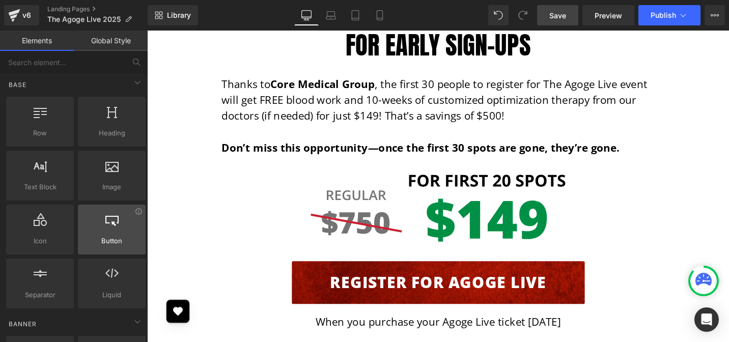
scroll to position [0, 0]
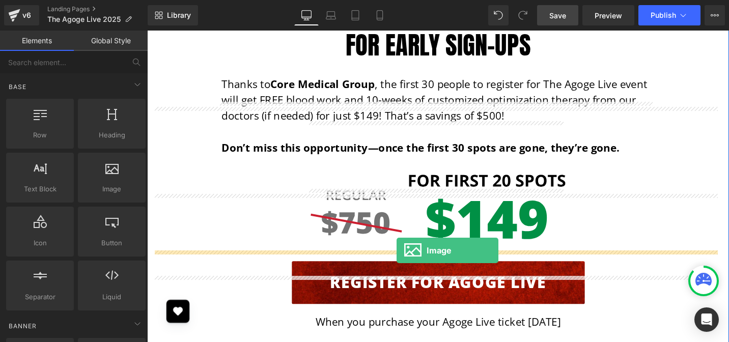
drag, startPoint x: 259, startPoint y: 213, endPoint x: 411, endPoint y: 263, distance: 160.2
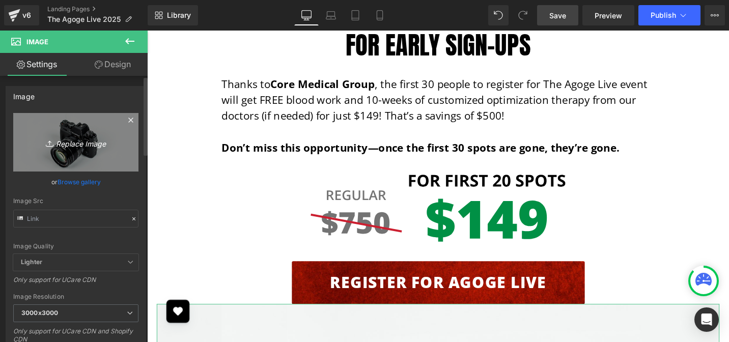
click at [84, 144] on icon "Replace Image" at bounding box center [75, 142] width 81 height 13
type input "C:\fakepath\core-medical-group-logo.png"
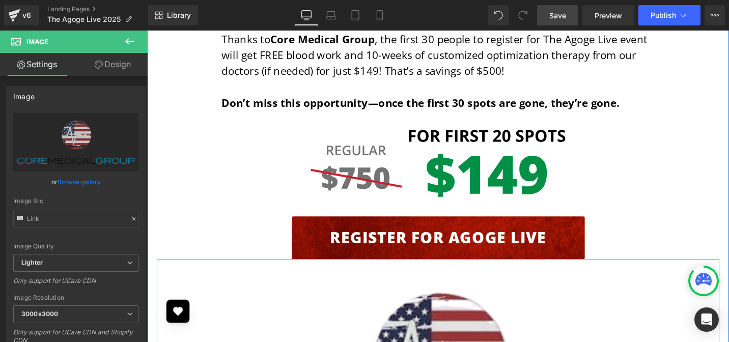
scroll to position [1969, 0]
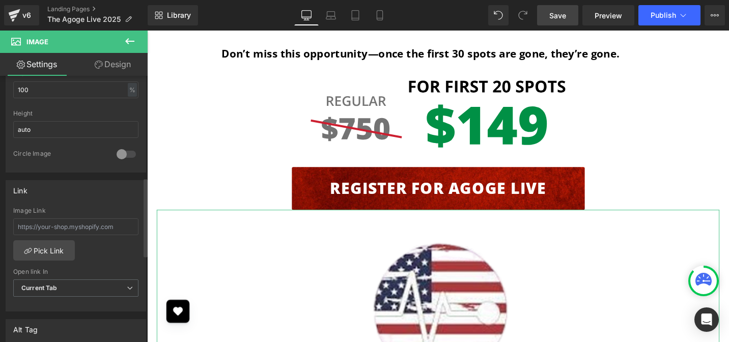
scroll to position [248, 0]
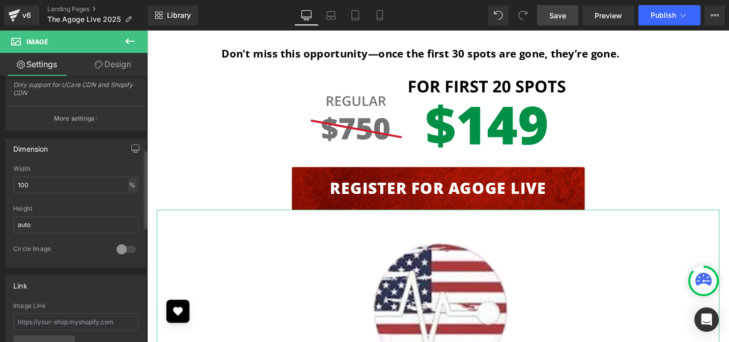
click at [128, 185] on div "%" at bounding box center [132, 185] width 9 height 14
click at [128, 214] on li "px" at bounding box center [131, 215] width 13 height 15
click at [53, 182] on input "100" at bounding box center [75, 185] width 125 height 17
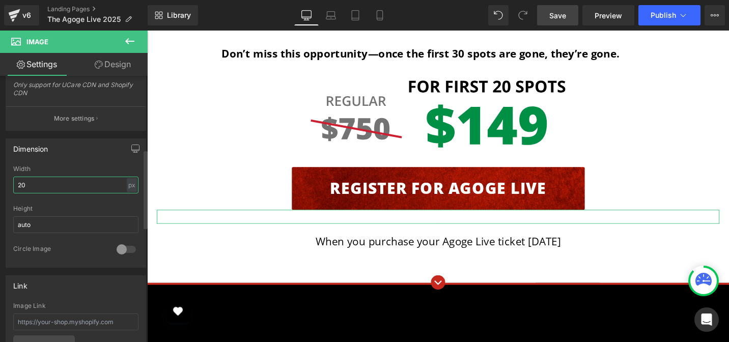
type input "200"
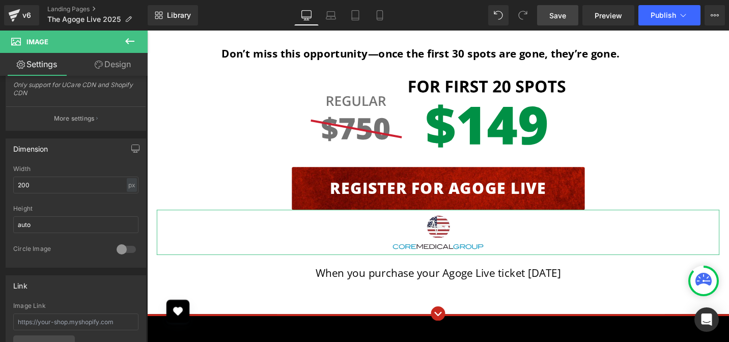
click at [124, 67] on link "Design" at bounding box center [113, 64] width 74 height 23
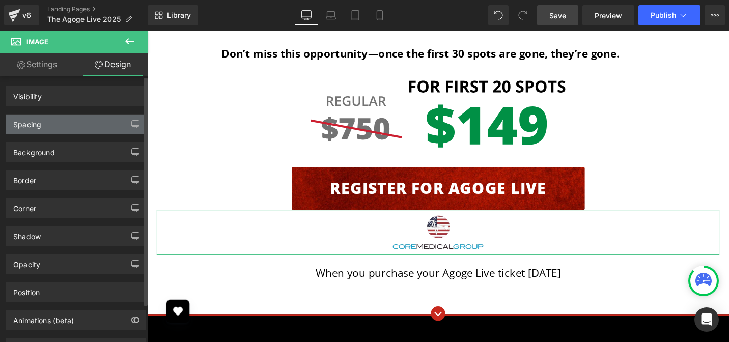
click at [48, 118] on div "Spacing" at bounding box center [76, 124] width 140 height 19
click at [59, 129] on div "Spacing" at bounding box center [76, 124] width 140 height 19
click at [28, 124] on div "Spacing" at bounding box center [27, 122] width 28 height 14
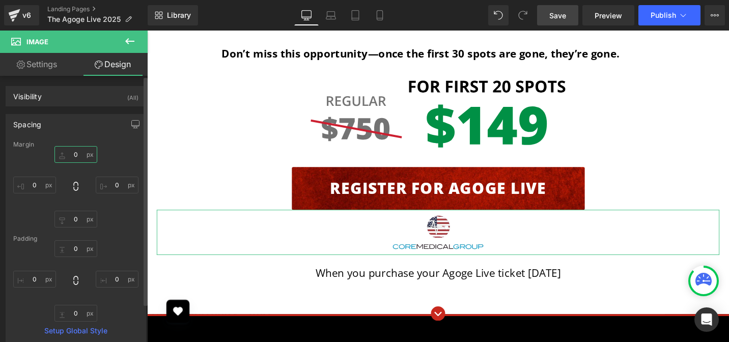
click at [73, 154] on input "text" at bounding box center [75, 154] width 43 height 17
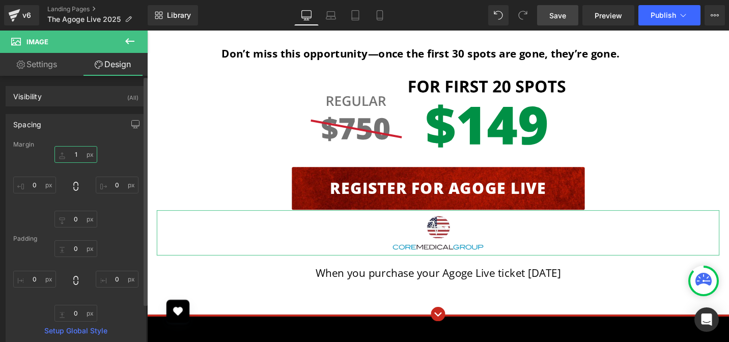
type input "10"
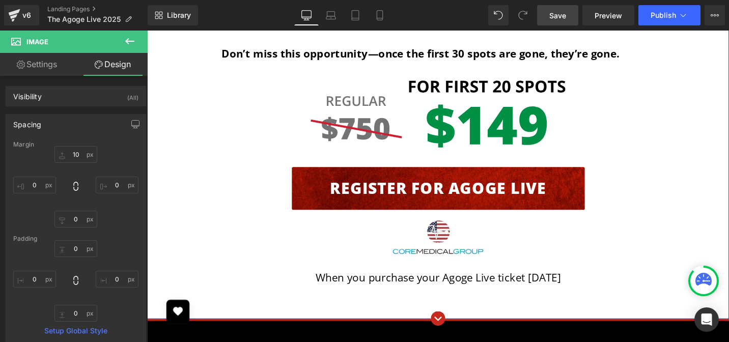
click at [410, 284] on p "When you purchase your Agoge Live ticket [DATE]" at bounding box center [455, 292] width 596 height 17
click at [452, 284] on p "When you purchase your Agoge Live ticket [DATE]" at bounding box center [455, 292] width 596 height 17
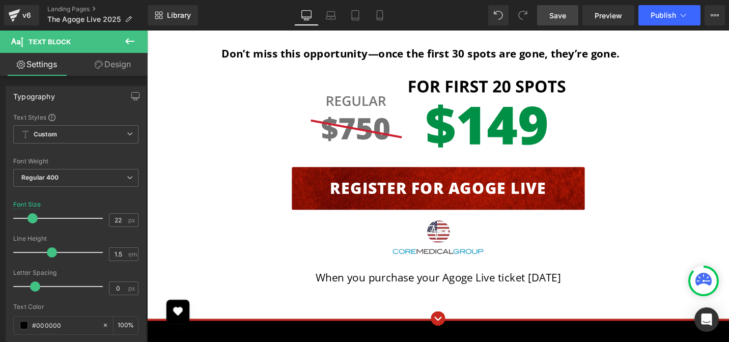
click at [112, 63] on link "Design" at bounding box center [113, 64] width 74 height 23
click at [0, 0] on div "Spacing" at bounding box center [0, 0] width 0 height 0
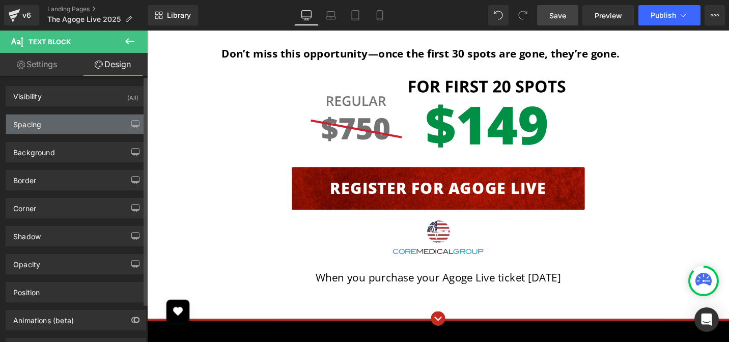
click at [25, 122] on div "Spacing" at bounding box center [27, 122] width 28 height 14
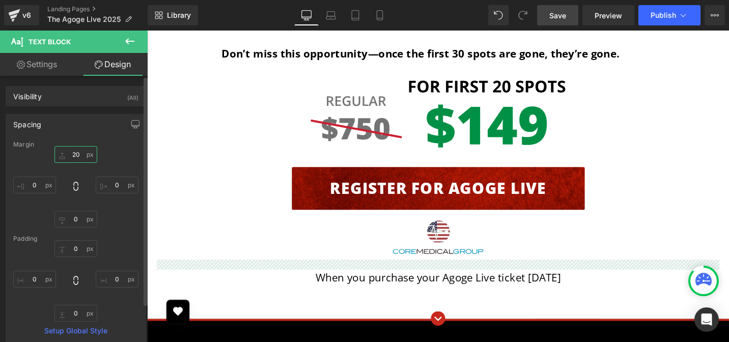
click at [69, 152] on input "text" at bounding box center [75, 154] width 43 height 17
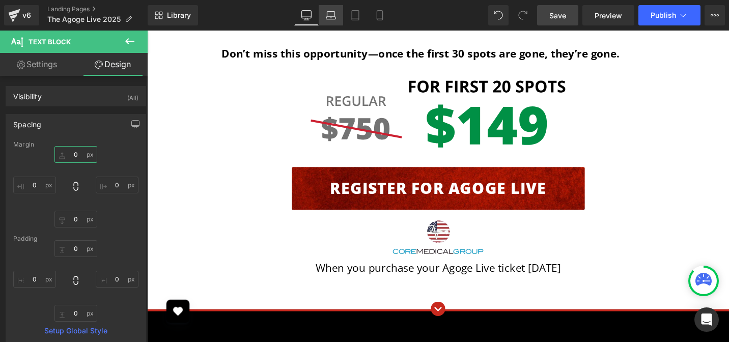
type input "0"
click at [329, 18] on icon at bounding box center [331, 15] width 10 height 10
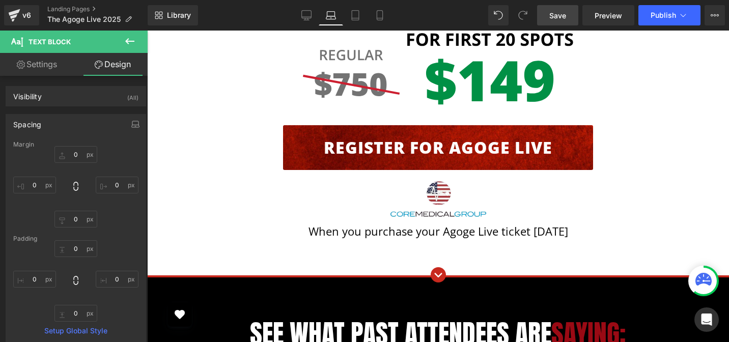
scroll to position [1957, 0]
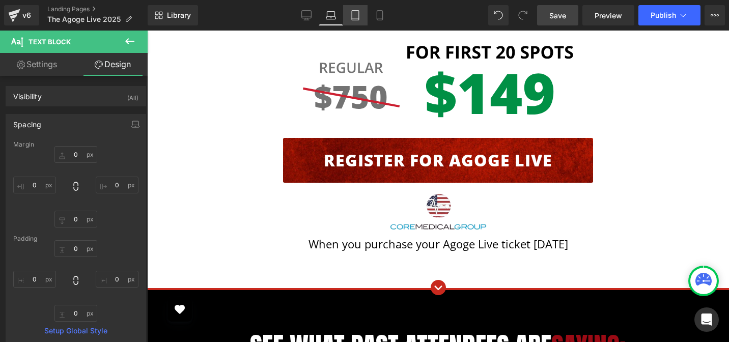
click at [358, 19] on icon at bounding box center [355, 16] width 7 height 10
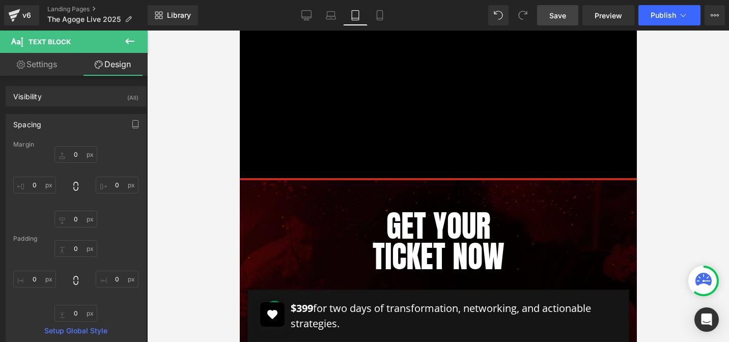
scroll to position [1532, 0]
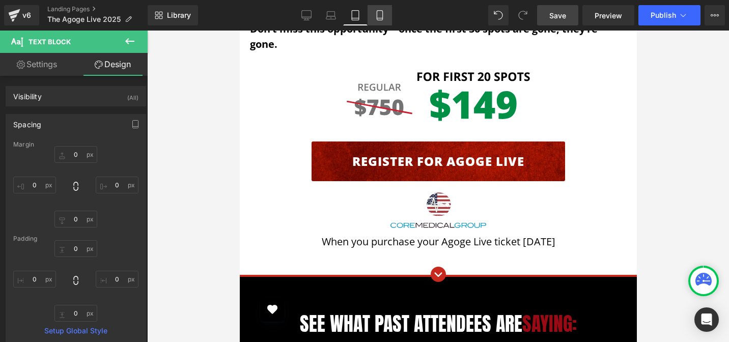
click at [382, 19] on icon at bounding box center [380, 16] width 6 height 10
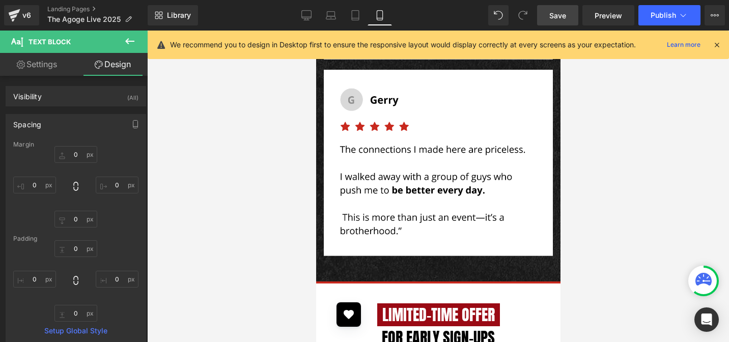
scroll to position [1937, 0]
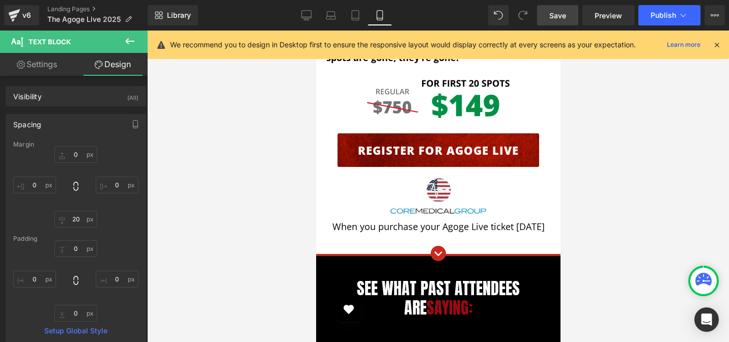
click at [552, 22] on link "Save" at bounding box center [557, 15] width 41 height 20
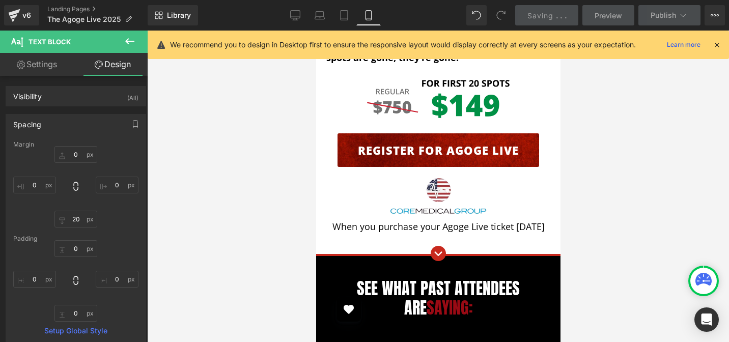
click at [294, 20] on icon at bounding box center [295, 20] width 5 height 0
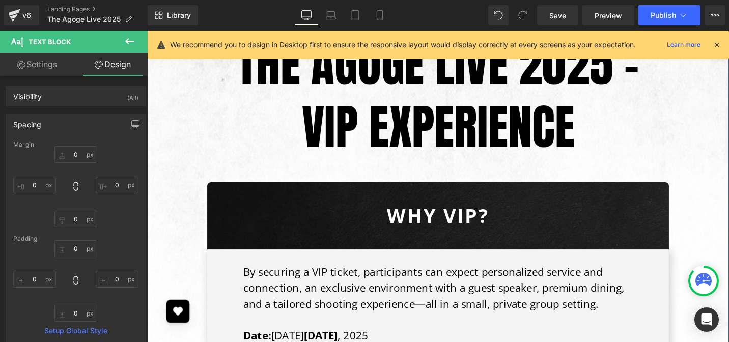
scroll to position [3205, 0]
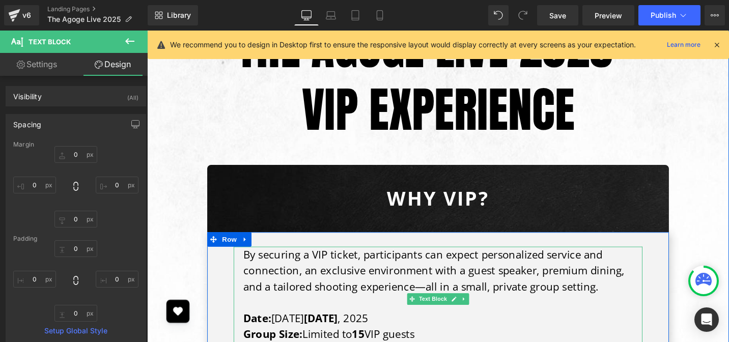
click at [496, 259] on p "By securing a VIP ticket, participants can expect personalized service and conn…" at bounding box center [460, 301] width 423 height 84
click at [497, 259] on p "By securing a VIP ticket, participants can expect personalized service and conn…" at bounding box center [460, 301] width 423 height 84
click at [493, 259] on p "By securing a VIP ticket, participants can expect personalized service and conn…" at bounding box center [460, 301] width 423 height 84
click at [501, 259] on p "By securing a VIP ticket, participants can expect personalized service and conn…" at bounding box center [460, 301] width 423 height 84
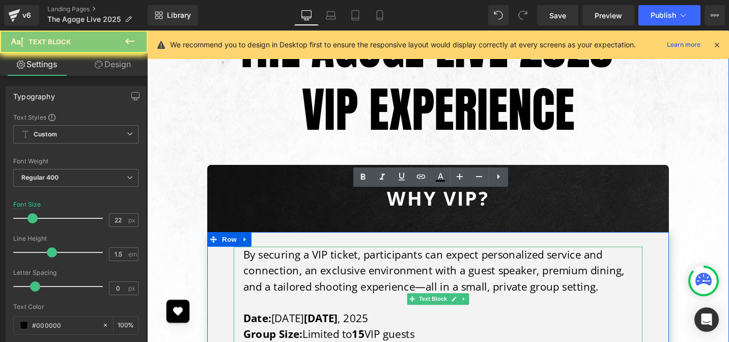
click at [497, 259] on p "By securing a VIP ticket, participants can expect personalized service and conn…" at bounding box center [460, 301] width 423 height 84
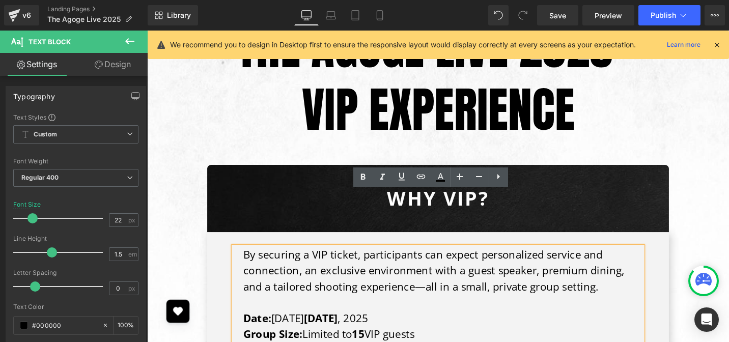
click at [414, 259] on p "By securing a VIP ticket, participants can expect personalized service and conn…" at bounding box center [460, 301] width 423 height 84
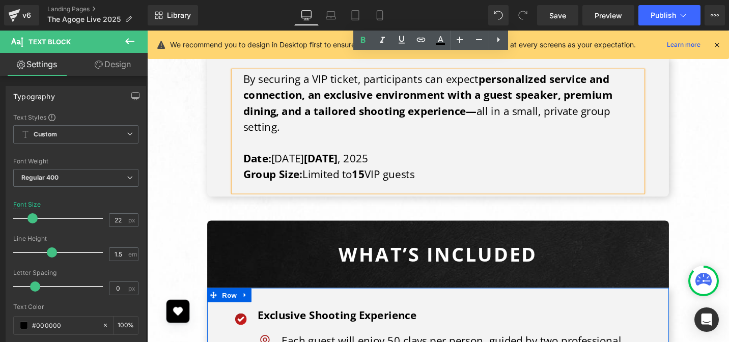
scroll to position [3389, 0]
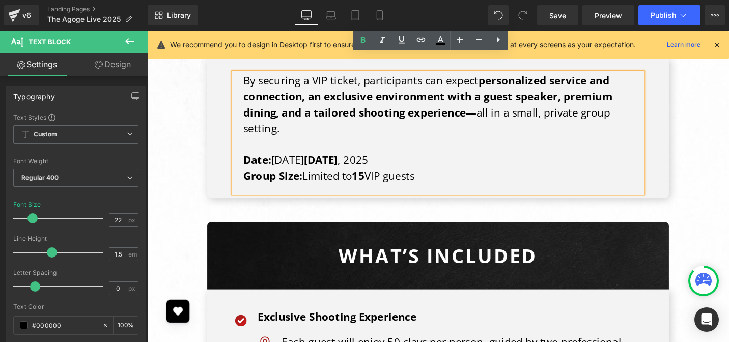
click at [331, 160] on strong "[DATE]" at bounding box center [331, 167] width 36 height 15
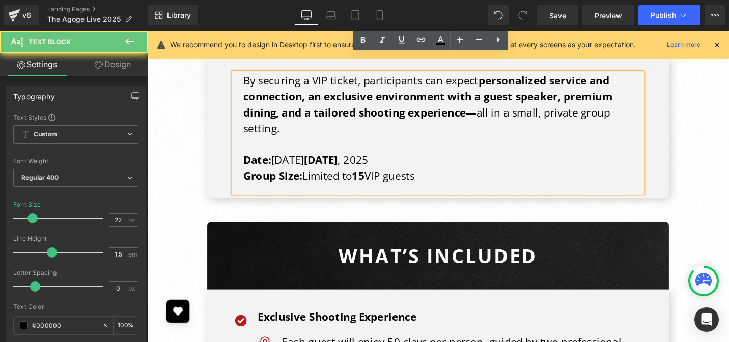
click at [402, 109] on p "By securing a VIP ticket, participants can expect personalized service and conn…" at bounding box center [460, 125] width 423 height 101
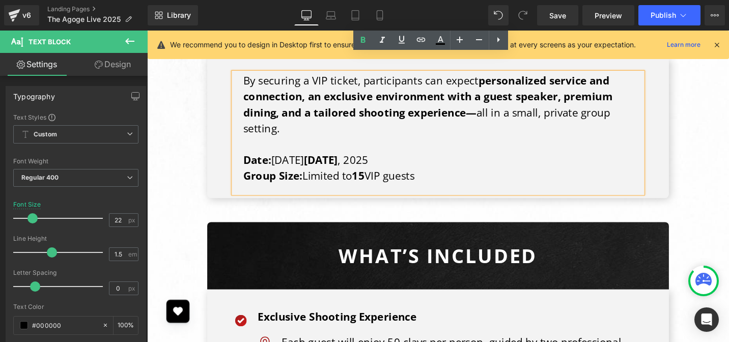
click at [403, 111] on p "By securing a VIP ticket, participants can expect personalized service and conn…" at bounding box center [460, 125] width 423 height 101
click at [370, 177] on strong "15" at bounding box center [370, 184] width 13 height 15
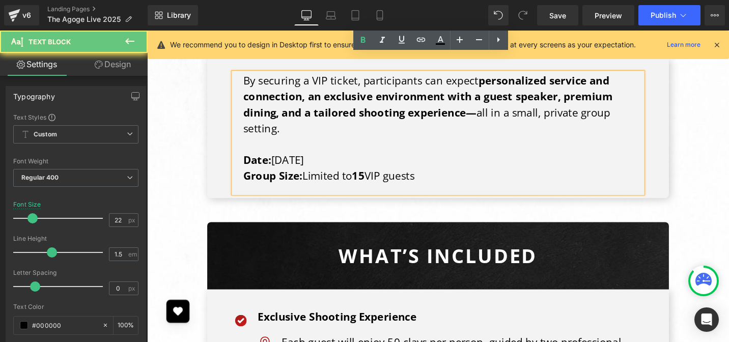
click at [370, 177] on strong "15" at bounding box center [370, 184] width 13 height 15
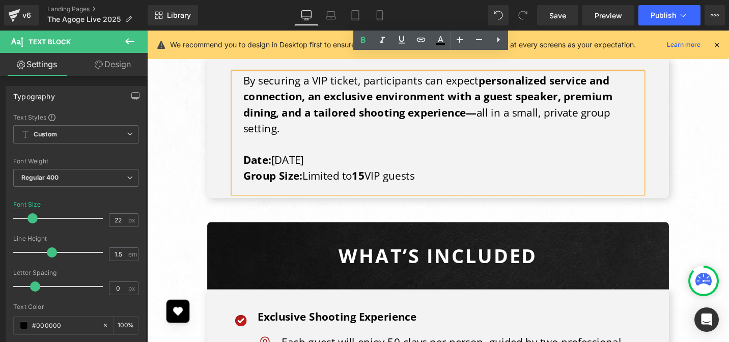
click at [366, 177] on strong "15" at bounding box center [370, 184] width 13 height 15
click at [377, 177] on strong "15" at bounding box center [370, 184] width 13 height 15
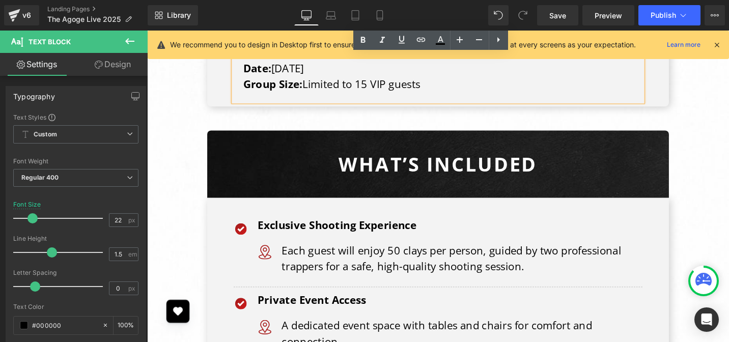
scroll to position [3495, 0]
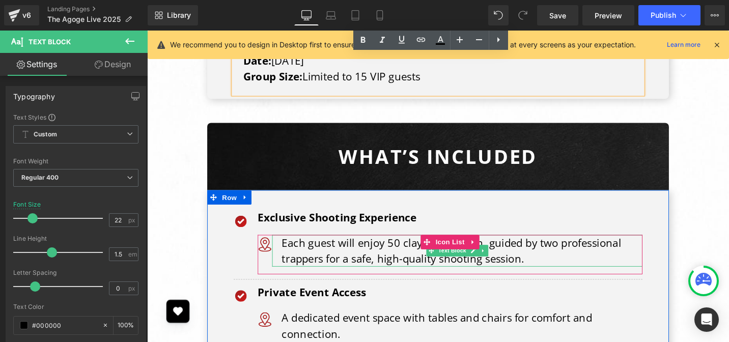
click at [403, 247] on p "Each guest will enjoy 50 clays per person, guided by two professional trappers …" at bounding box center [481, 264] width 382 height 34
click at [399, 247] on p "Each guest will enjoy 50 clays per person, guided by two professional trappers …" at bounding box center [481, 264] width 382 height 34
click at [396, 247] on p "Each guest will enjoy 50 clays per person, guided by two professional trappers …" at bounding box center [481, 264] width 382 height 34
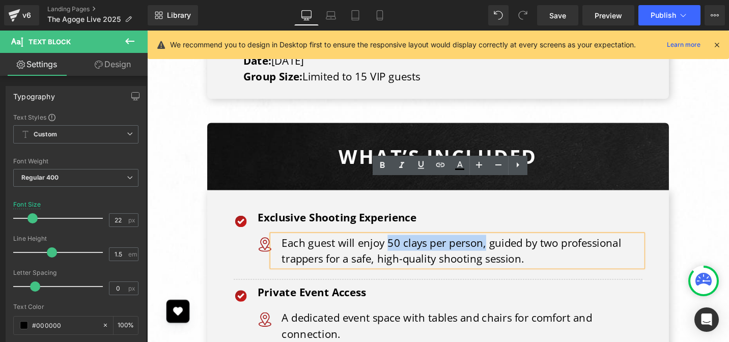
click at [501, 247] on p "Each guest will enjoy 50 clays per person, guided by two professional trappers …" at bounding box center [481, 264] width 382 height 34
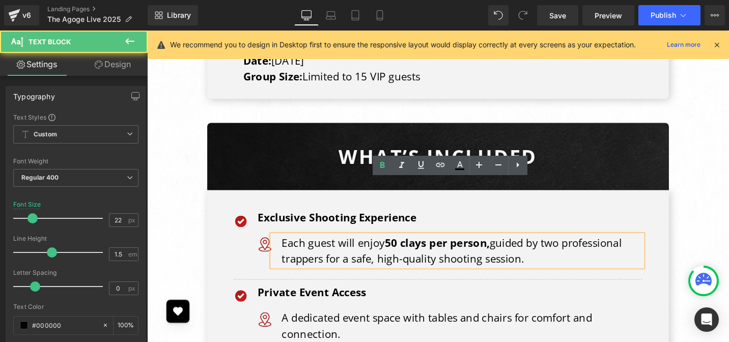
click at [563, 247] on p "Each guest will enjoy 50 clays per person, guided by two professional trappers …" at bounding box center [481, 264] width 382 height 34
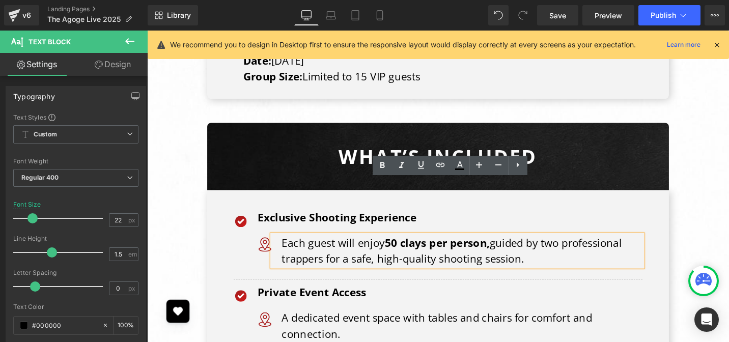
click at [332, 247] on p "Each guest will enjoy 50 clays per person, guided by two professional trappers …" at bounding box center [481, 264] width 382 height 34
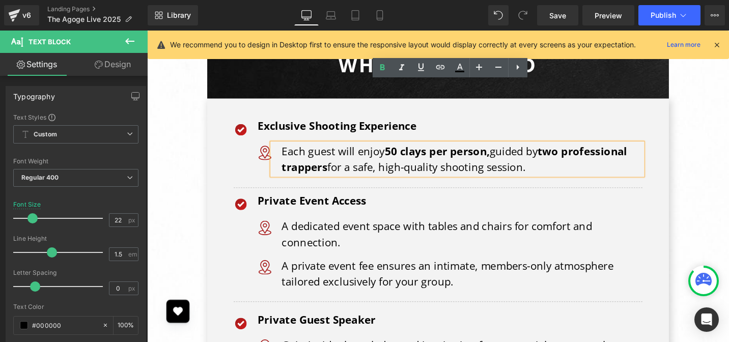
scroll to position [3599, 0]
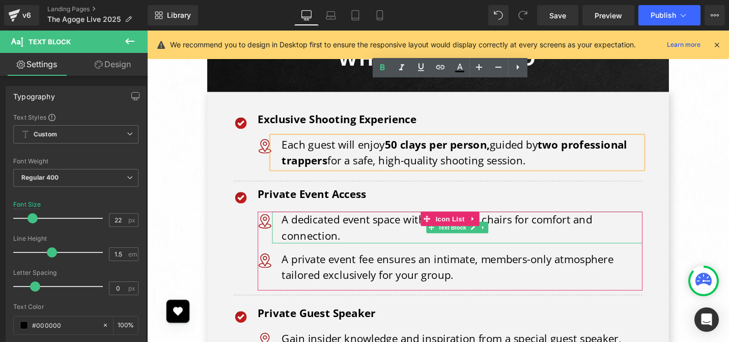
click at [298, 223] on p "A dedicated event space with tables and chairs for comfort and connection." at bounding box center [481, 240] width 382 height 34
click at [296, 223] on p "A dedicated event space with tables and chairs for comfort and connection." at bounding box center [481, 240] width 382 height 34
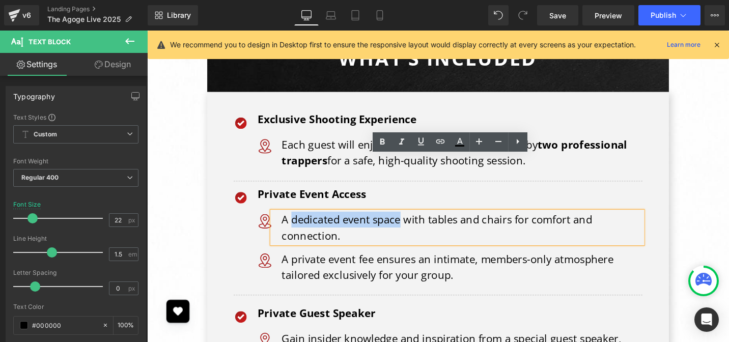
click at [411, 223] on p "A dedicated event space with tables and chairs for comfort and connection." at bounding box center [481, 240] width 382 height 34
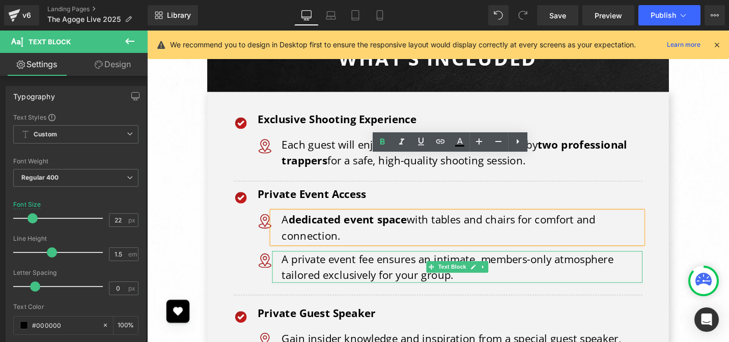
click at [296, 264] on p "A private event fee ensures an intimate, members-only atmosphere tailored exclu…" at bounding box center [481, 281] width 382 height 34
click at [298, 264] on p "A private event fee ensures an intimate, members-only atmosphere tailored exclu…" at bounding box center [481, 281] width 382 height 34
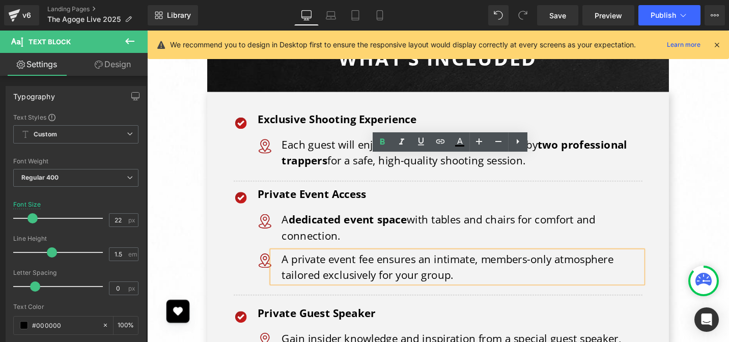
click at [300, 264] on p "A private event fee ensures an intimate, members-only atmosphere tailored exclu…" at bounding box center [481, 281] width 382 height 34
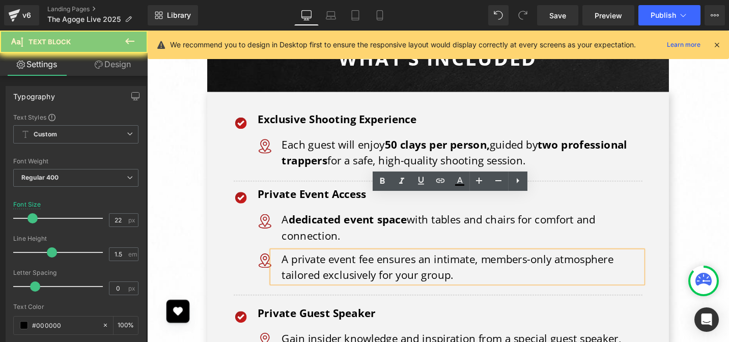
click at [297, 264] on p "A private event fee ensures an intimate, members-only atmosphere tailored exclu…" at bounding box center [481, 281] width 382 height 34
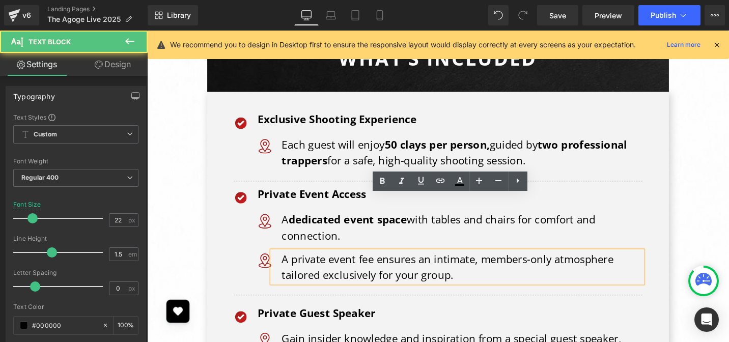
click at [298, 264] on p "A private event fee ensures an intimate, members-only atmosphere tailored exclu…" at bounding box center [481, 281] width 382 height 34
click at [384, 264] on p "A private event fee ensures an intimate, members-only atmosphere tailored exclu…" at bounding box center [481, 281] width 382 height 34
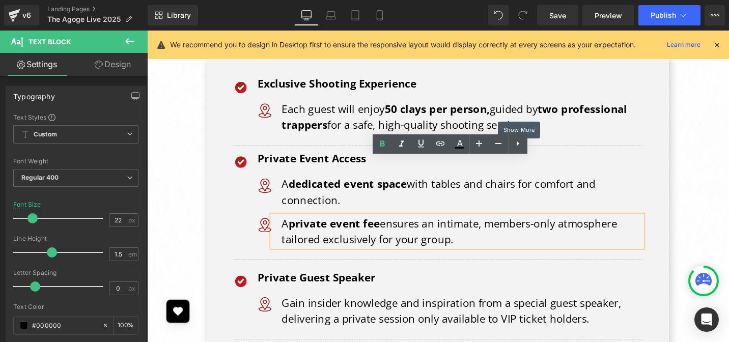
scroll to position [3644, 0]
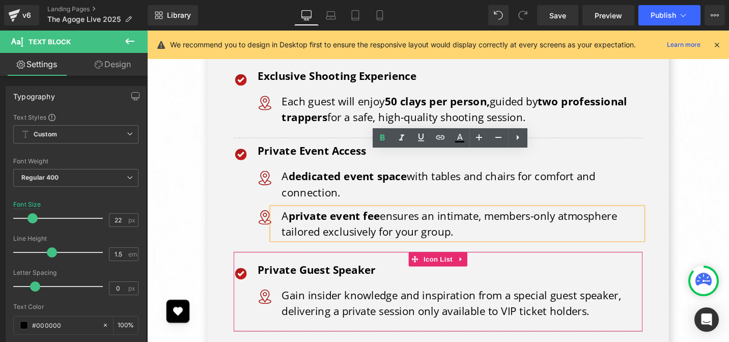
click at [532, 303] on p "Gain insider knowledge and inspiration from a special guest speaker, delivering…" at bounding box center [481, 320] width 382 height 34
click at [529, 303] on p "Gain insider knowledge and inspiration from a special guest speaker, delivering…" at bounding box center [481, 320] width 382 height 34
click at [533, 303] on p "Gain insider knowledge and inspiration from a special guest speaker, delivering…" at bounding box center [481, 320] width 382 height 34
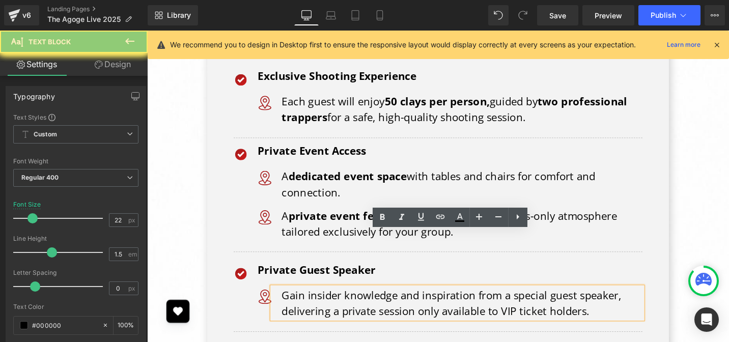
click at [531, 303] on p "Gain insider knowledge and inspiration from a special guest speaker, delivering…" at bounding box center [481, 320] width 382 height 34
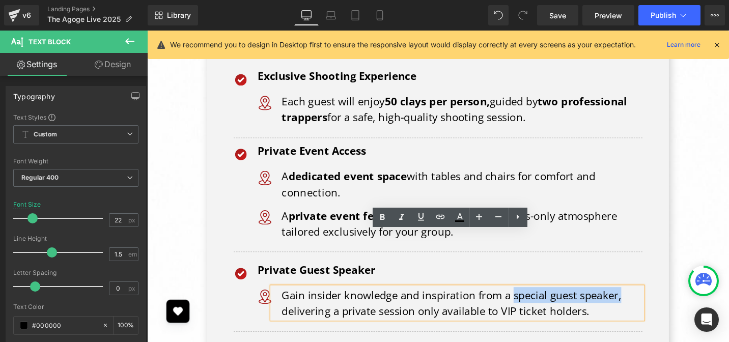
click at [643, 303] on p "Gain insider knowledge and inspiration from a special guest speaker, delivering…" at bounding box center [481, 320] width 382 height 34
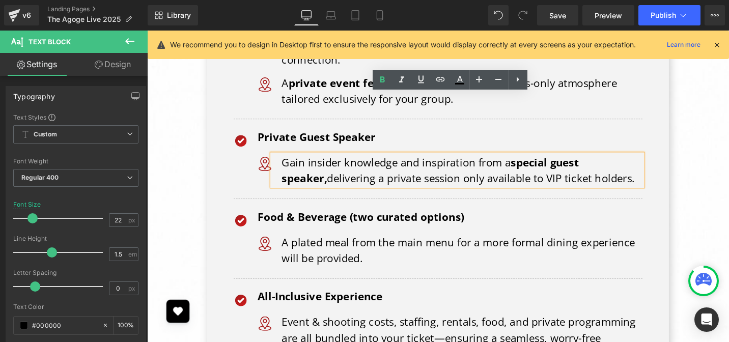
scroll to position [3801, 0]
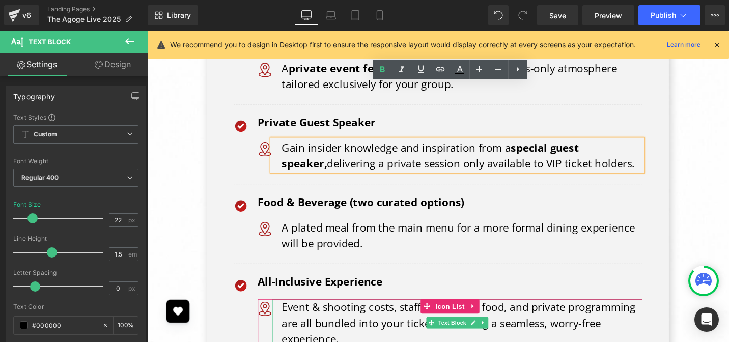
click at [484, 315] on p "Event & shooting costs, staffing, rentals, food, and private programming are al…" at bounding box center [481, 340] width 382 height 50
click at [487, 315] on p "Event & shooting costs, staffing, rentals, food, and private programming are al…" at bounding box center [481, 340] width 382 height 50
click at [529, 315] on p "Event & shooting costs, staffing, rentals, food, and private programming are al…" at bounding box center [481, 340] width 382 height 50
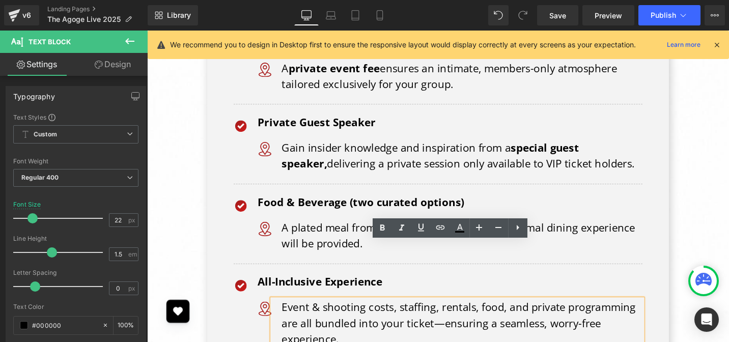
click at [529, 315] on p "Event & shooting costs, staffing, rentals, food, and private programming are al…" at bounding box center [481, 340] width 382 height 50
click at [518, 315] on p "Event & shooting costs, staffing, rentals, food, and private programming are al…" at bounding box center [481, 340] width 382 height 50
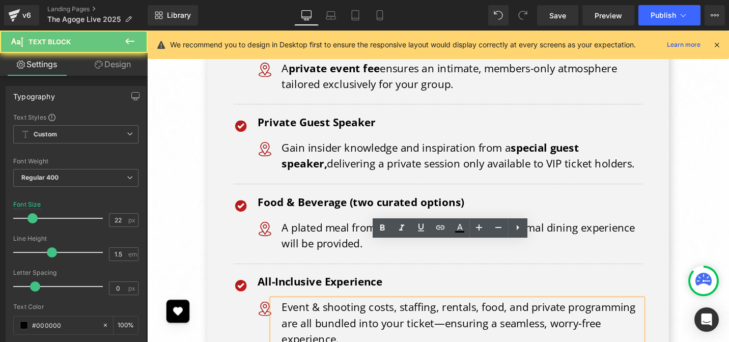
click at [514, 315] on p "Event & shooting costs, staffing, rentals, food, and private programming are al…" at bounding box center [481, 340] width 382 height 50
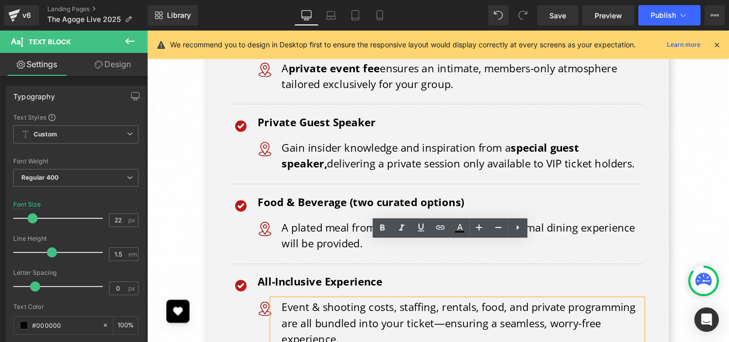
click at [354, 315] on p "Event & shooting costs, staffing, rentals, food, and private programming are al…" at bounding box center [481, 340] width 382 height 50
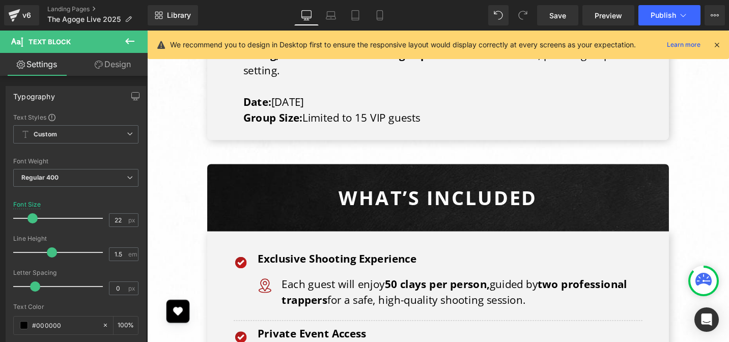
scroll to position [3462, 0]
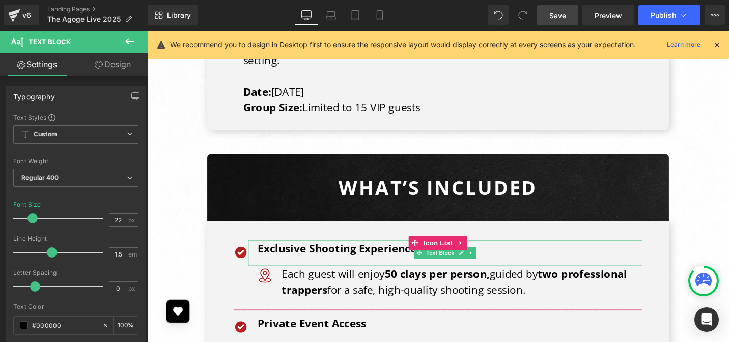
click at [552, 14] on span "Save" at bounding box center [558, 15] width 17 height 11
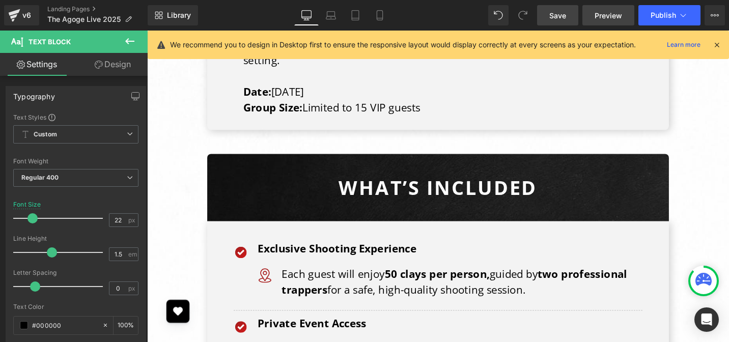
click at [557, 11] on span "Save" at bounding box center [558, 15] width 17 height 11
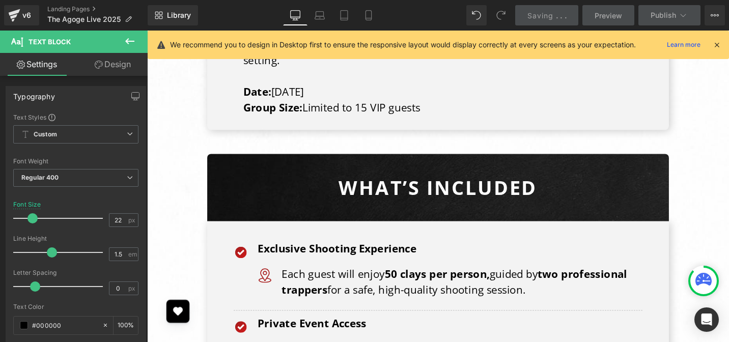
click at [716, 45] on icon at bounding box center [716, 44] width 9 height 9
click at [729, 47] on div "The Agoge Live 2025 – VIP Experience Heading Row Why VIP? Text Block Row 40px B…" at bounding box center [455, 241] width 616 height 965
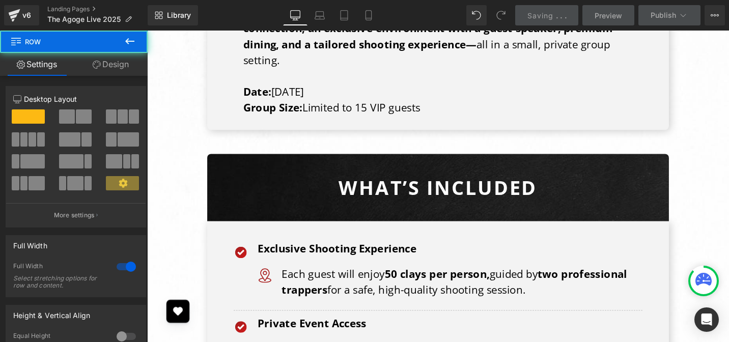
scroll to position [6355, 0]
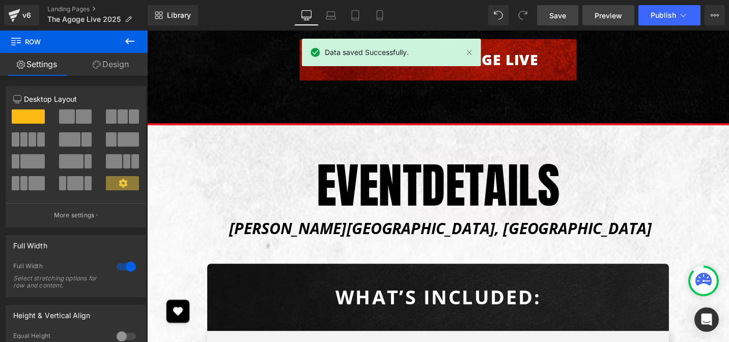
click at [605, 19] on span "Preview" at bounding box center [609, 15] width 28 height 11
